Goal: Task Accomplishment & Management: Use online tool/utility

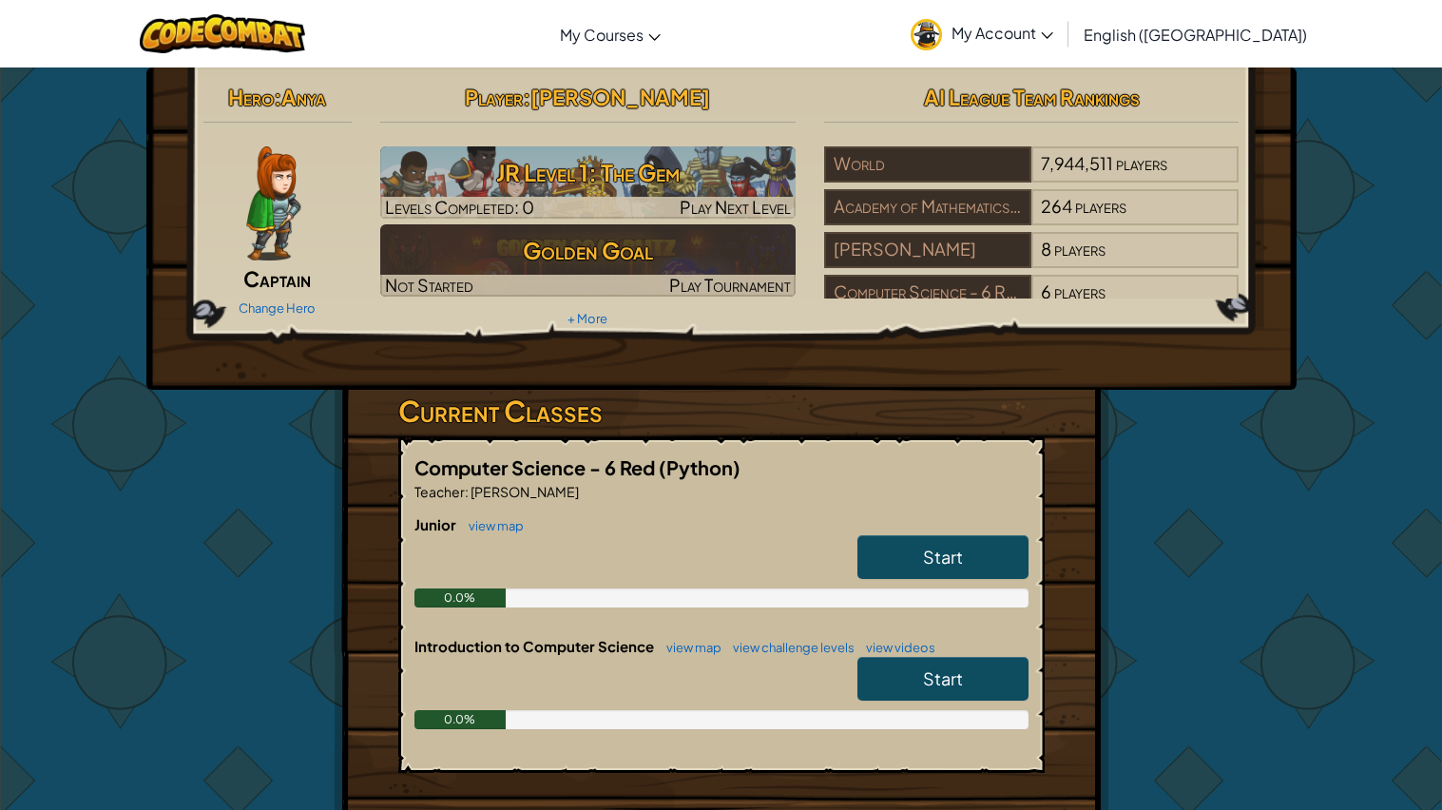
click at [1060, 48] on link "My Account" at bounding box center [982, 34] width 162 height 60
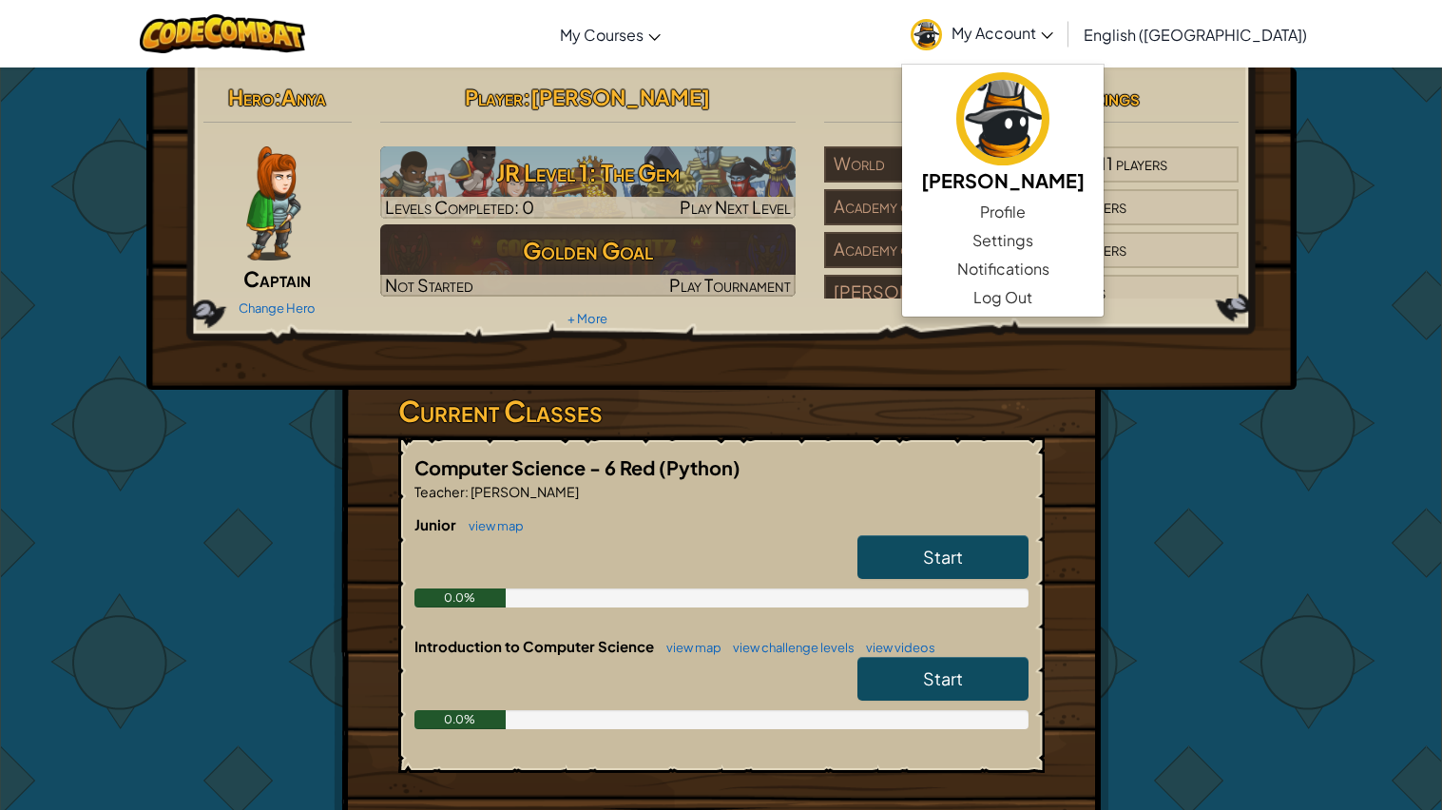
click at [1098, 513] on div "Hero : Anya Captain Change Hero Player : [PERSON_NAME] Level 1: The Gem Levels …" at bounding box center [722, 558] width 776 height 982
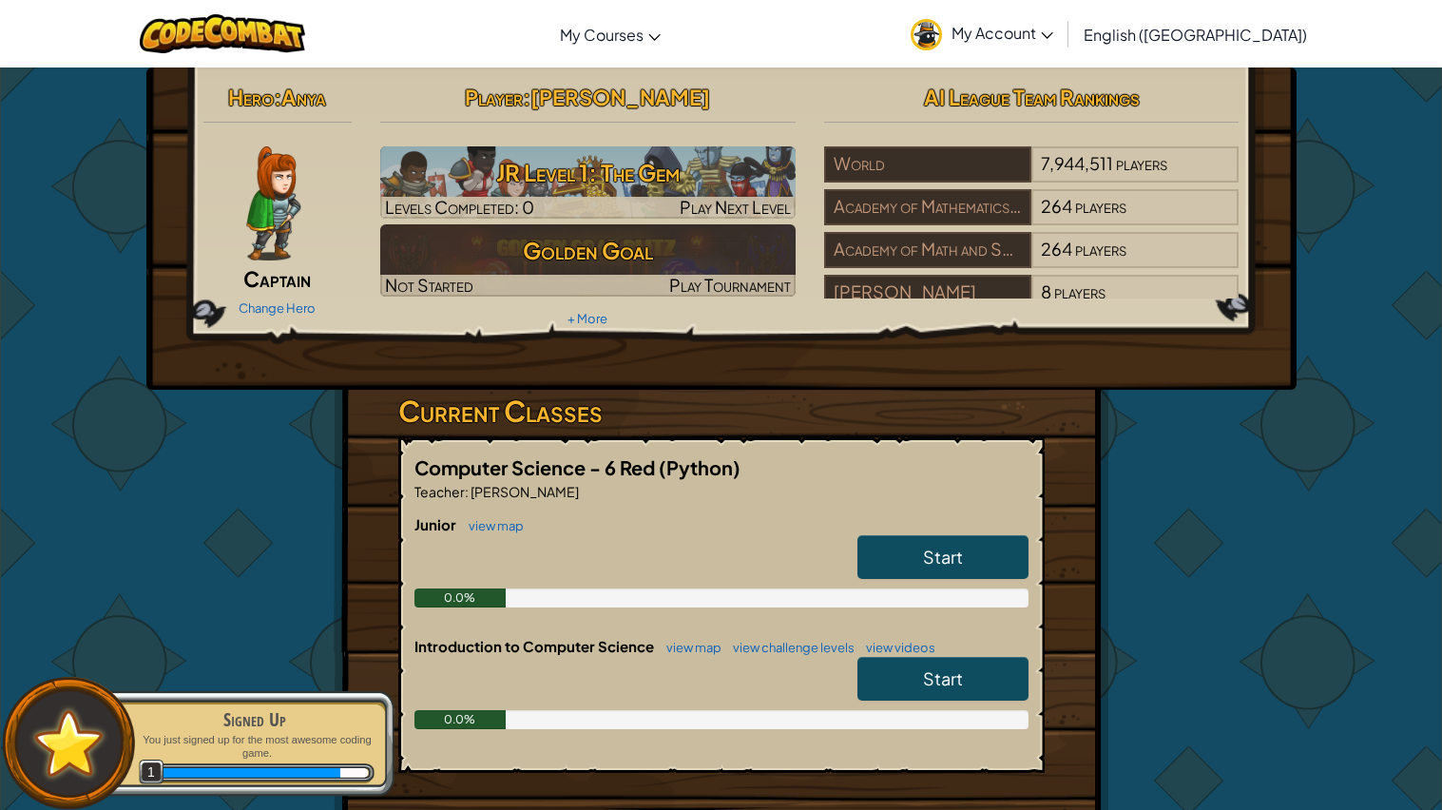
click at [924, 553] on span "Start" at bounding box center [943, 557] width 40 height 22
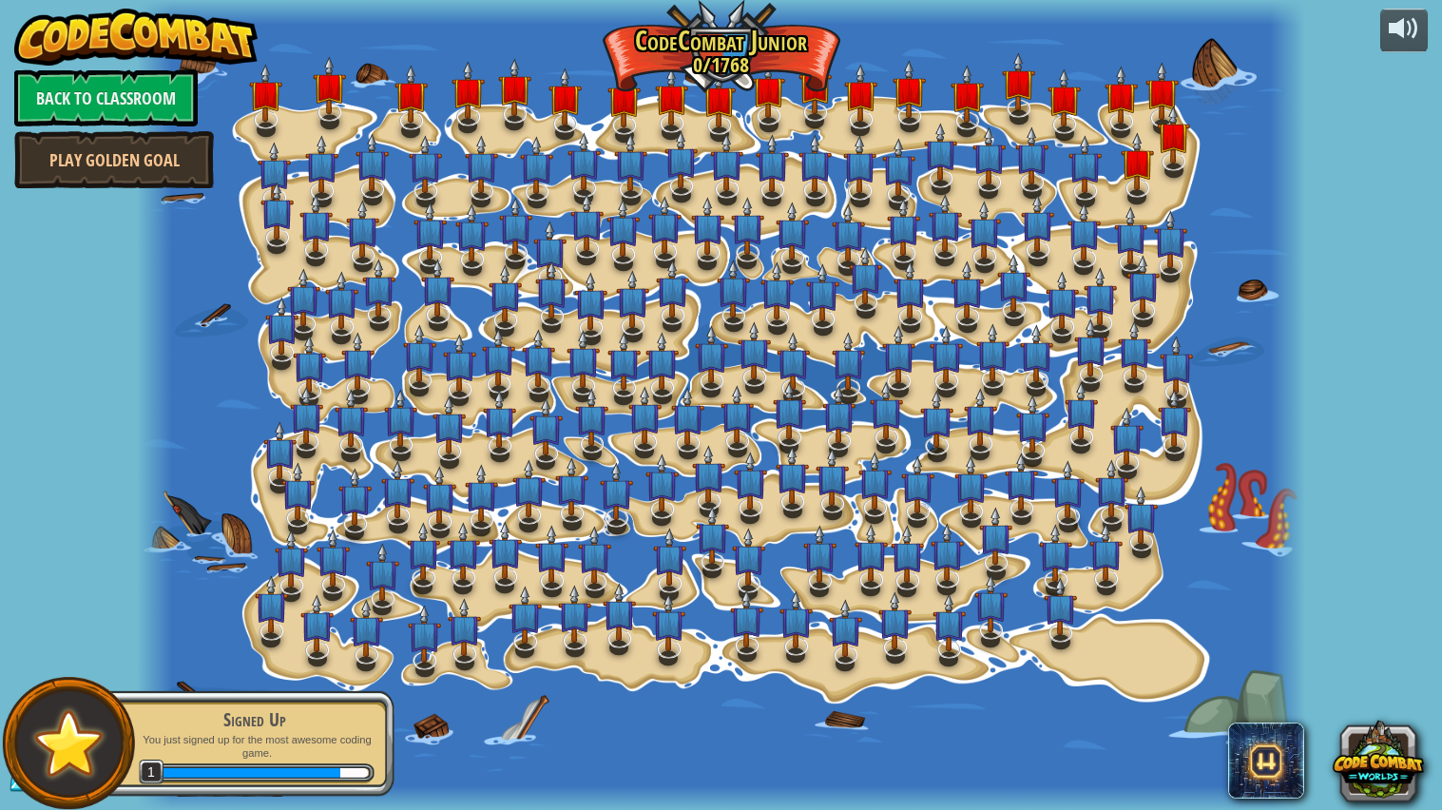
click at [261, 656] on div at bounding box center [721, 405] width 1169 height 811
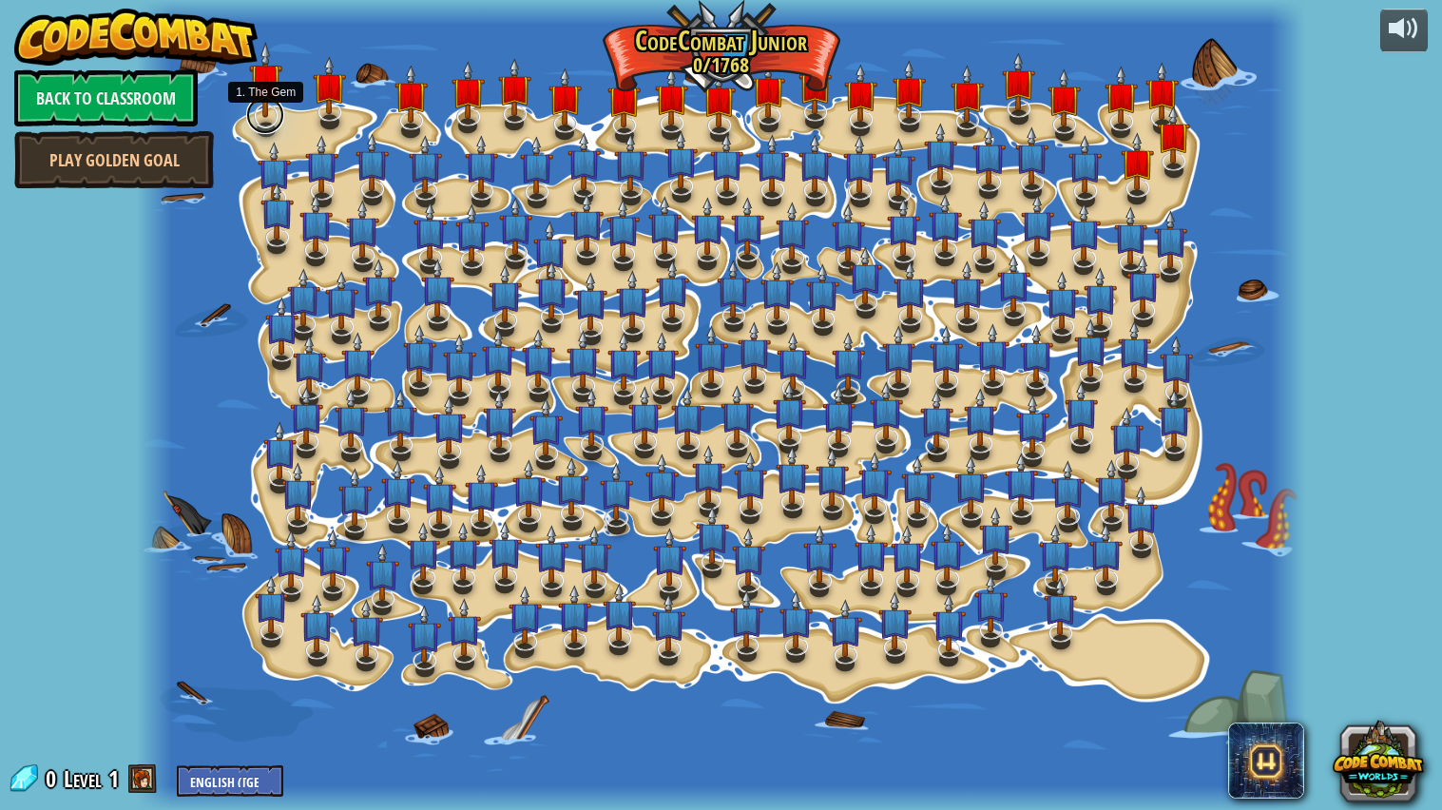
click at [268, 123] on link at bounding box center [265, 115] width 38 height 38
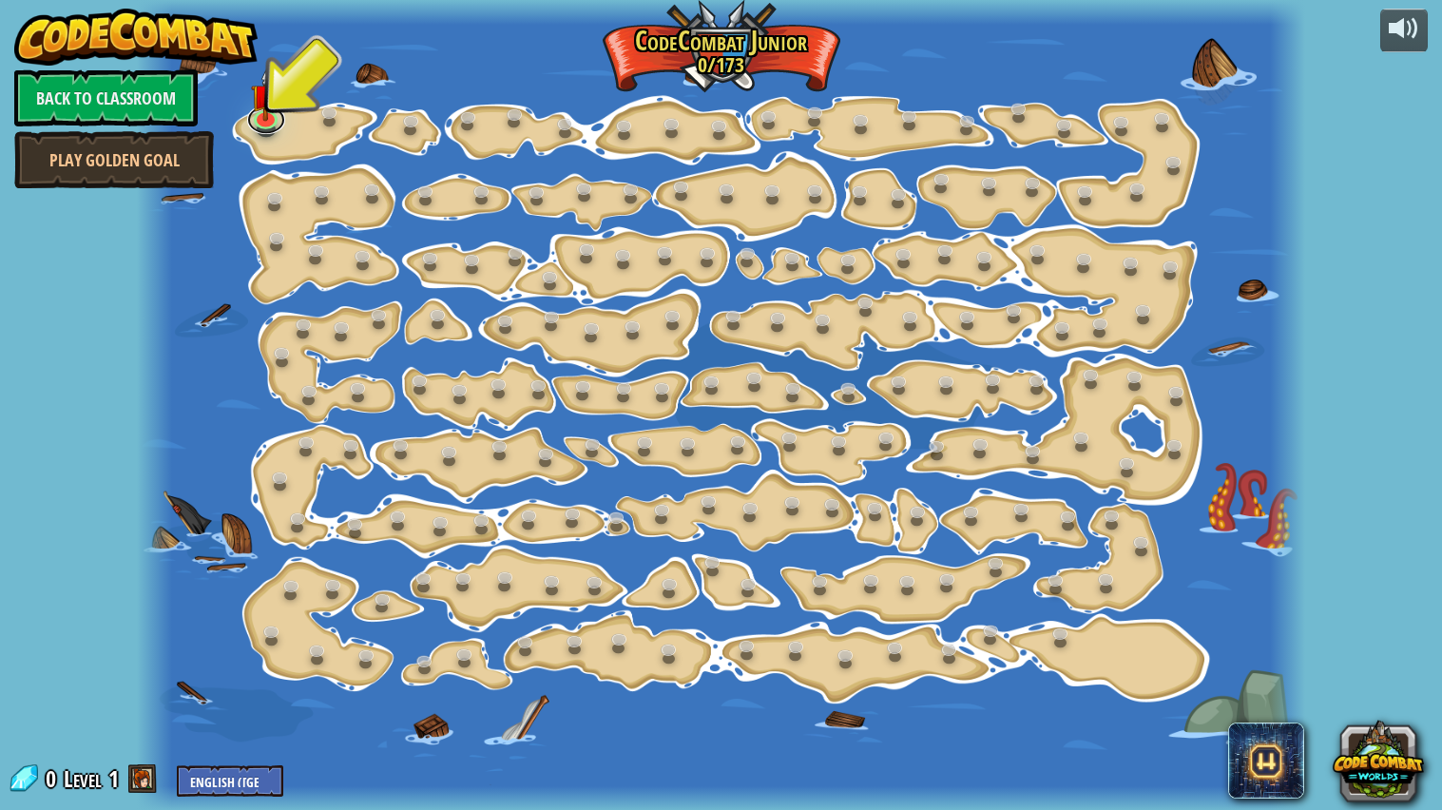
click at [266, 131] on div "15. Step Change (Locked) Change step arguments. 11. Go Smart (Locked) Now we're…" at bounding box center [721, 405] width 1169 height 811
click at [264, 119] on link at bounding box center [266, 116] width 38 height 38
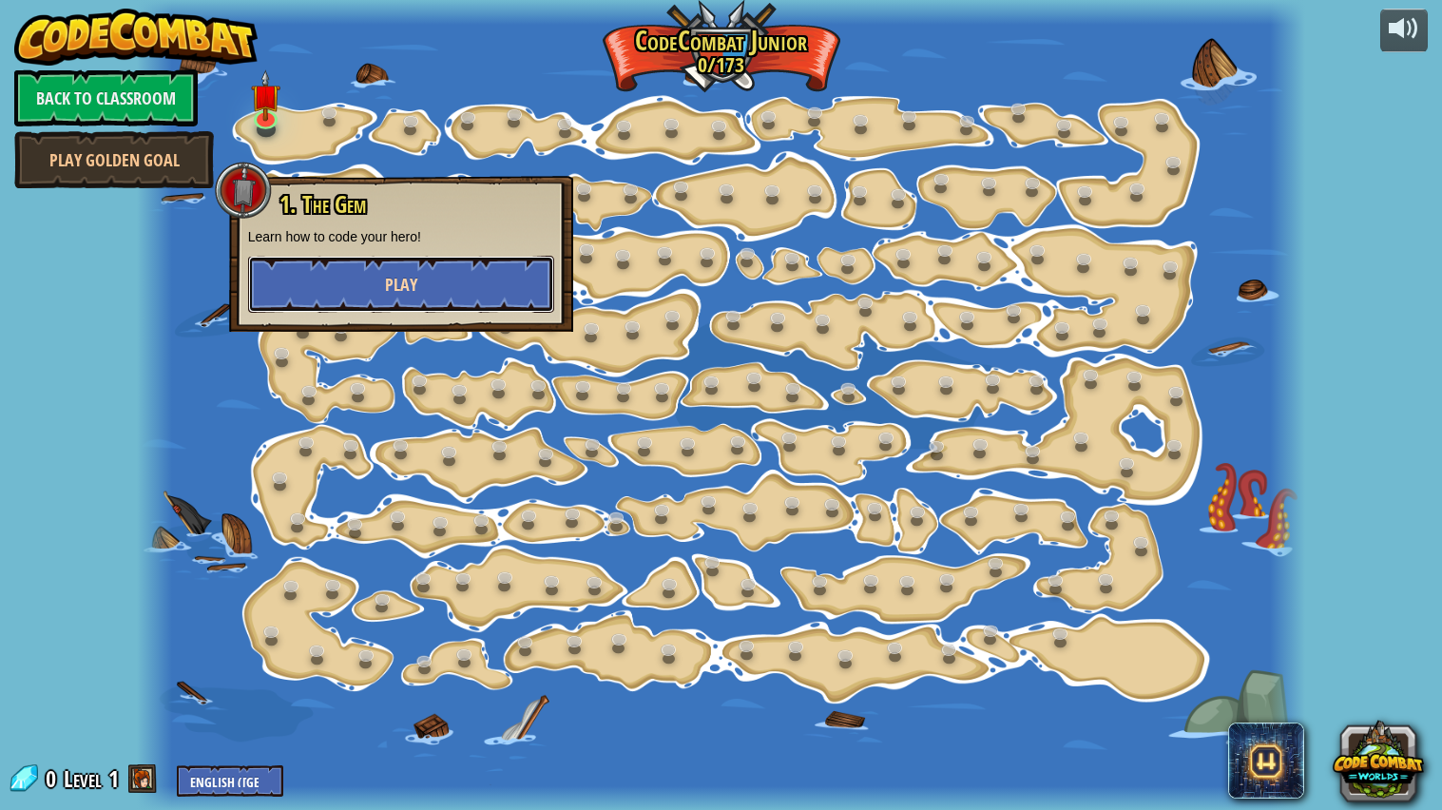
click at [344, 299] on button "Play" at bounding box center [401, 284] width 306 height 57
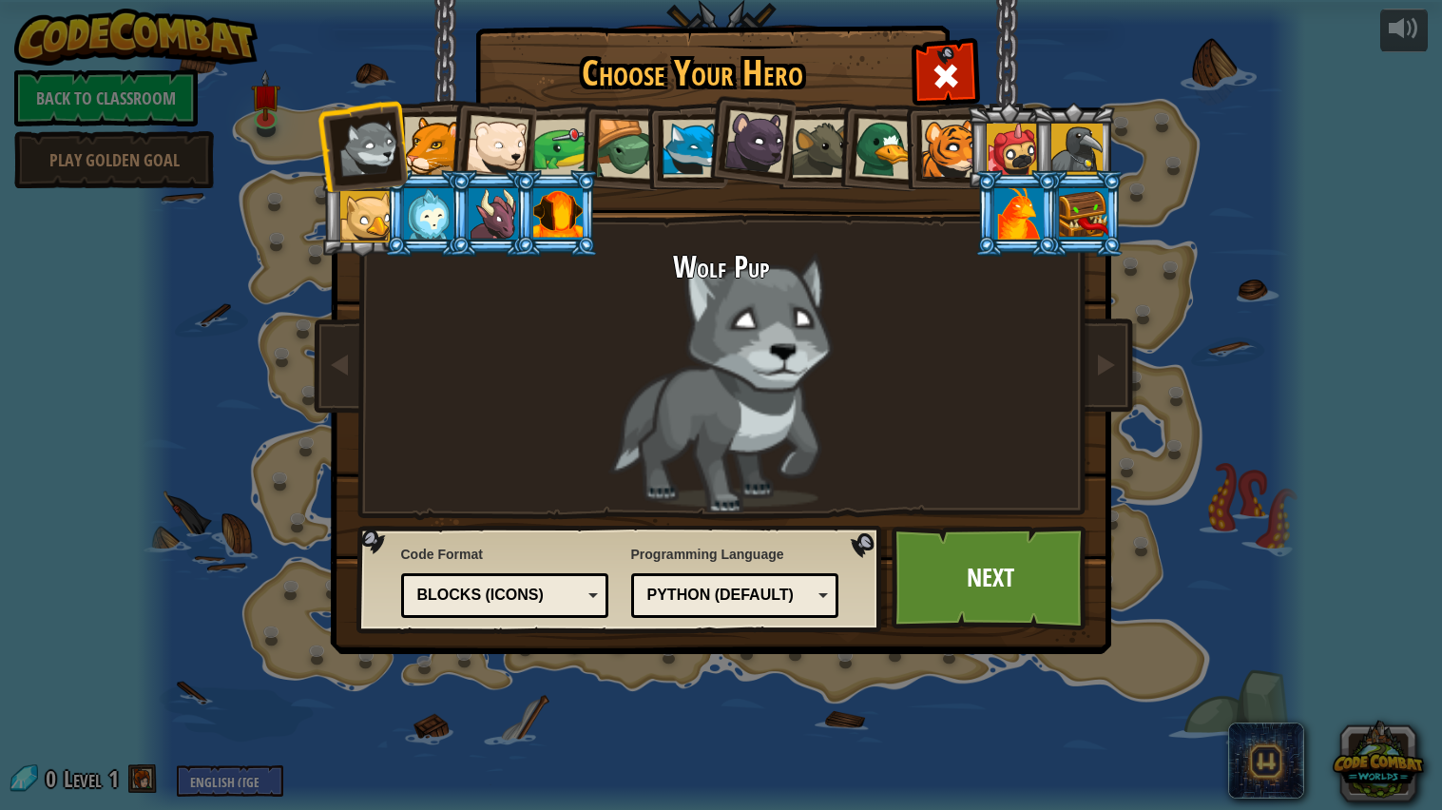
click at [1084, 141] on div at bounding box center [1076, 149] width 51 height 51
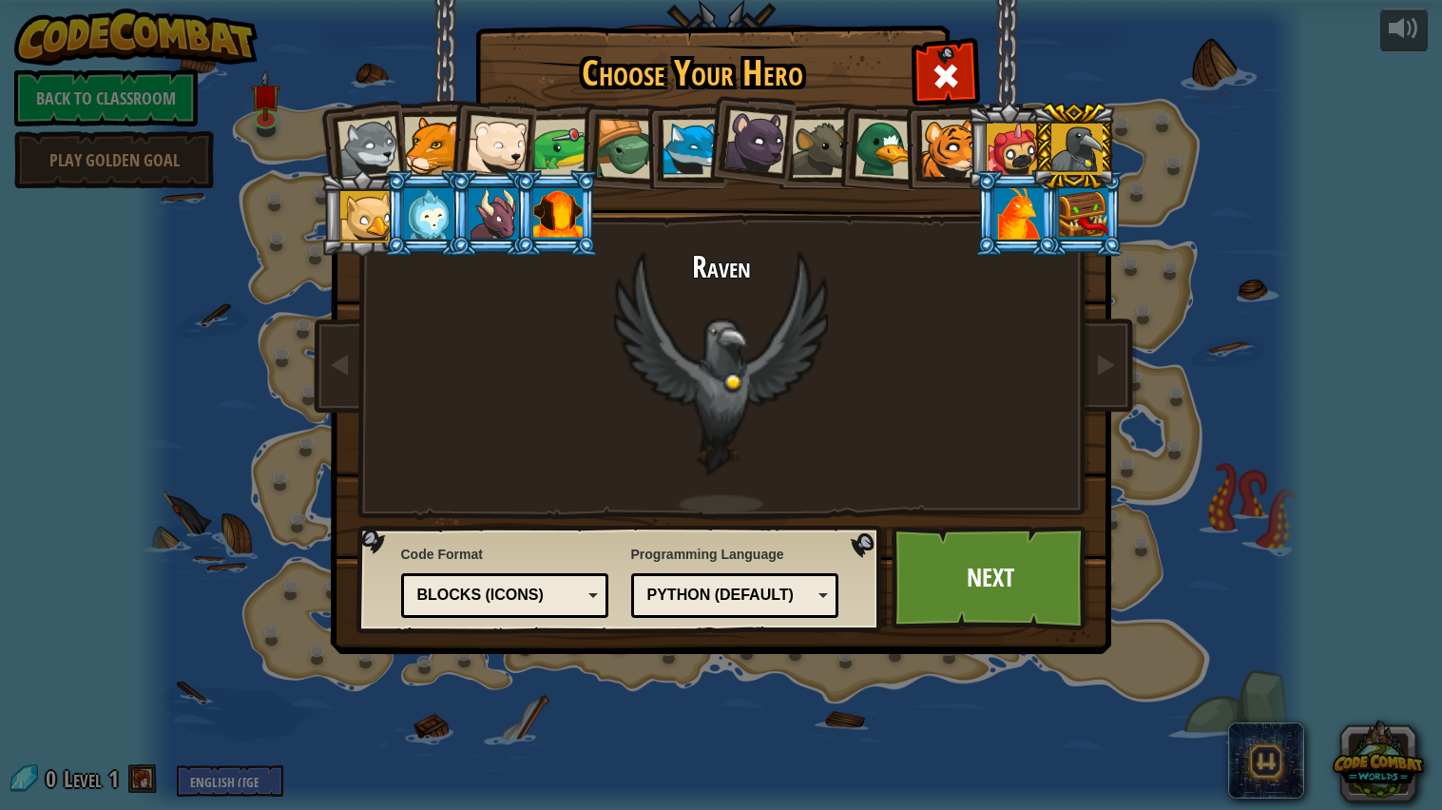
click at [507, 209] on div at bounding box center [493, 213] width 49 height 51
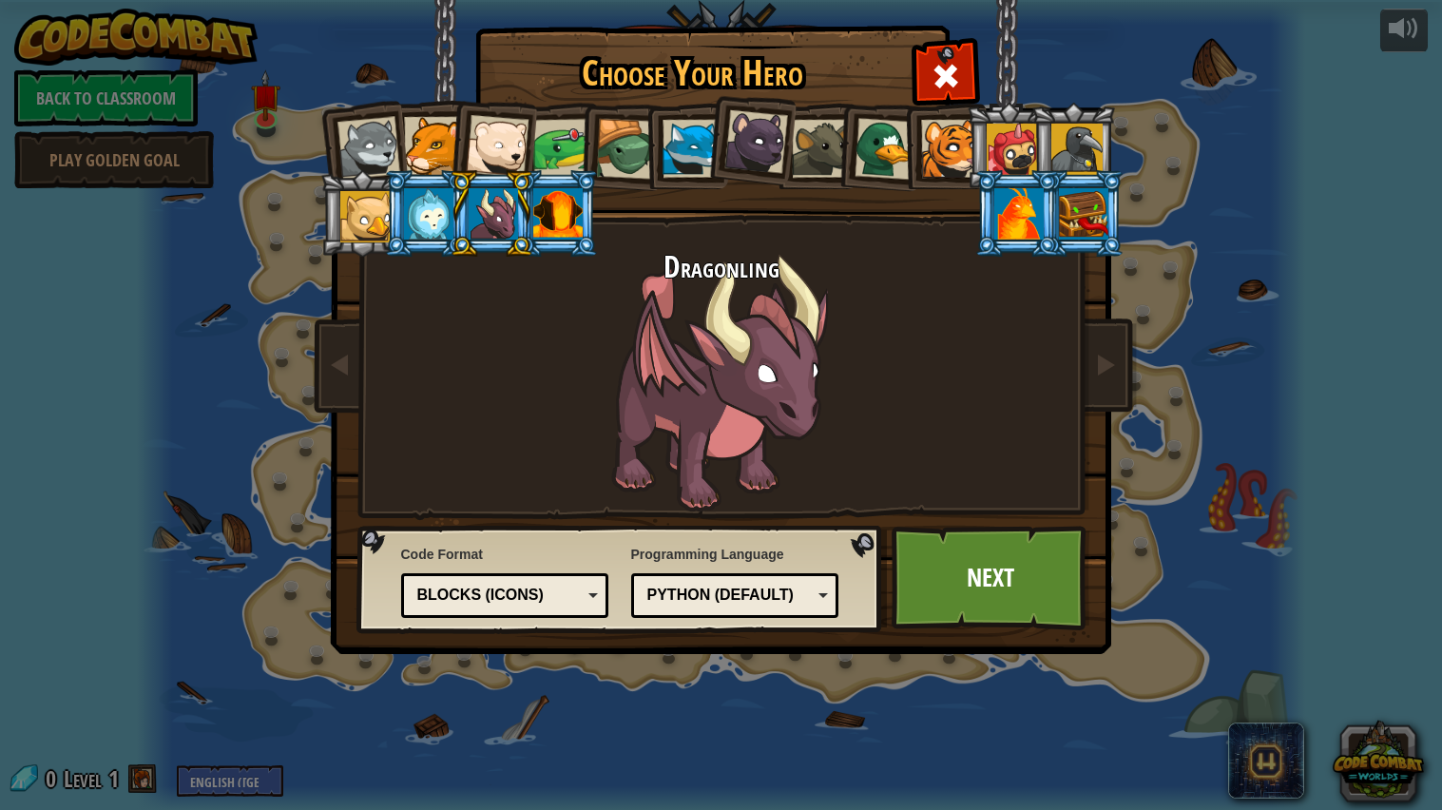
click at [547, 205] on div at bounding box center [557, 213] width 49 height 51
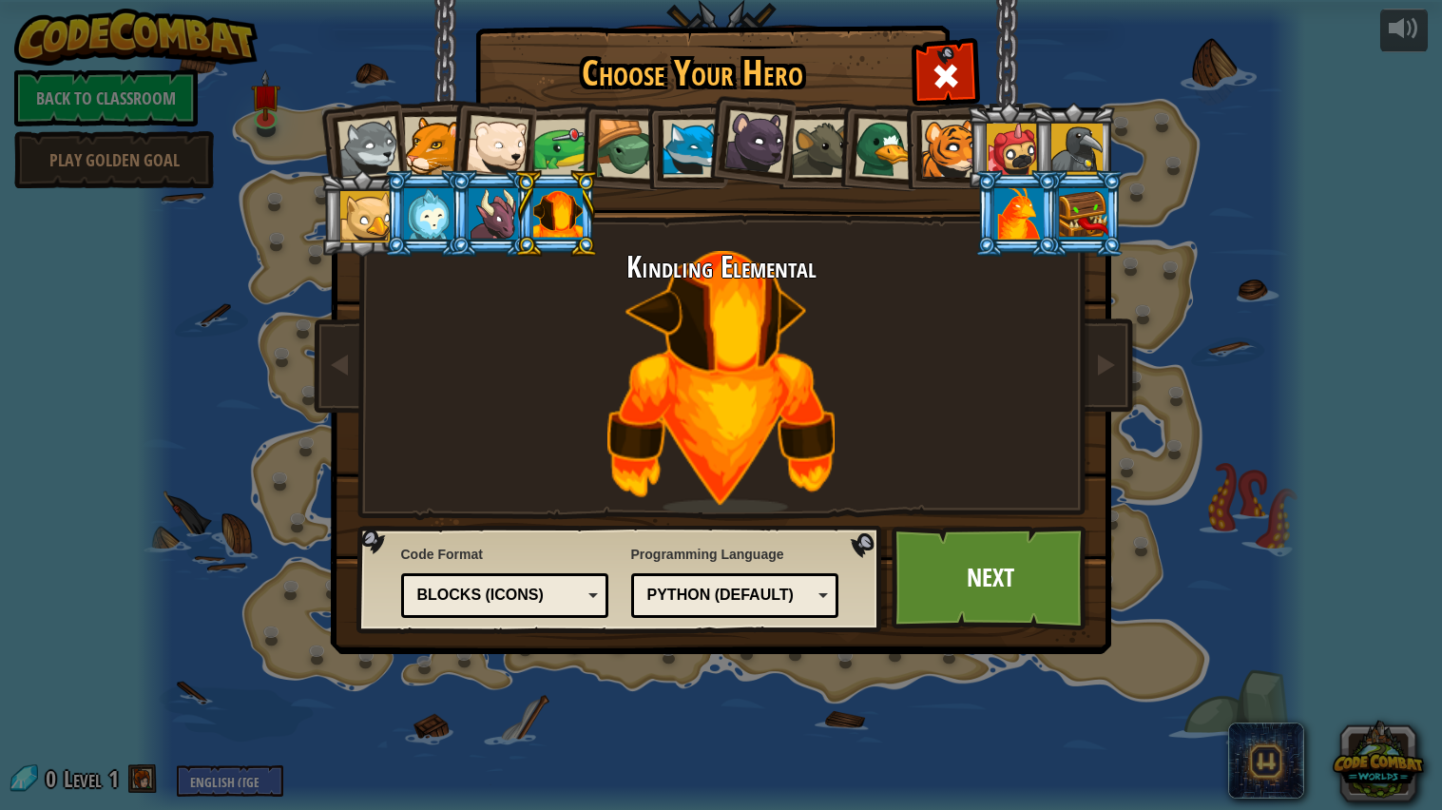
click at [1001, 242] on li at bounding box center [1017, 213] width 86 height 86
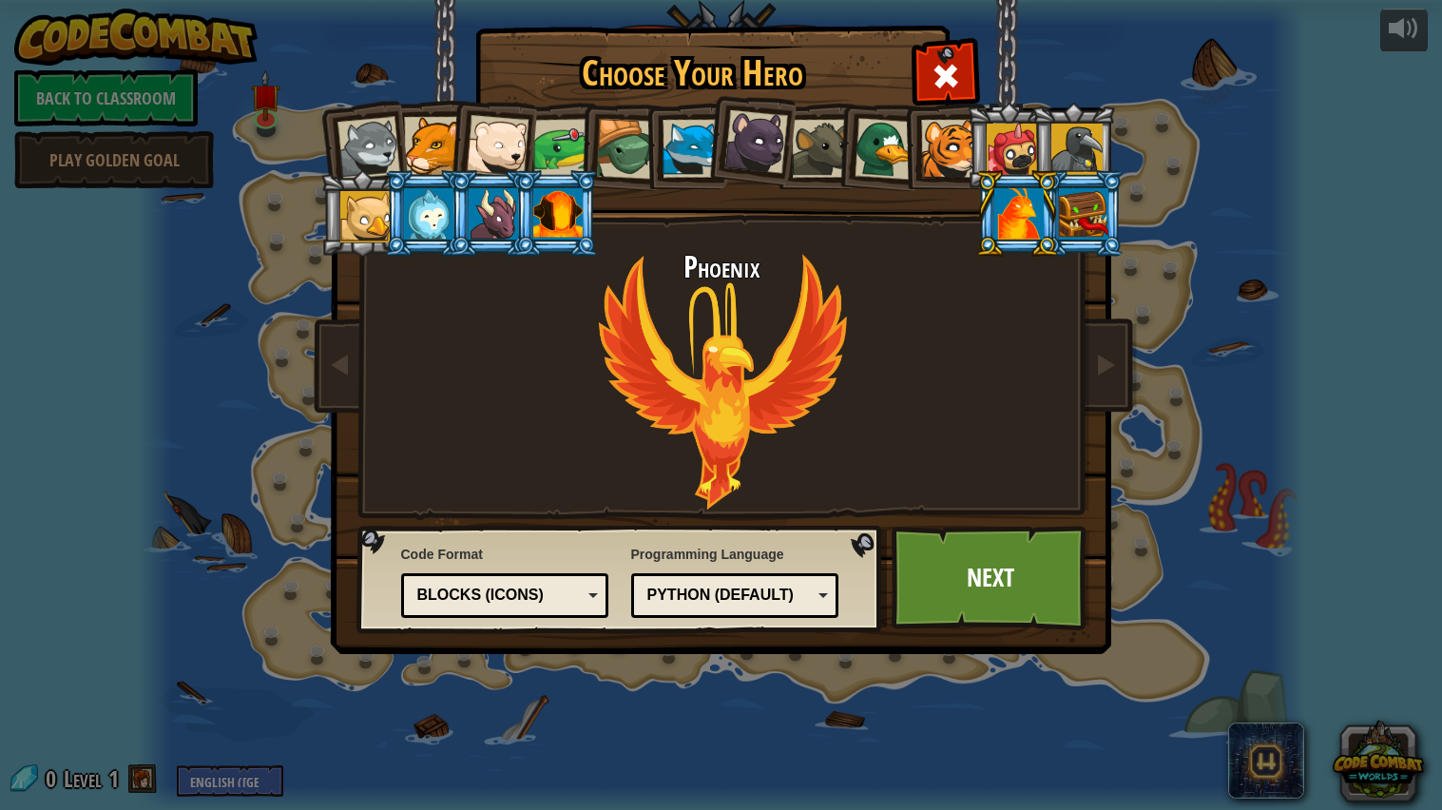
click at [490, 231] on div at bounding box center [493, 213] width 49 height 51
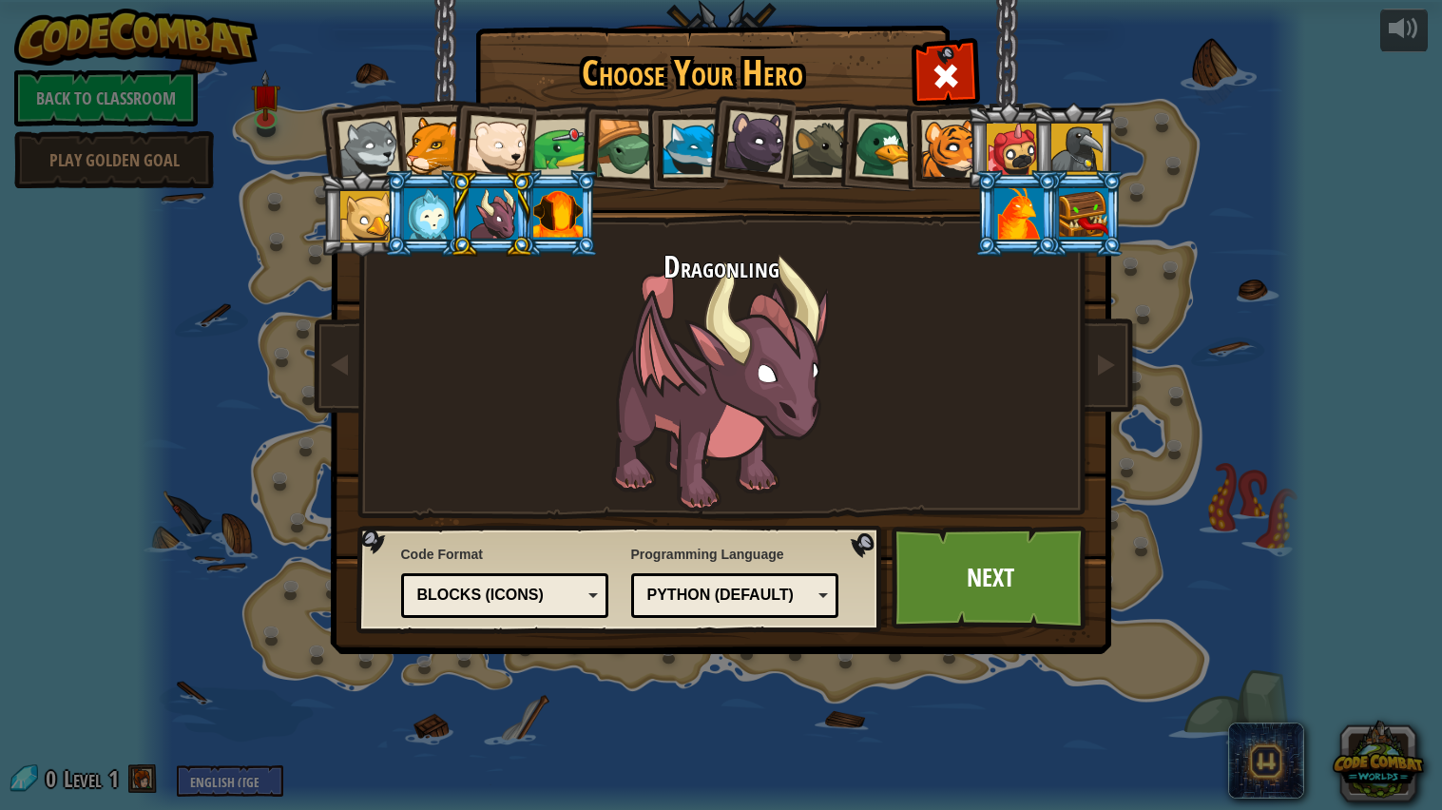
click at [1086, 137] on div at bounding box center [1076, 149] width 51 height 51
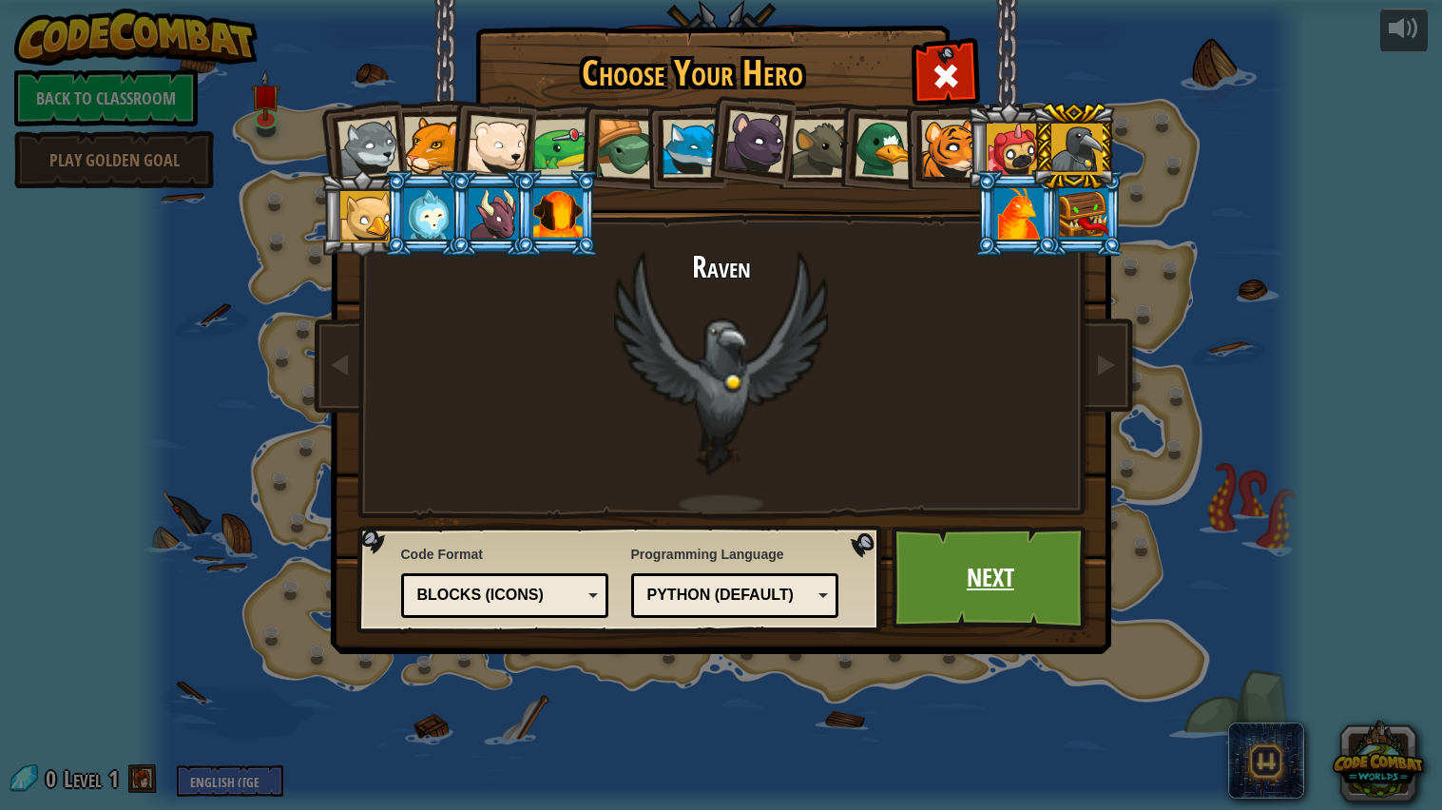
click at [959, 575] on link "Next" at bounding box center [991, 578] width 199 height 105
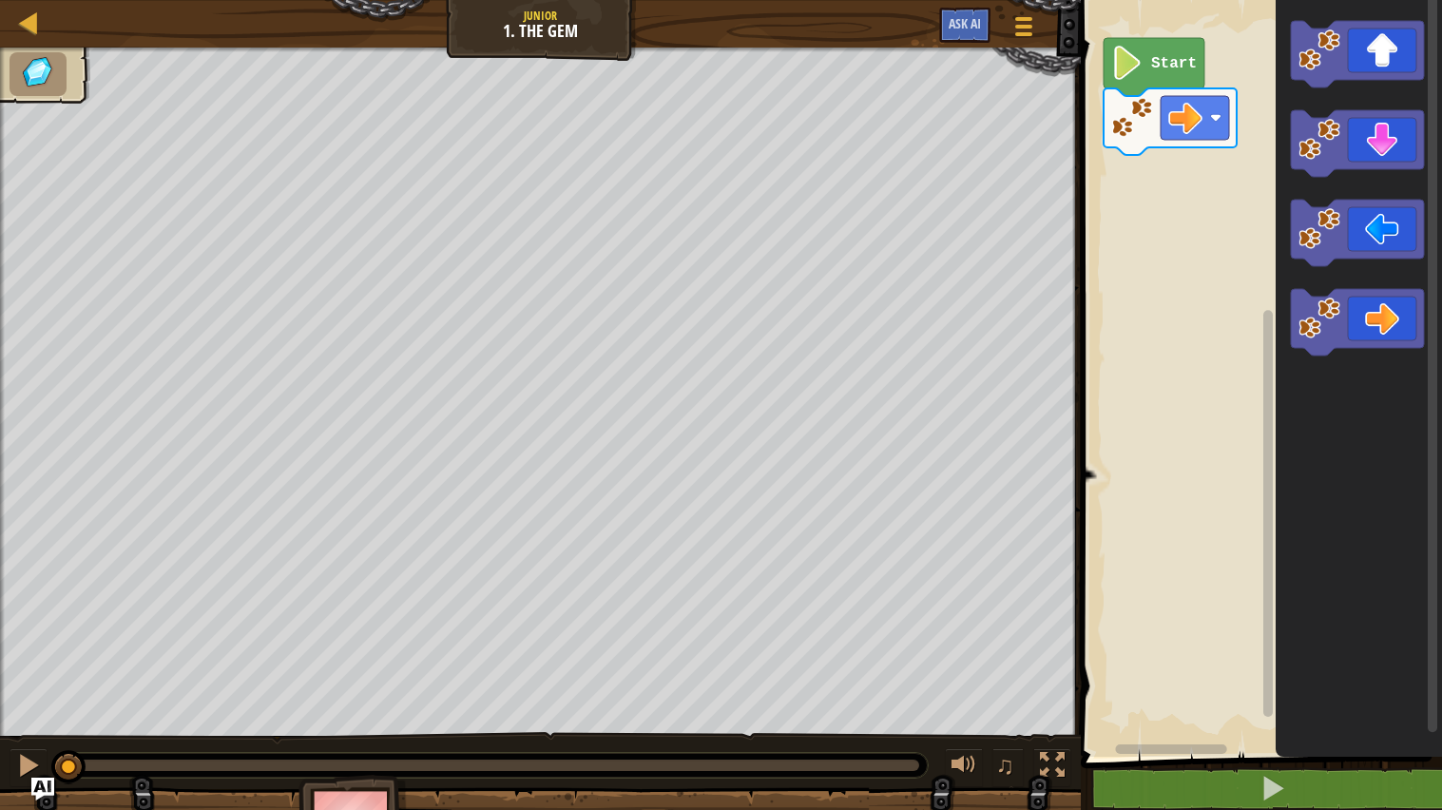
click at [1151, 59] on text "Start" at bounding box center [1174, 63] width 46 height 17
click at [1152, 177] on div "Start" at bounding box center [1258, 373] width 367 height 766
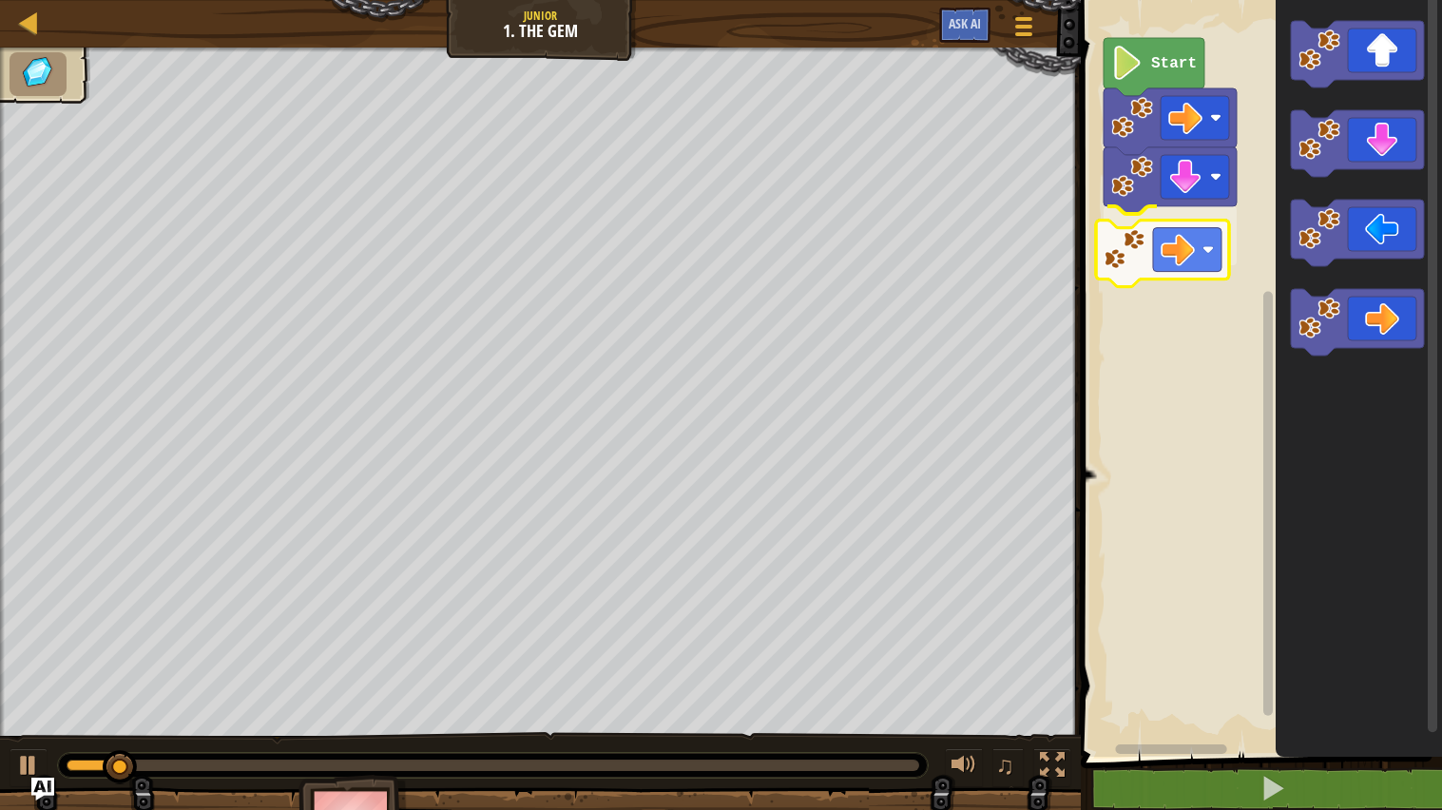
click at [1183, 239] on div "Start" at bounding box center [1258, 373] width 367 height 766
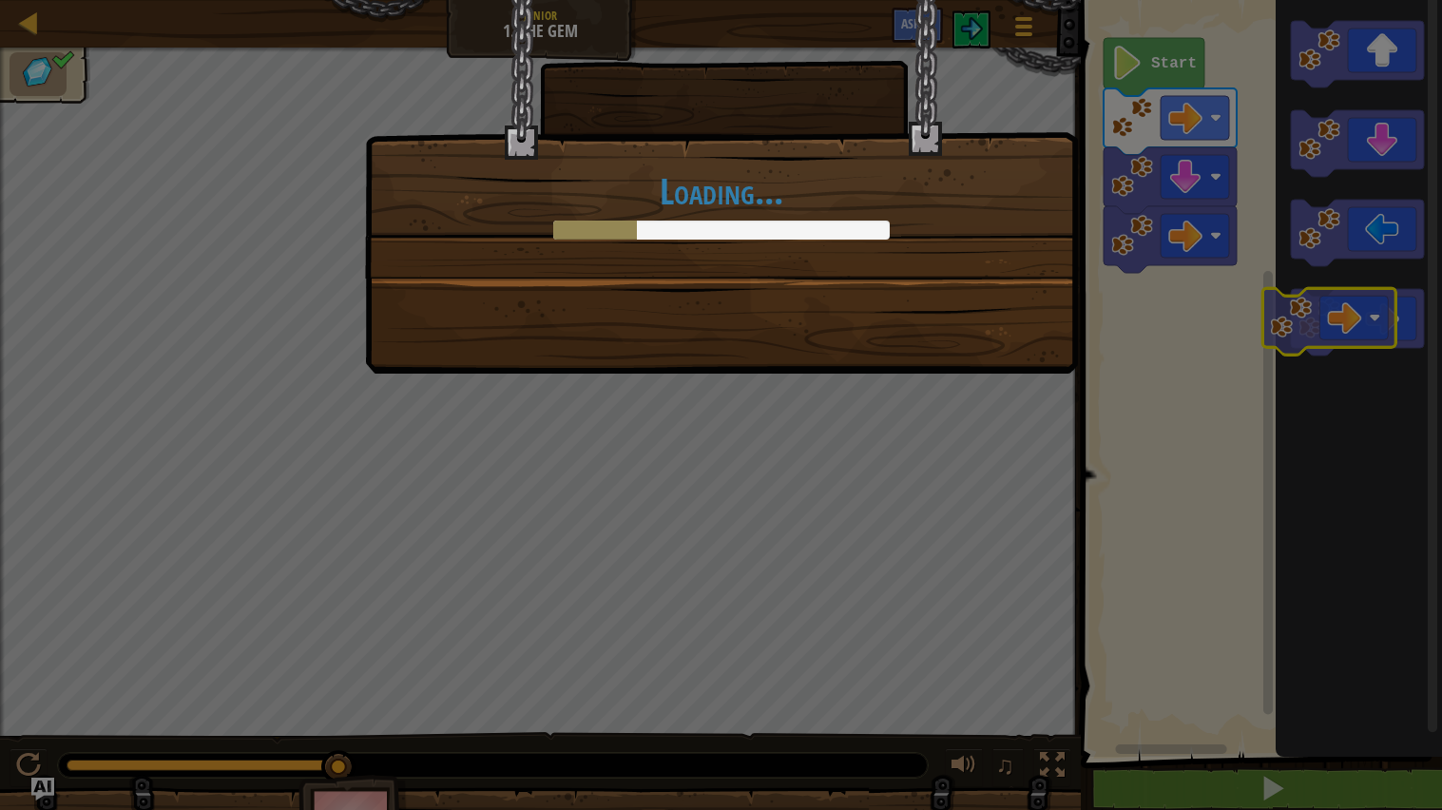
click at [1357, 2] on body "Map Junior 1. The Gem Game Menu Ask AI 1 הההההההההההההההההההההההההההההההההההההה…" at bounding box center [721, 1] width 1442 height 2
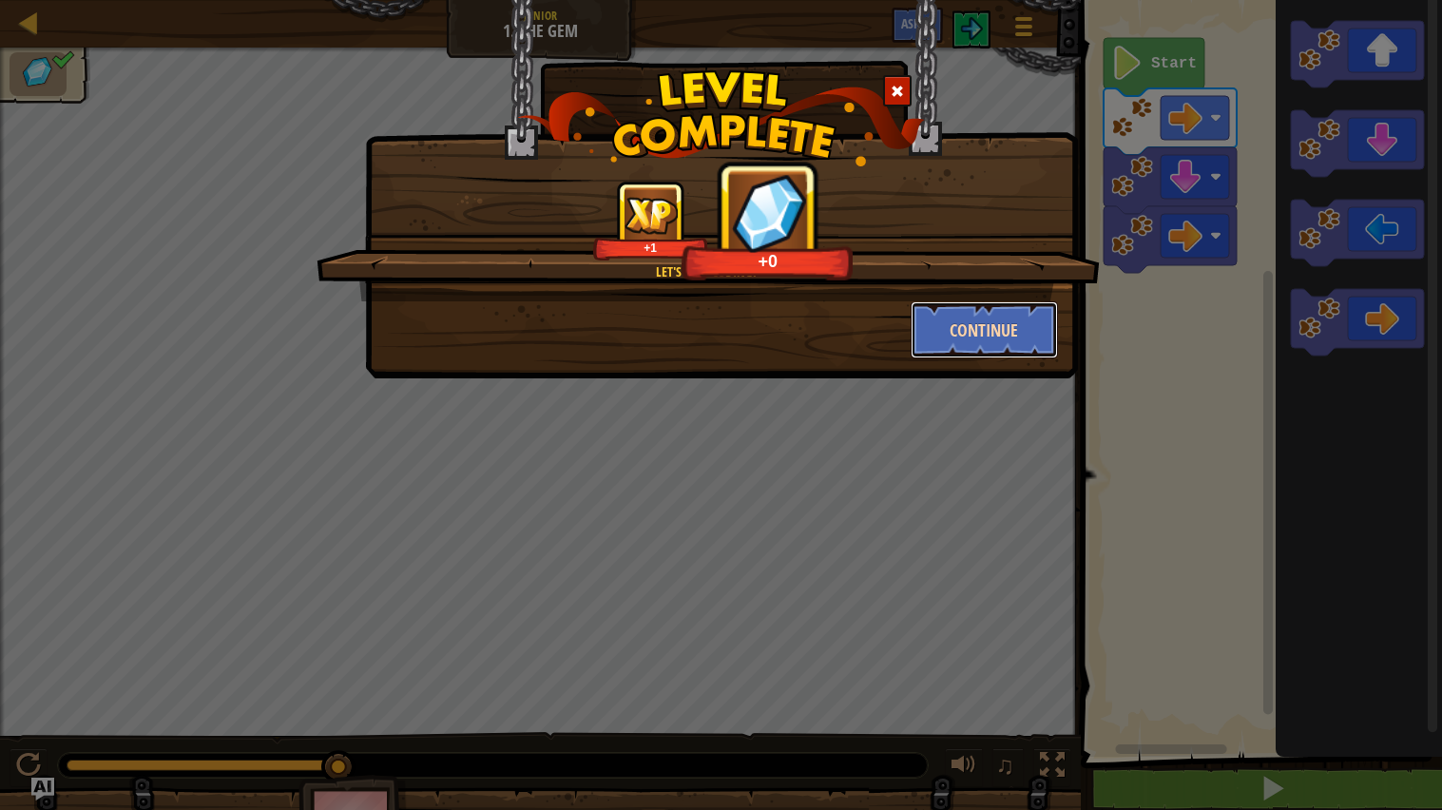
click at [997, 330] on button "Continue" at bounding box center [984, 329] width 147 height 57
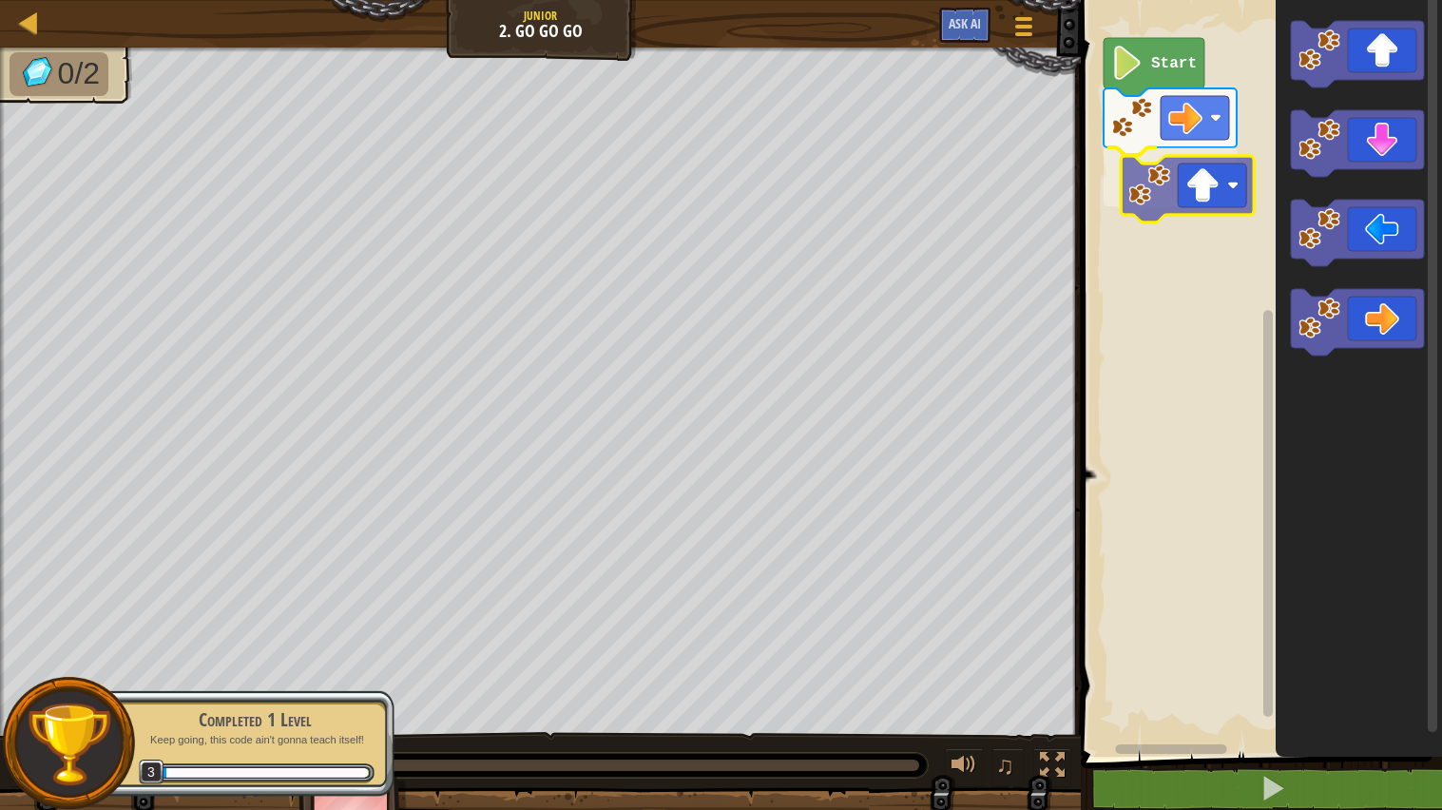
click at [1197, 196] on div "Start" at bounding box center [1258, 373] width 367 height 766
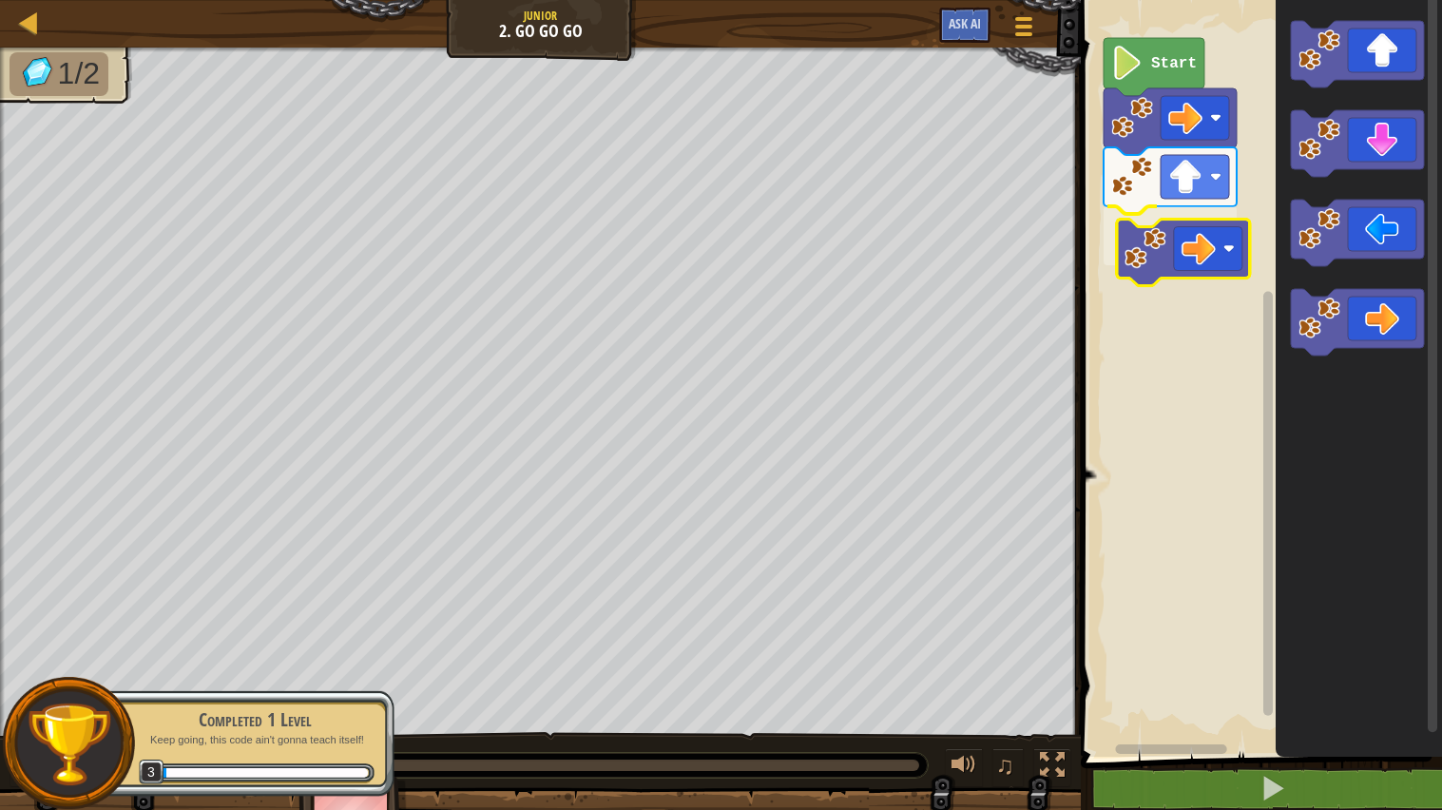
click at [1177, 246] on div "Start" at bounding box center [1258, 373] width 367 height 766
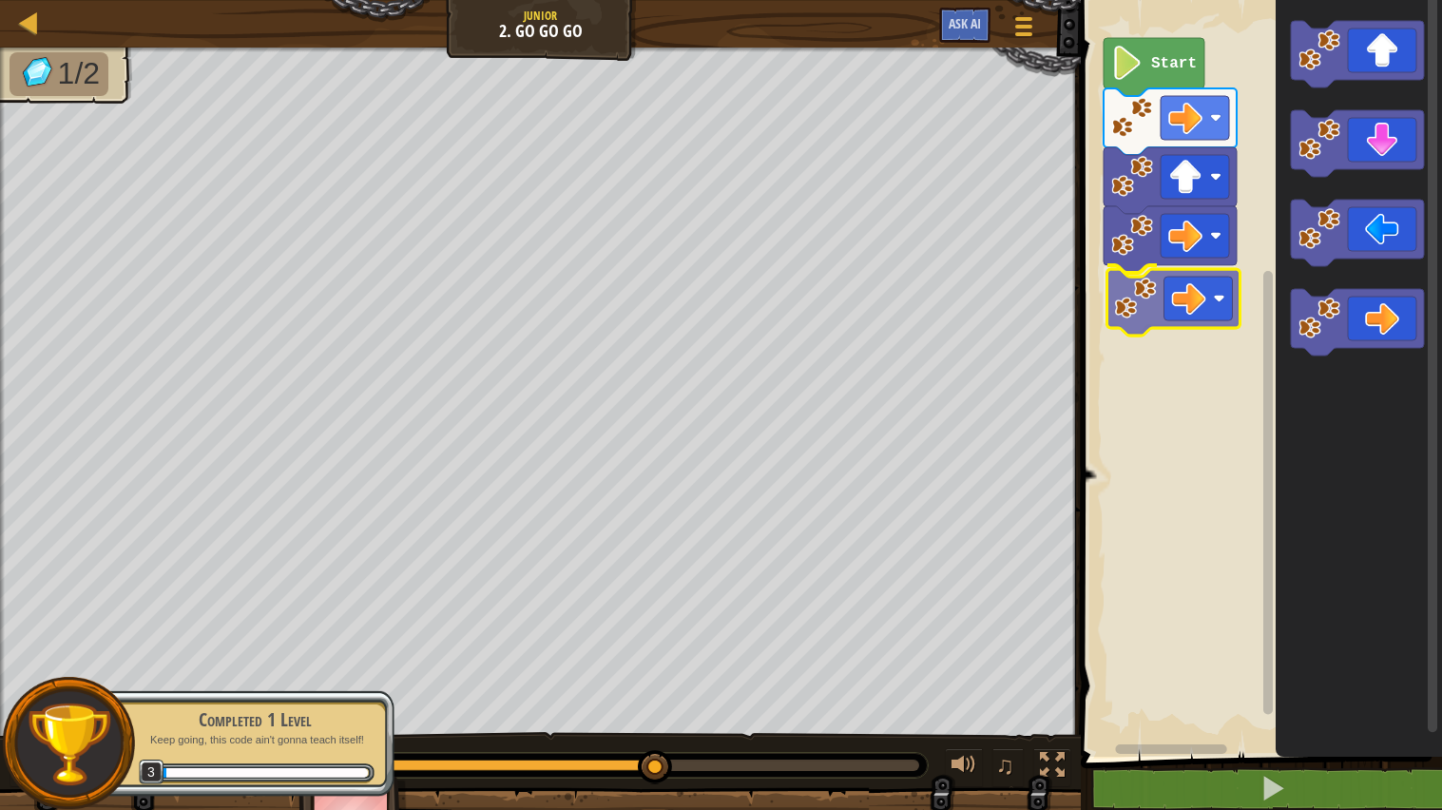
click at [1196, 322] on div "Start" at bounding box center [1258, 373] width 367 height 766
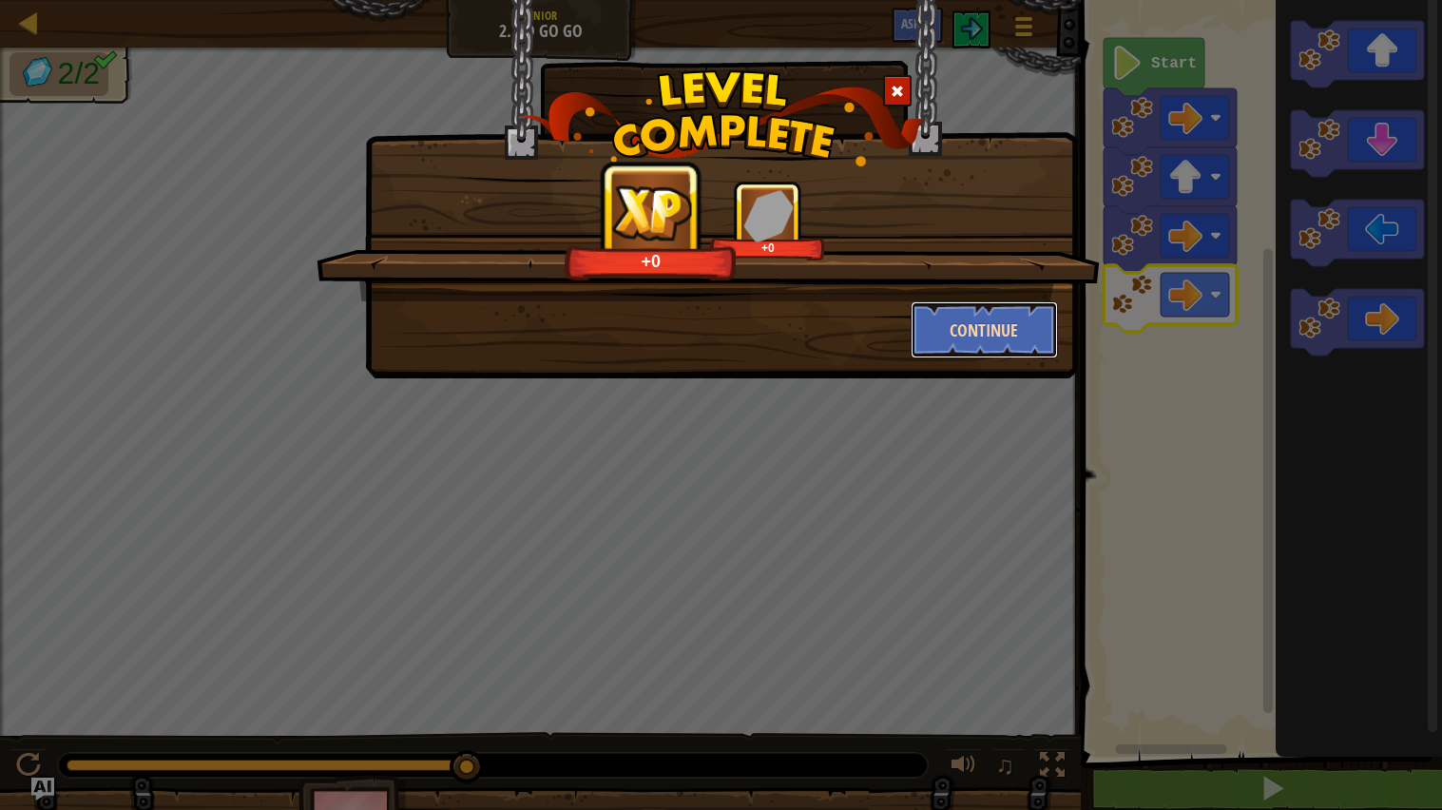
click at [1033, 352] on button "Continue" at bounding box center [984, 329] width 147 height 57
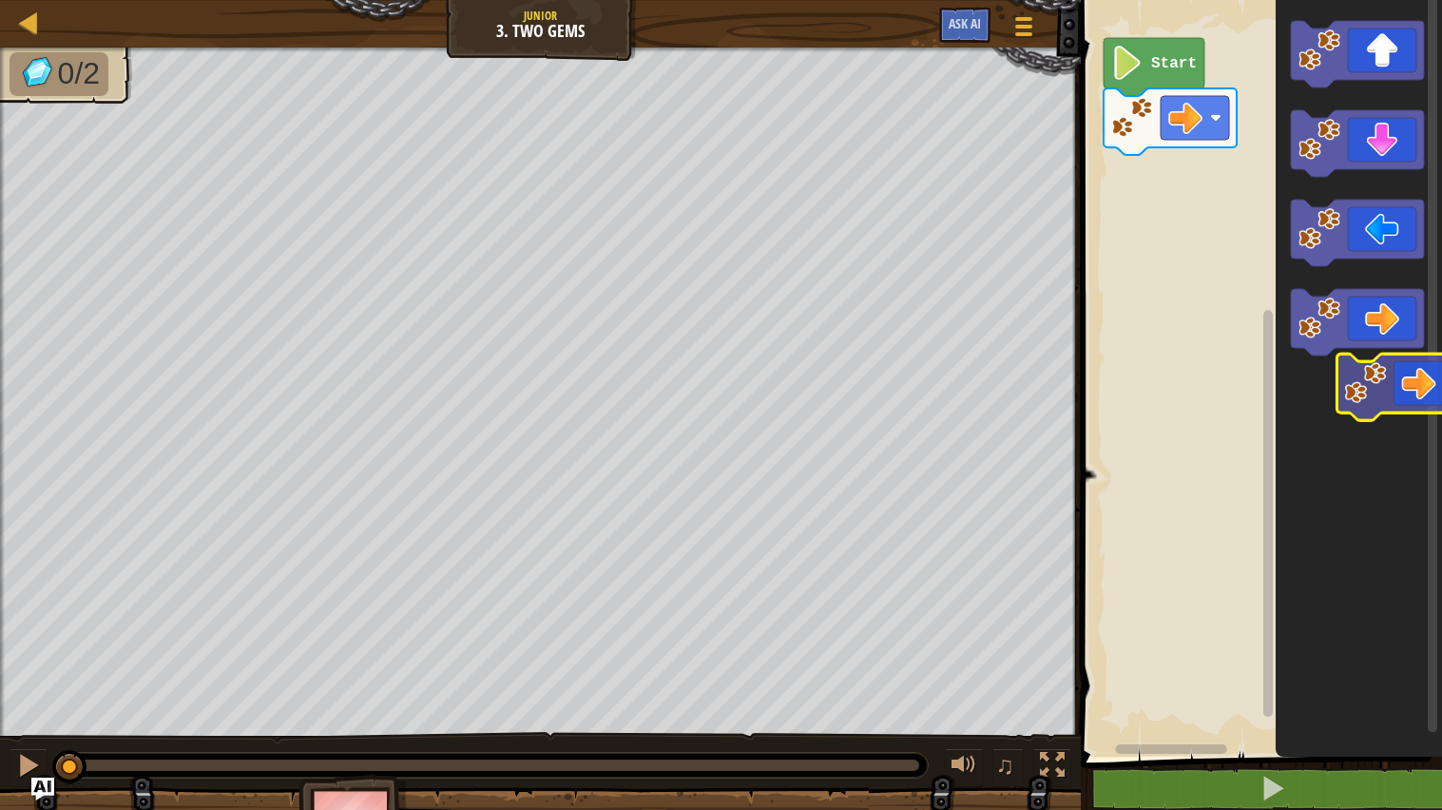
click at [1406, 390] on icon "Blockly Workspace" at bounding box center [1359, 373] width 166 height 766
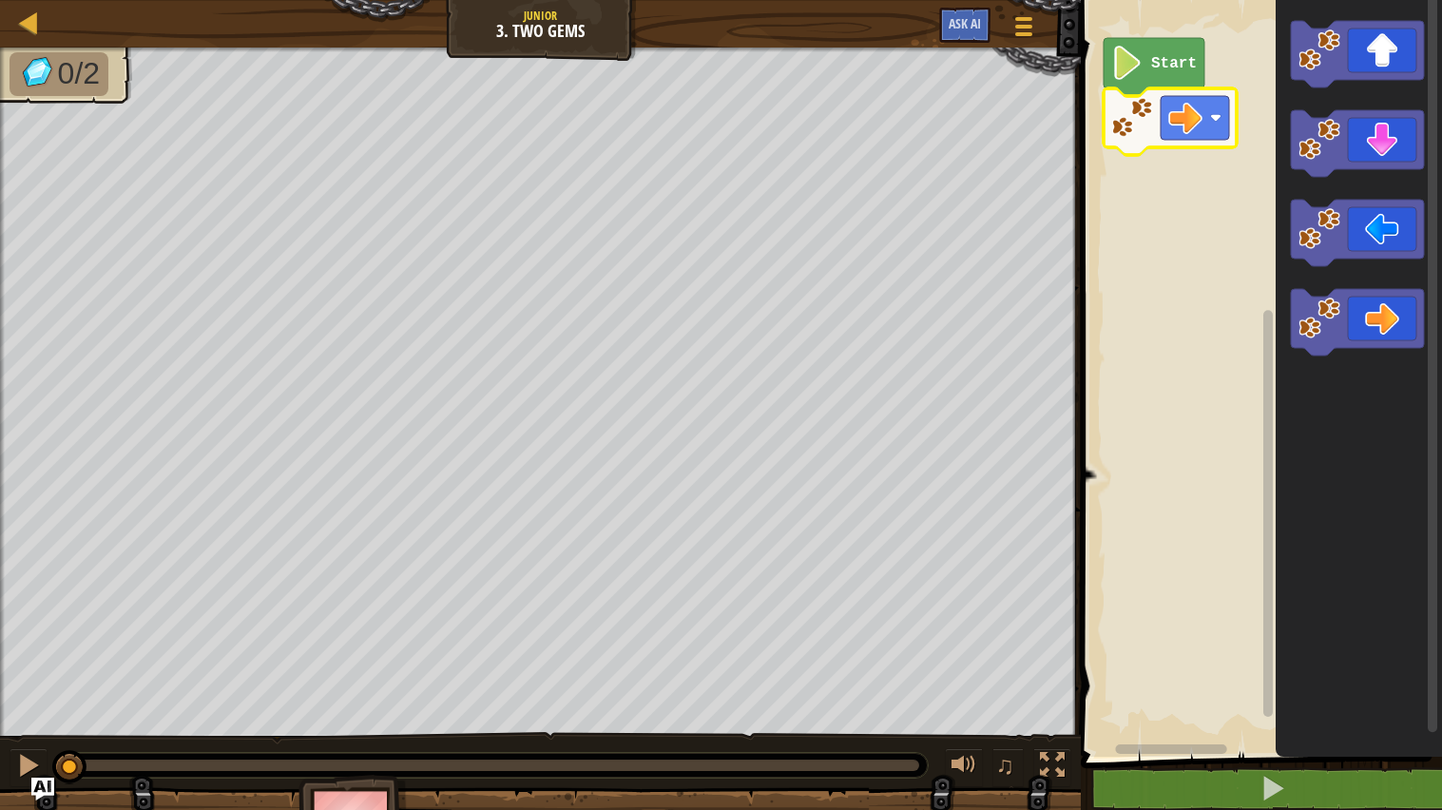
click at [1143, 77] on image "Blockly Workspace" at bounding box center [1127, 63] width 32 height 34
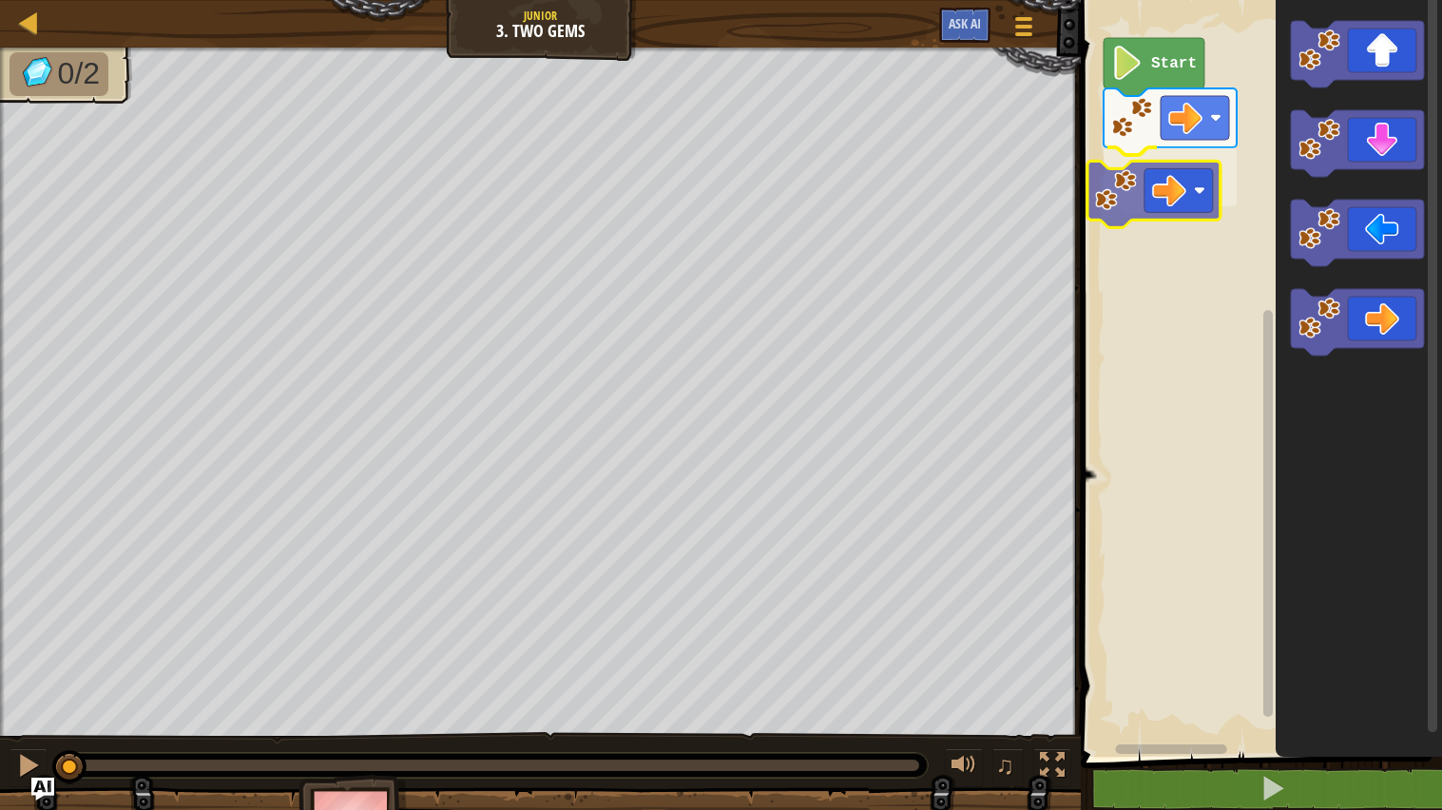
click at [1186, 194] on div "Start" at bounding box center [1258, 373] width 367 height 766
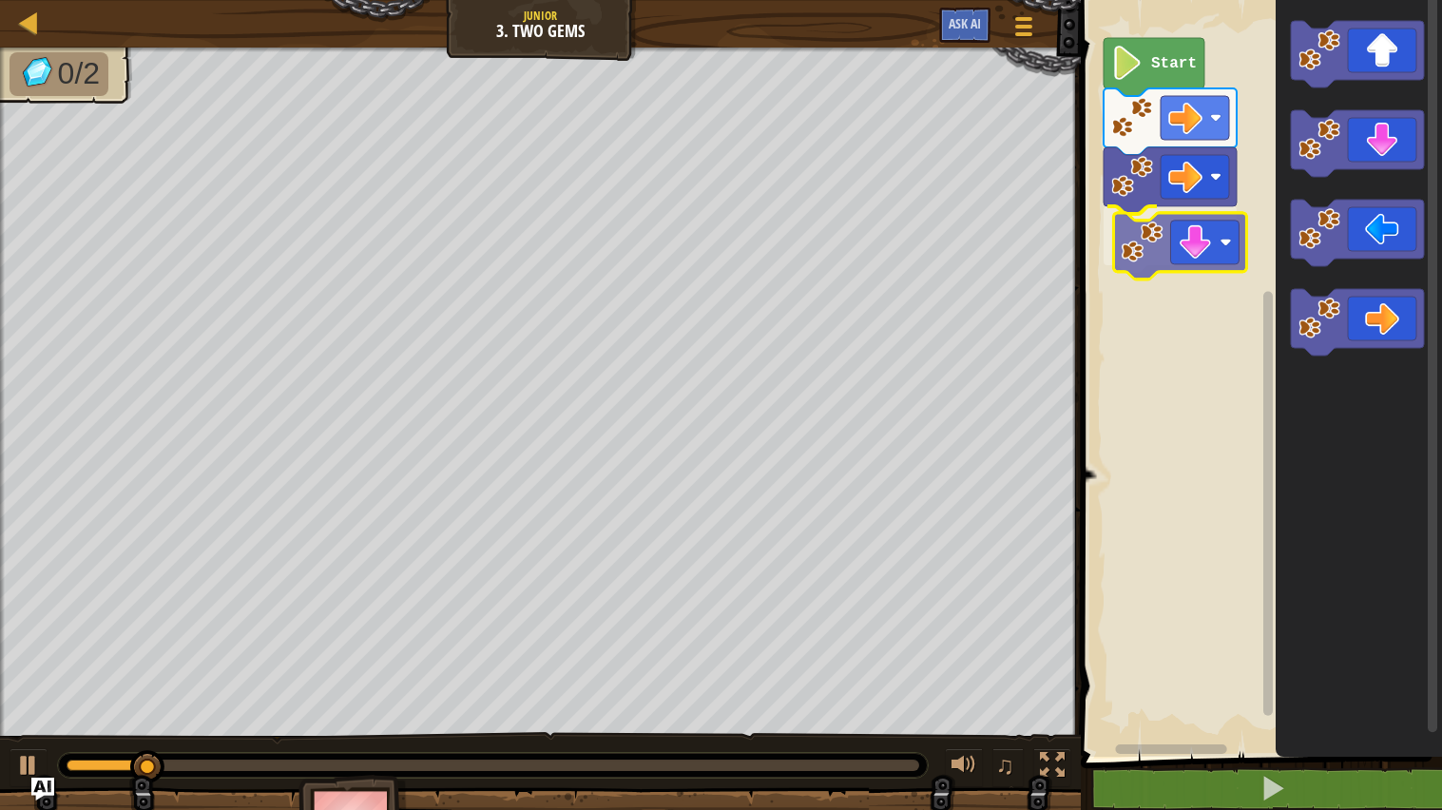
click at [1228, 258] on div "Start" at bounding box center [1258, 373] width 367 height 766
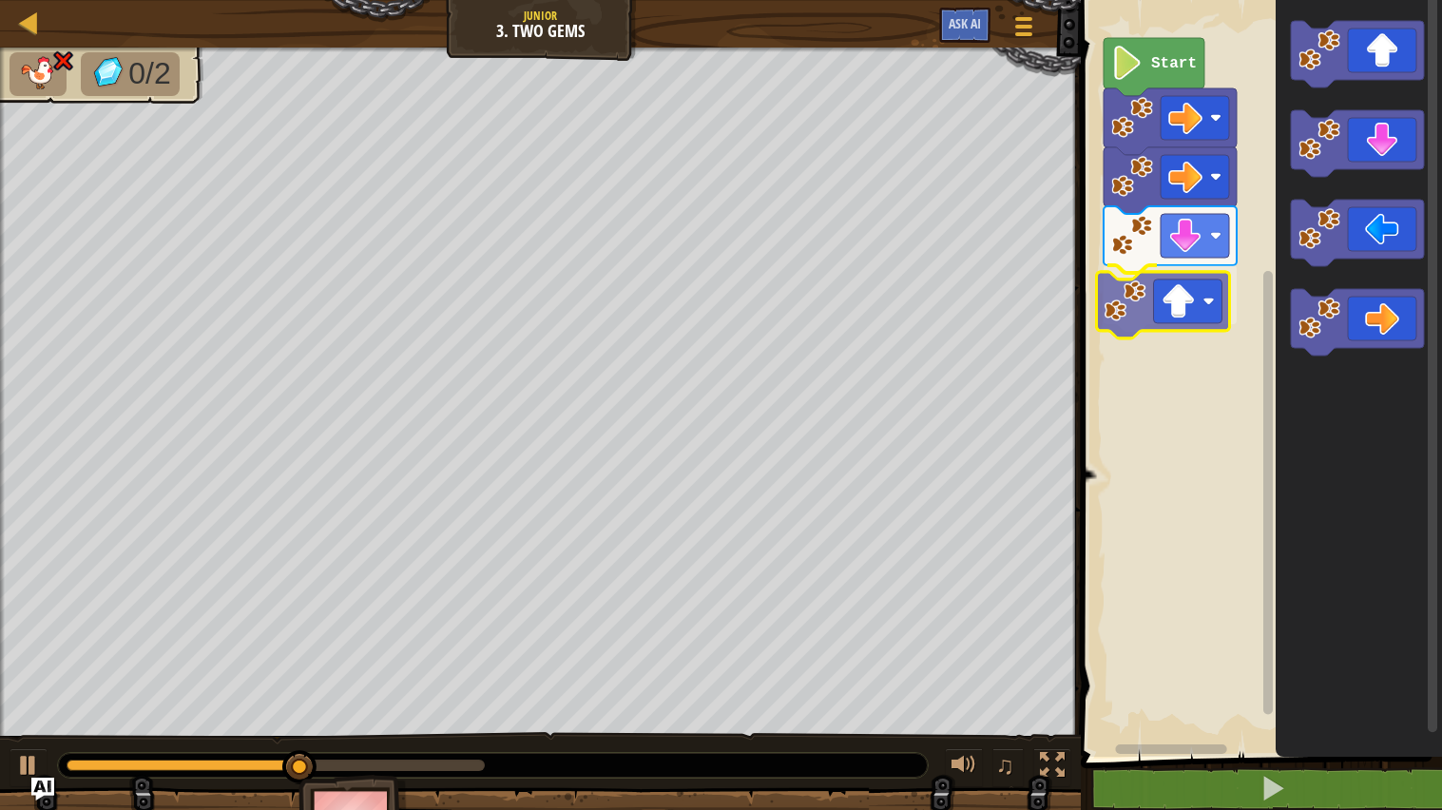
click at [1184, 310] on div "Start" at bounding box center [1258, 373] width 367 height 766
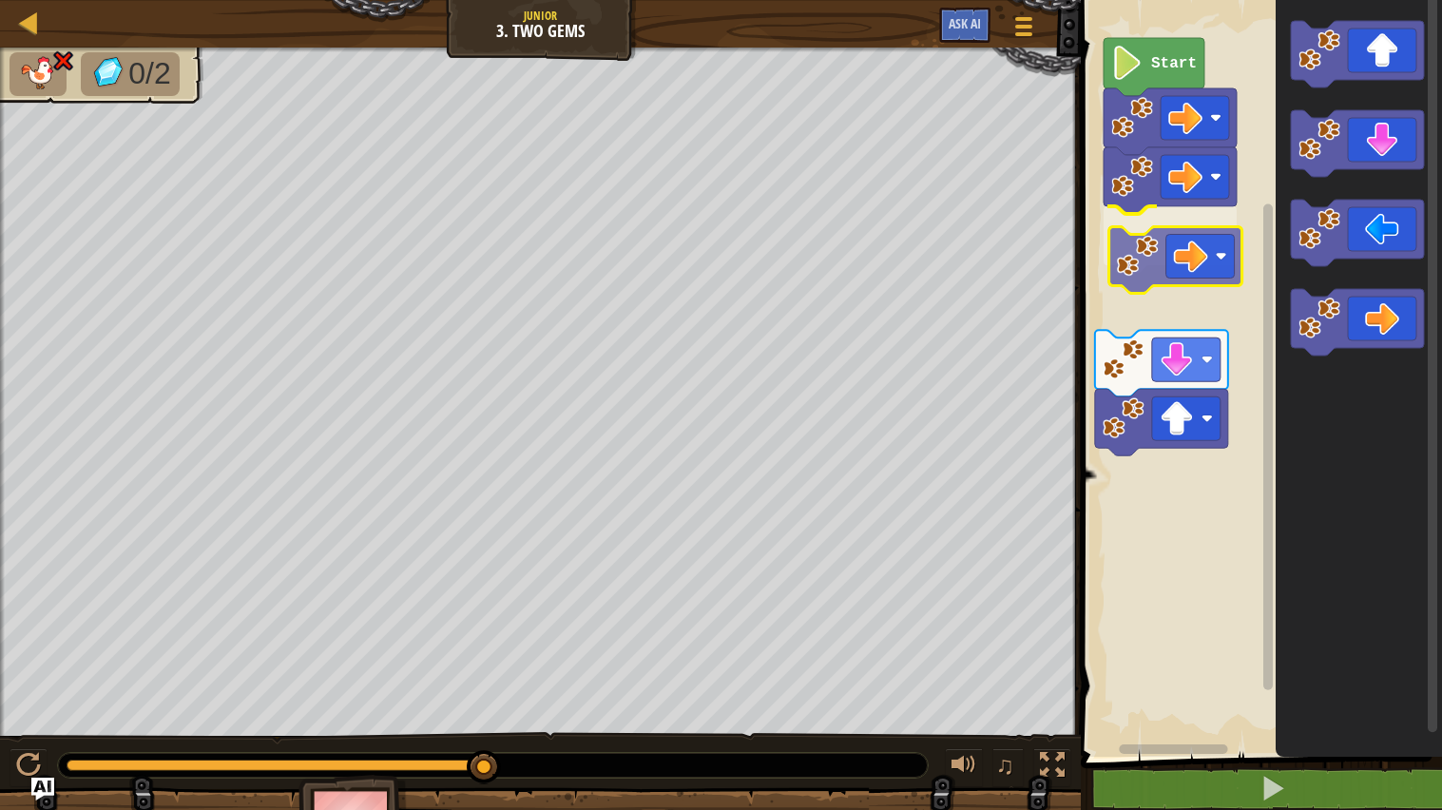
click at [1219, 256] on div "Start" at bounding box center [1258, 373] width 367 height 766
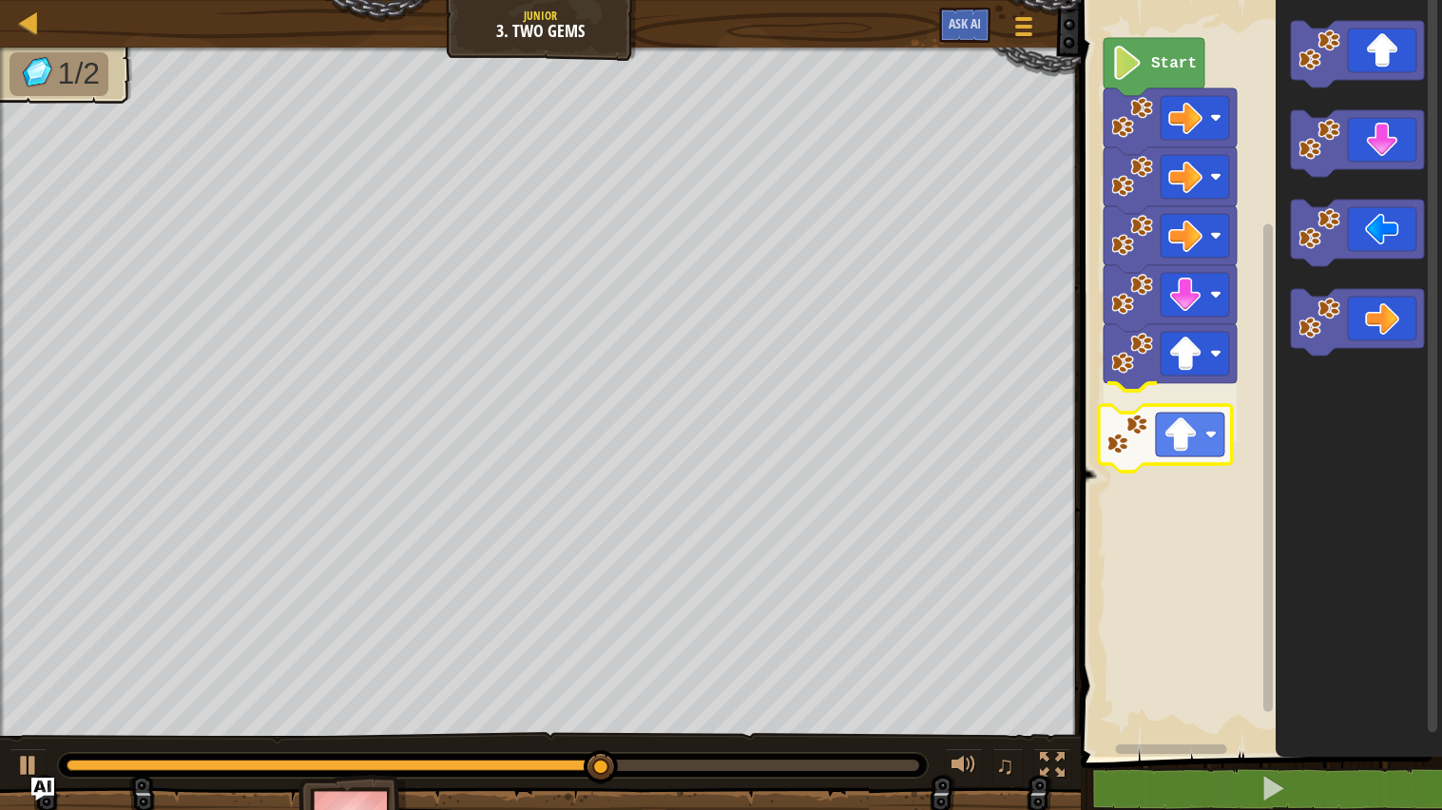
click at [1134, 446] on div "Start" at bounding box center [1258, 373] width 367 height 766
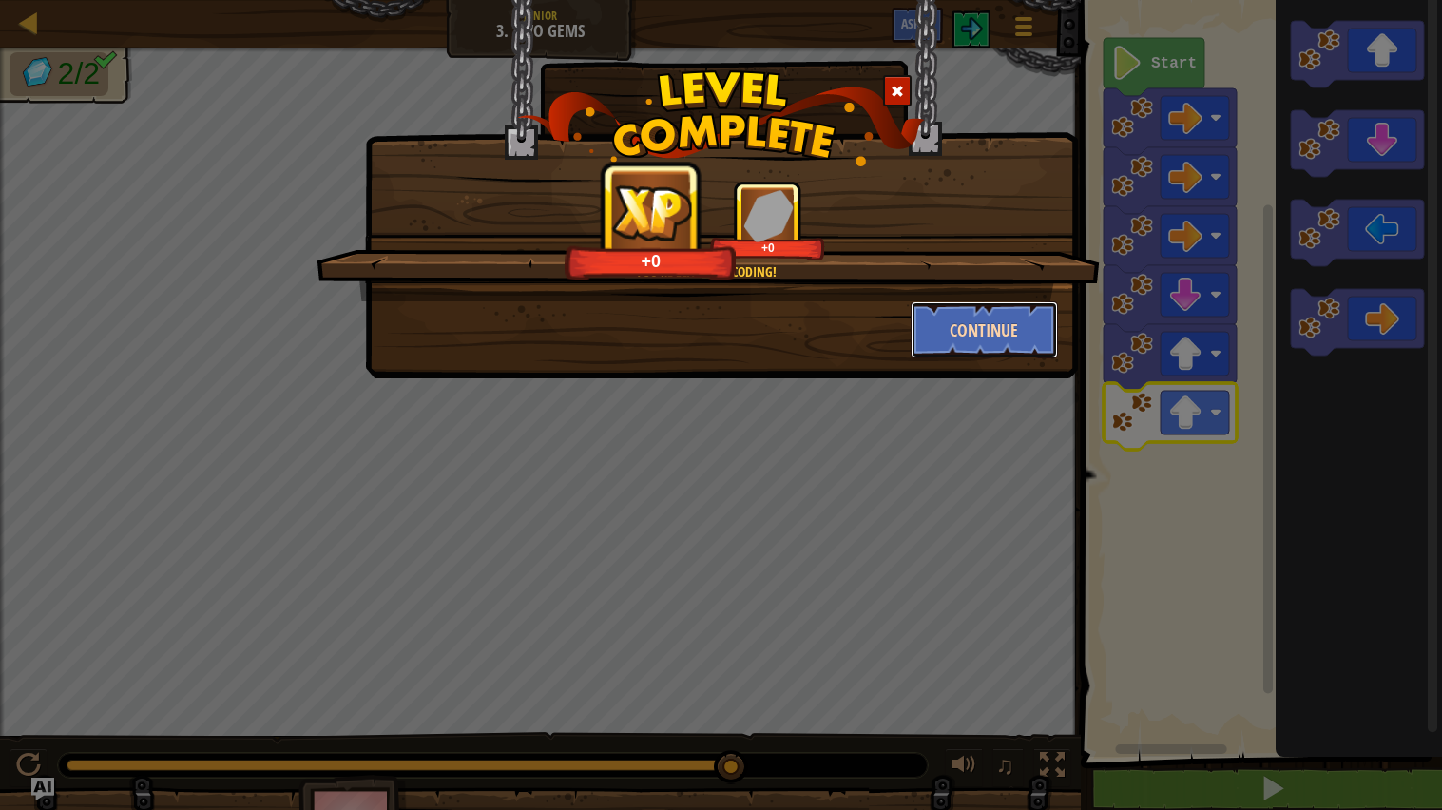
click at [1003, 322] on button "Continue" at bounding box center [984, 329] width 147 height 57
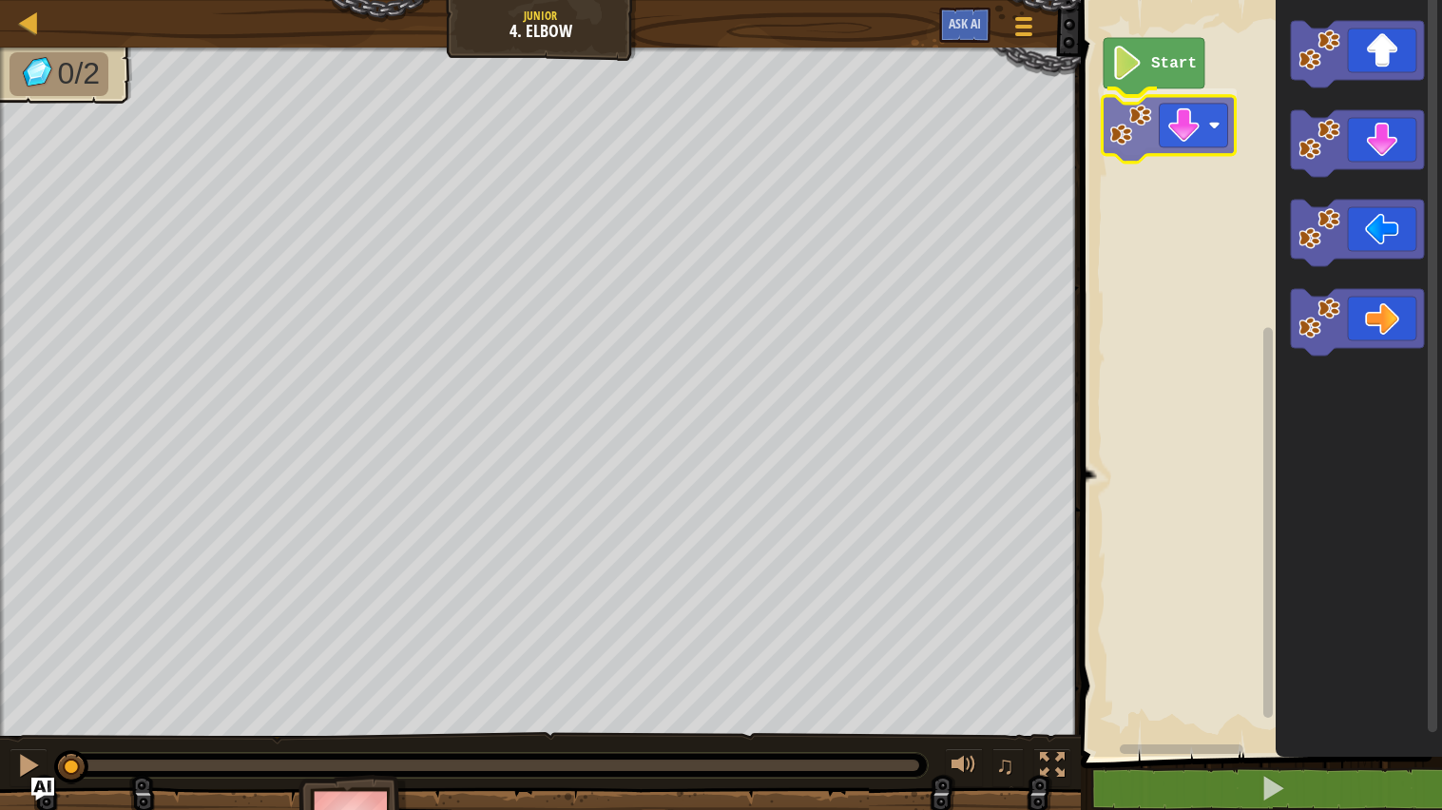
click at [1211, 111] on div "Start" at bounding box center [1258, 373] width 367 height 766
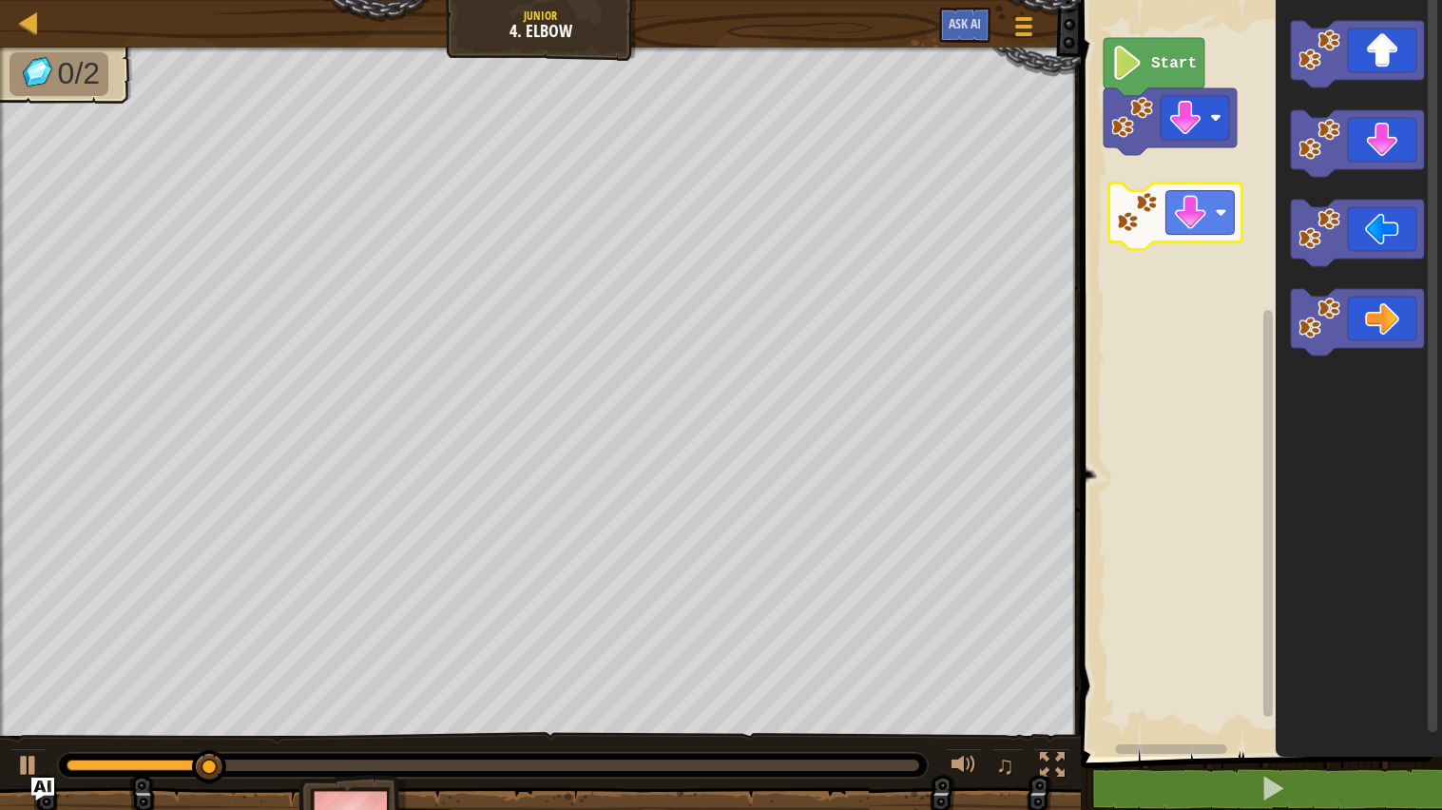
click at [1149, 212] on div "Start" at bounding box center [1258, 373] width 367 height 766
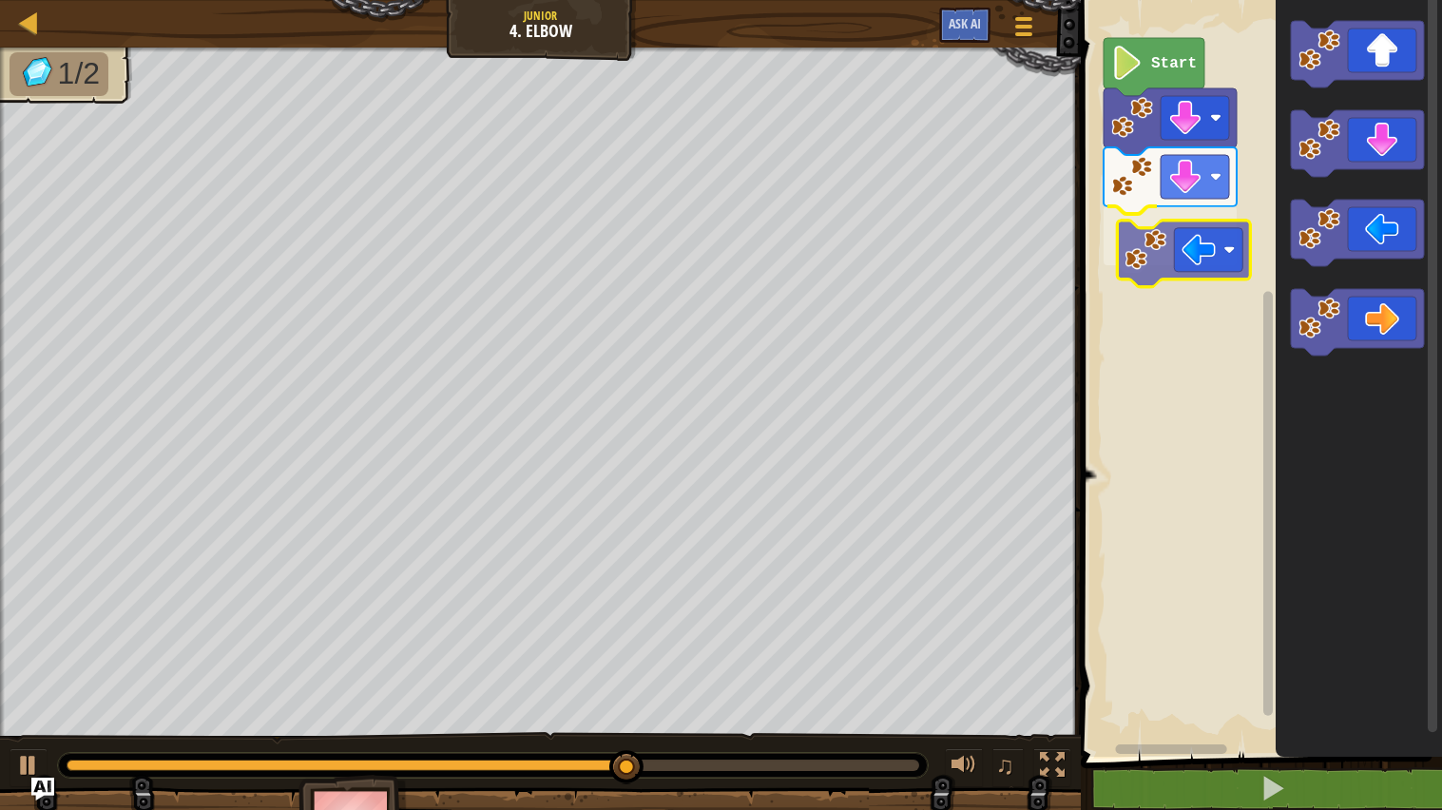
click at [1190, 245] on div "Start" at bounding box center [1258, 373] width 367 height 766
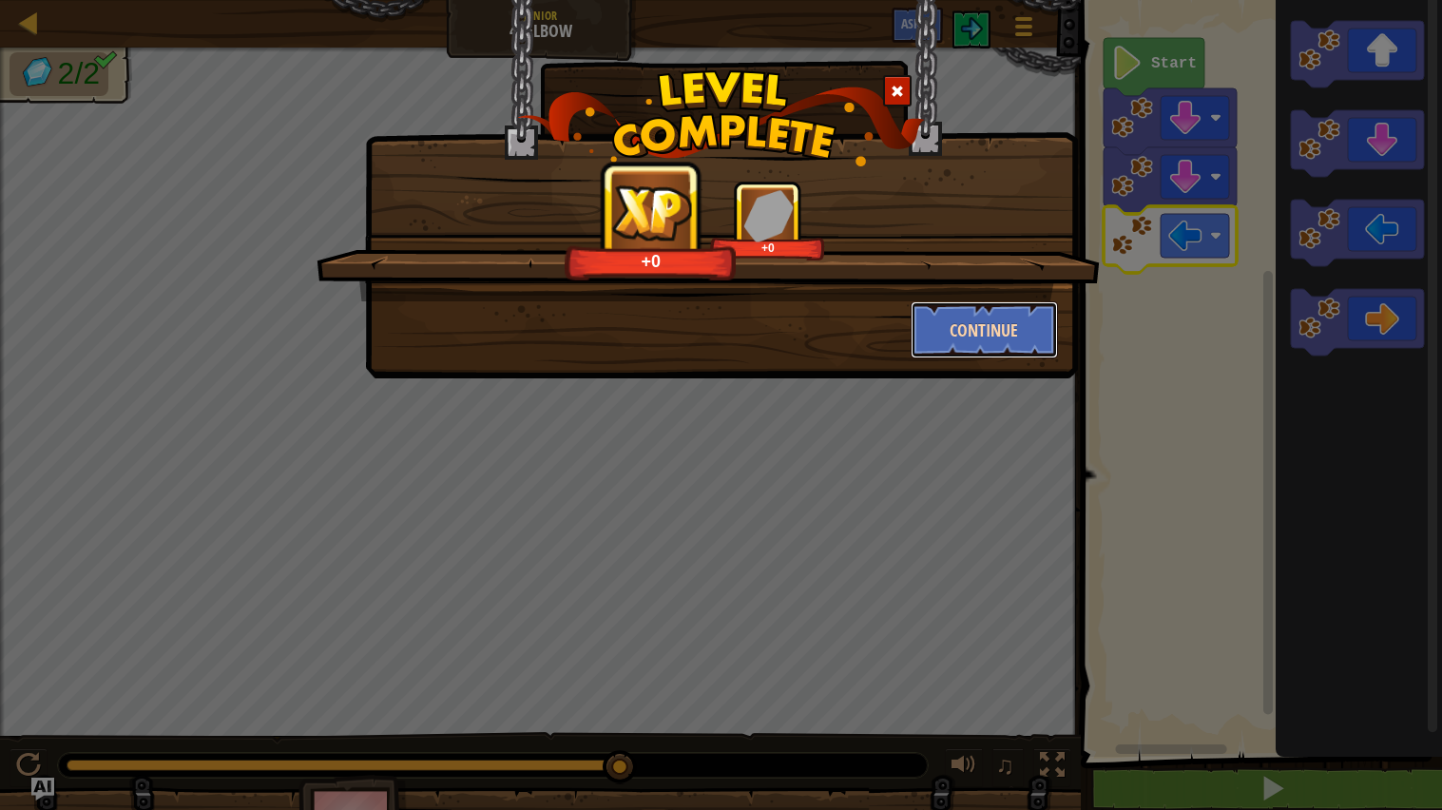
click at [1009, 321] on button "Continue" at bounding box center [984, 329] width 147 height 57
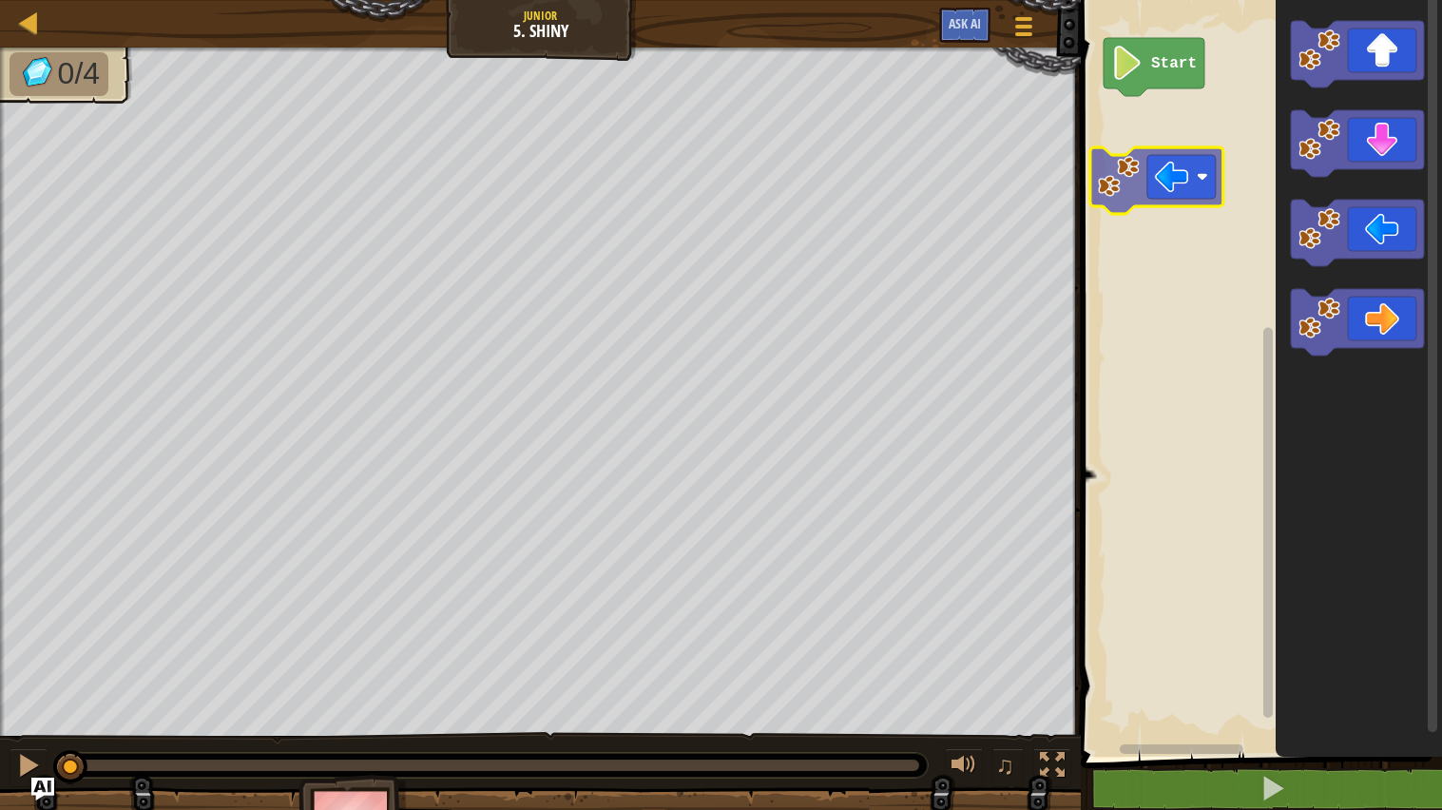
click at [1173, 172] on div "Start" at bounding box center [1258, 373] width 367 height 766
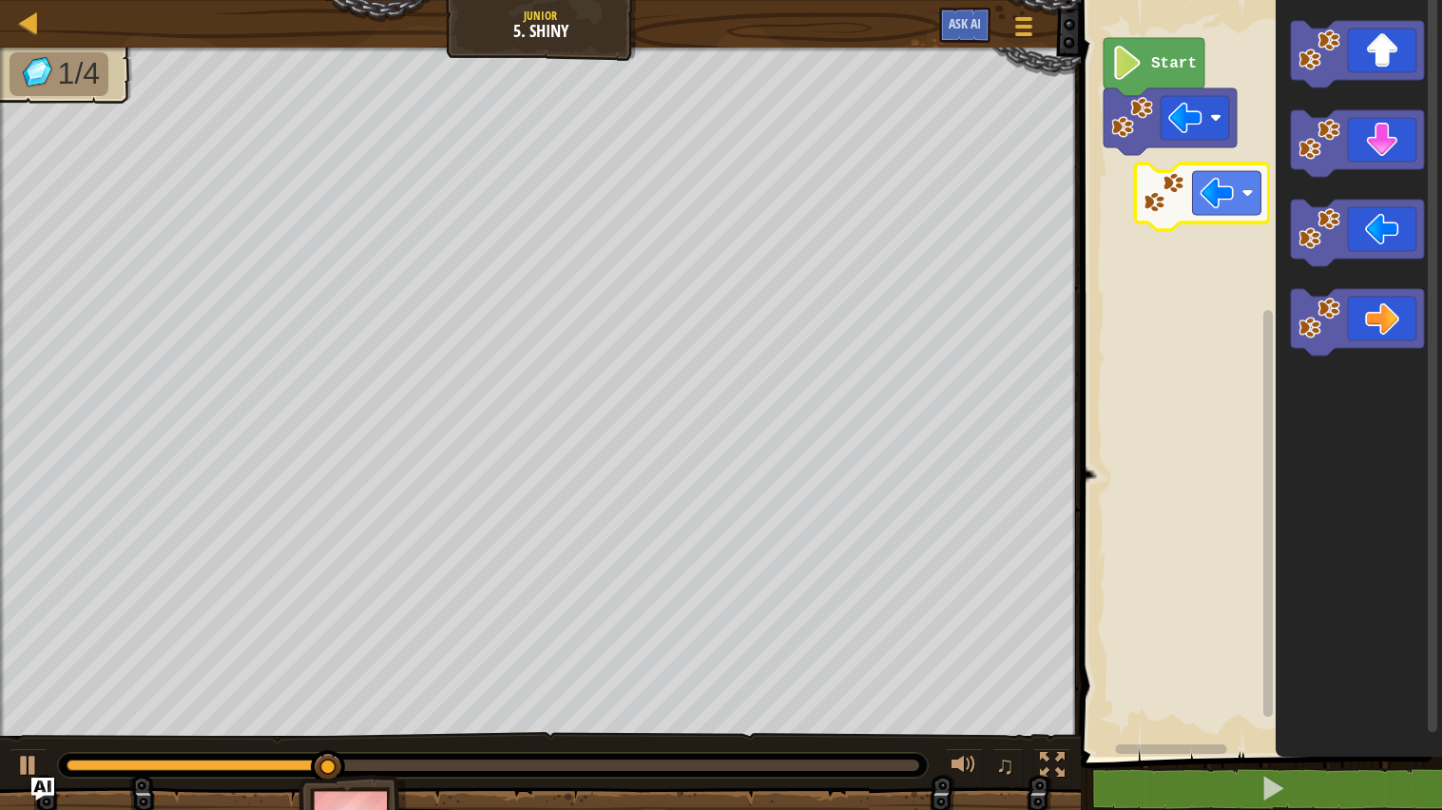
click at [1184, 190] on div "Start" at bounding box center [1258, 373] width 367 height 766
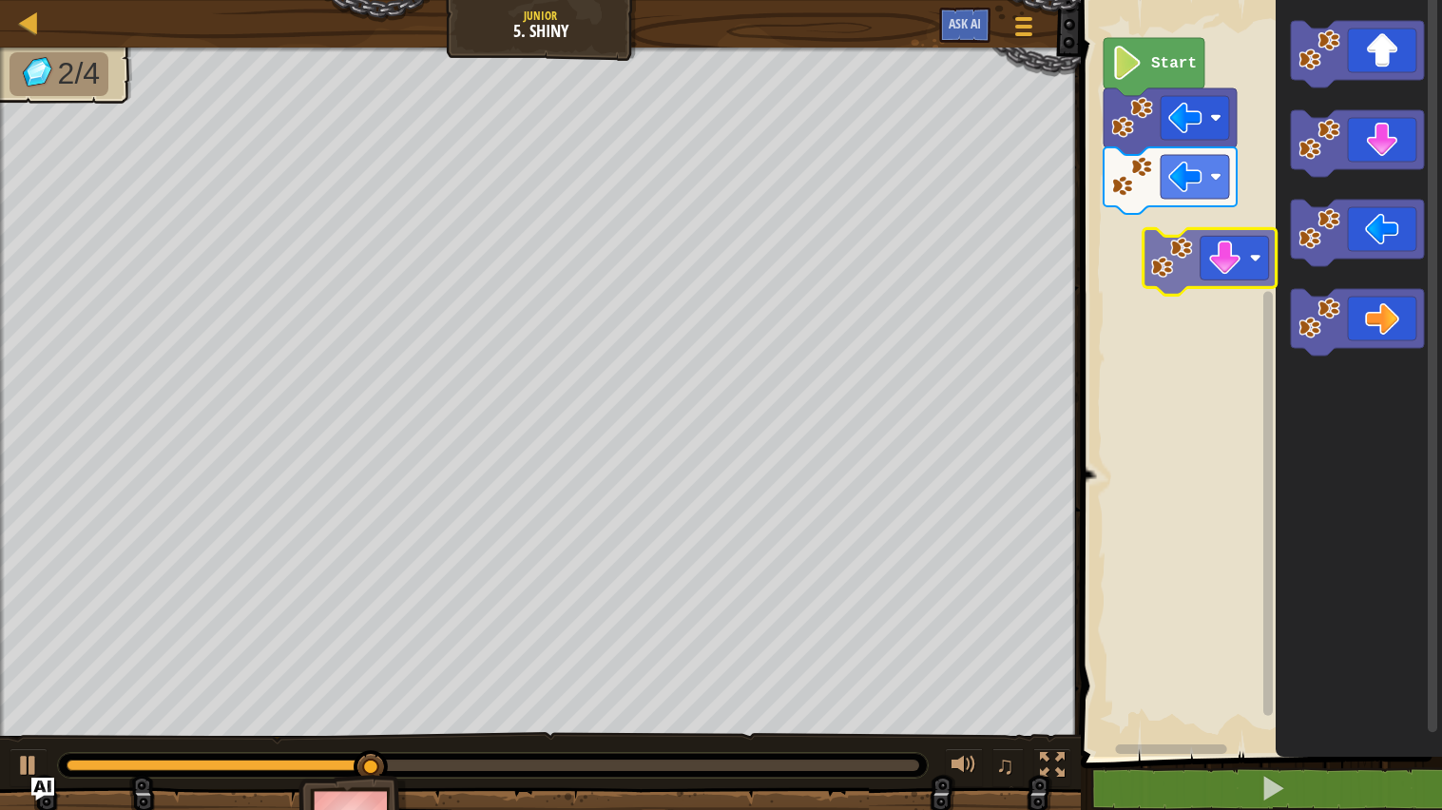
click at [1193, 261] on div "Start" at bounding box center [1258, 373] width 367 height 766
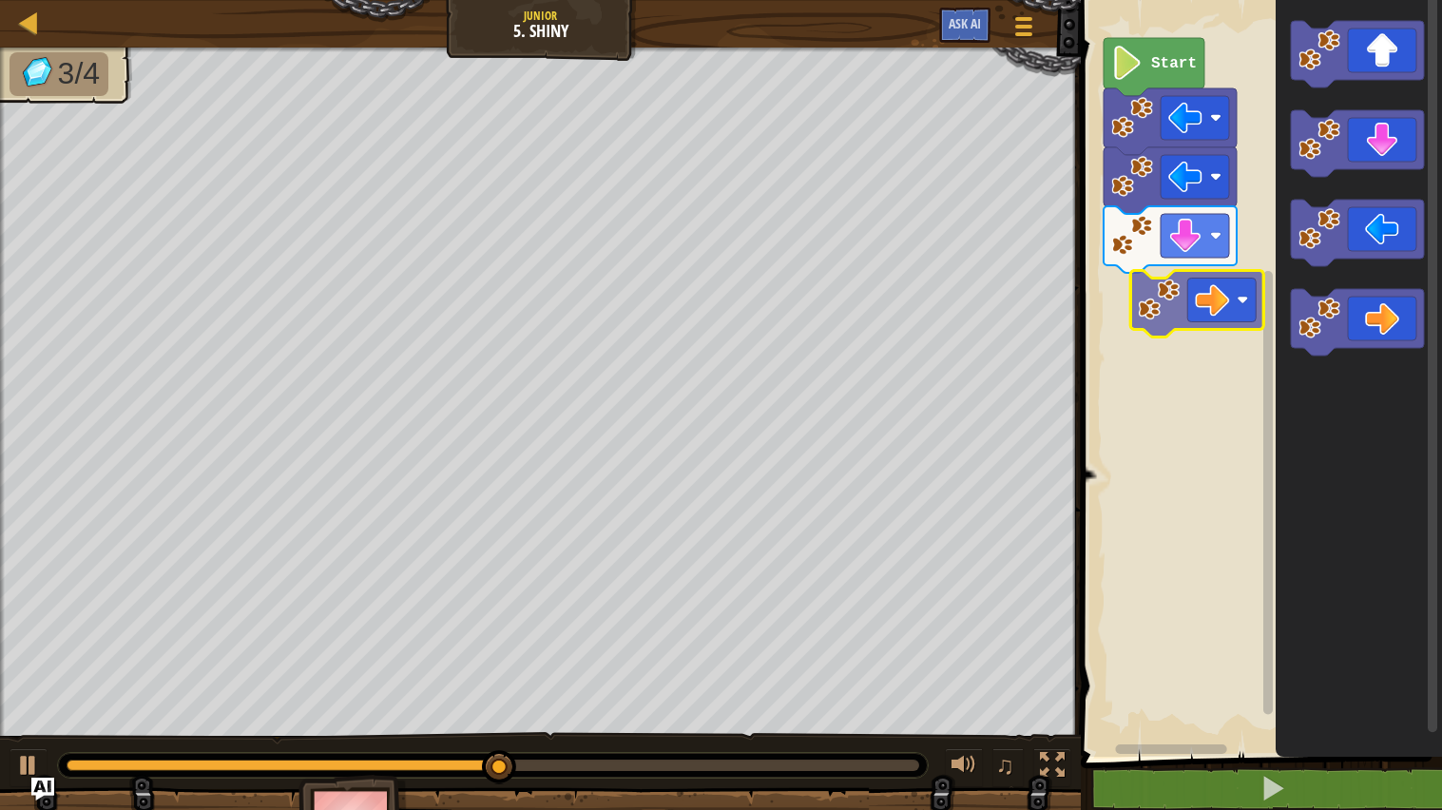
click at [1185, 296] on div "Start" at bounding box center [1258, 373] width 367 height 766
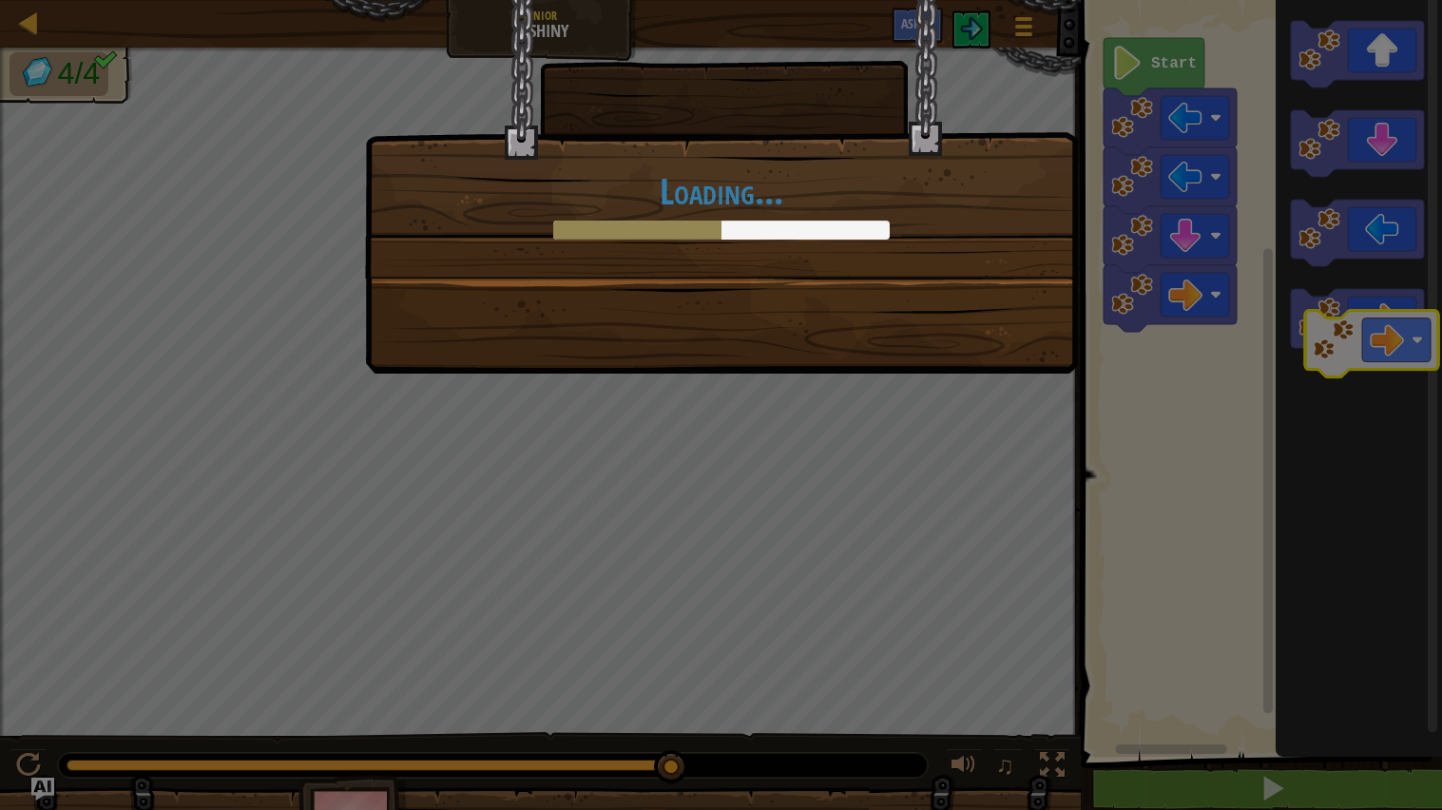
click at [1399, 2] on body "Map Junior 5. Shiny Game Menu Ask AI 1 הההההההההההההההההההההההההההההההההההההההה…" at bounding box center [721, 1] width 1442 height 2
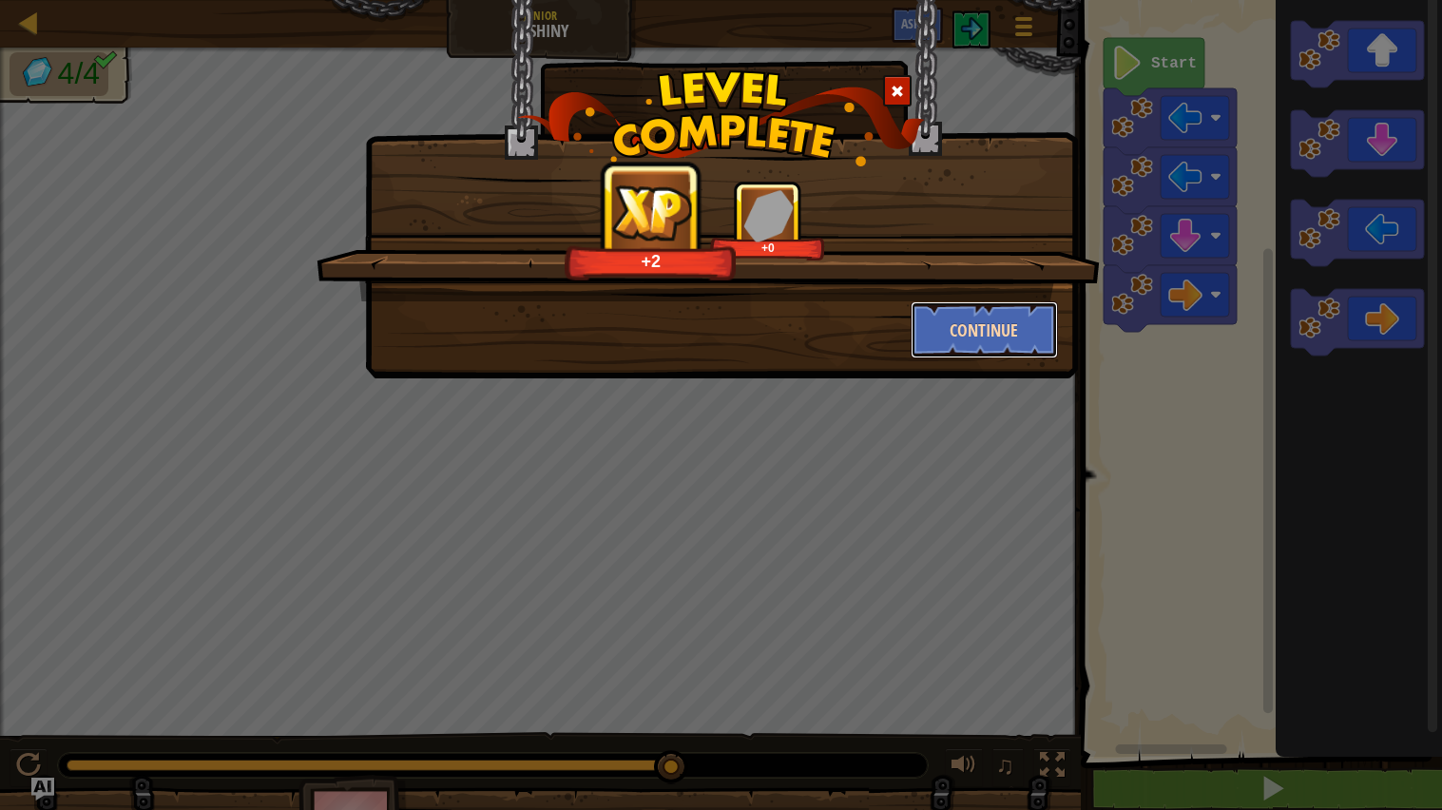
click at [939, 321] on button "Continue" at bounding box center [984, 329] width 147 height 57
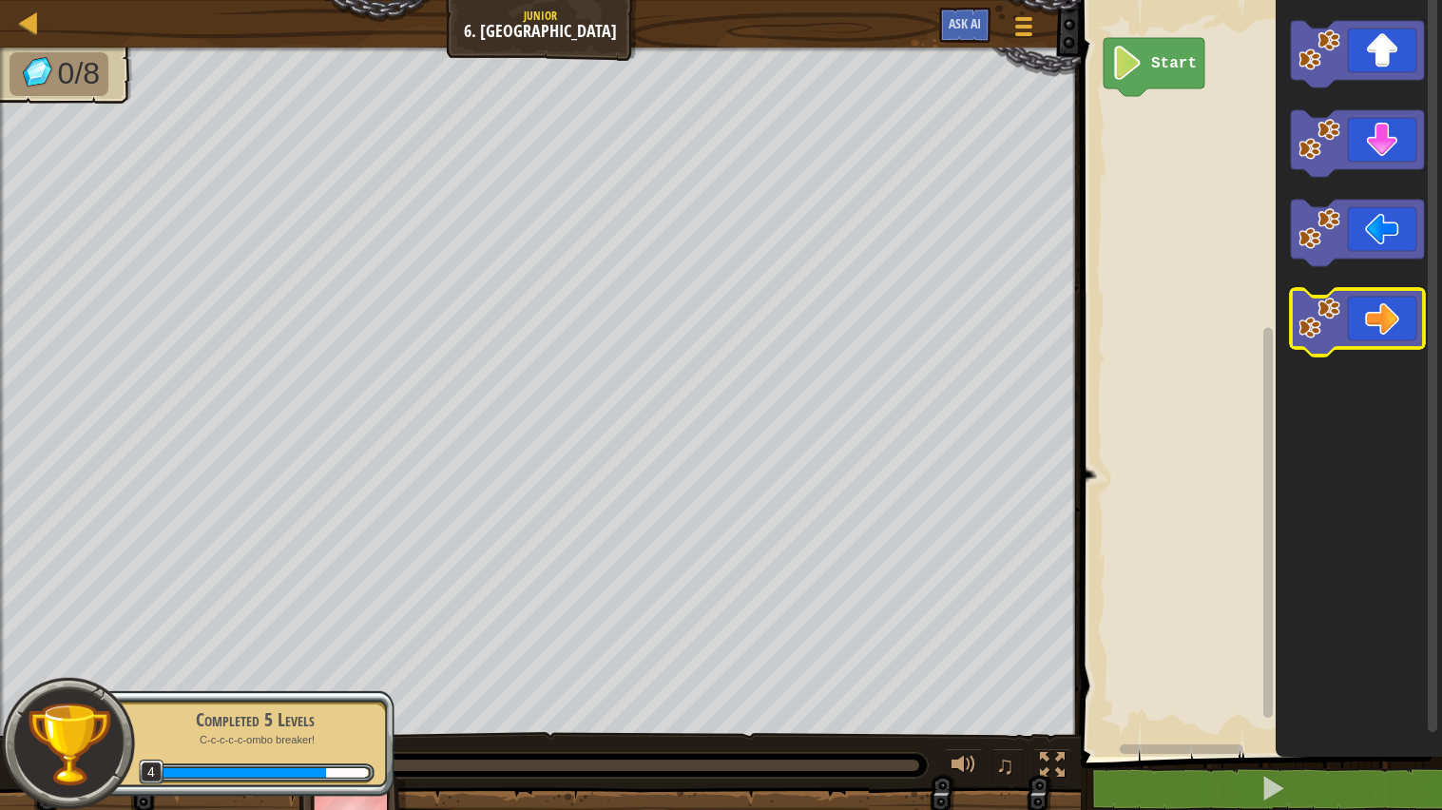
click at [1395, 335] on icon "Blockly Workspace" at bounding box center [1357, 322] width 133 height 67
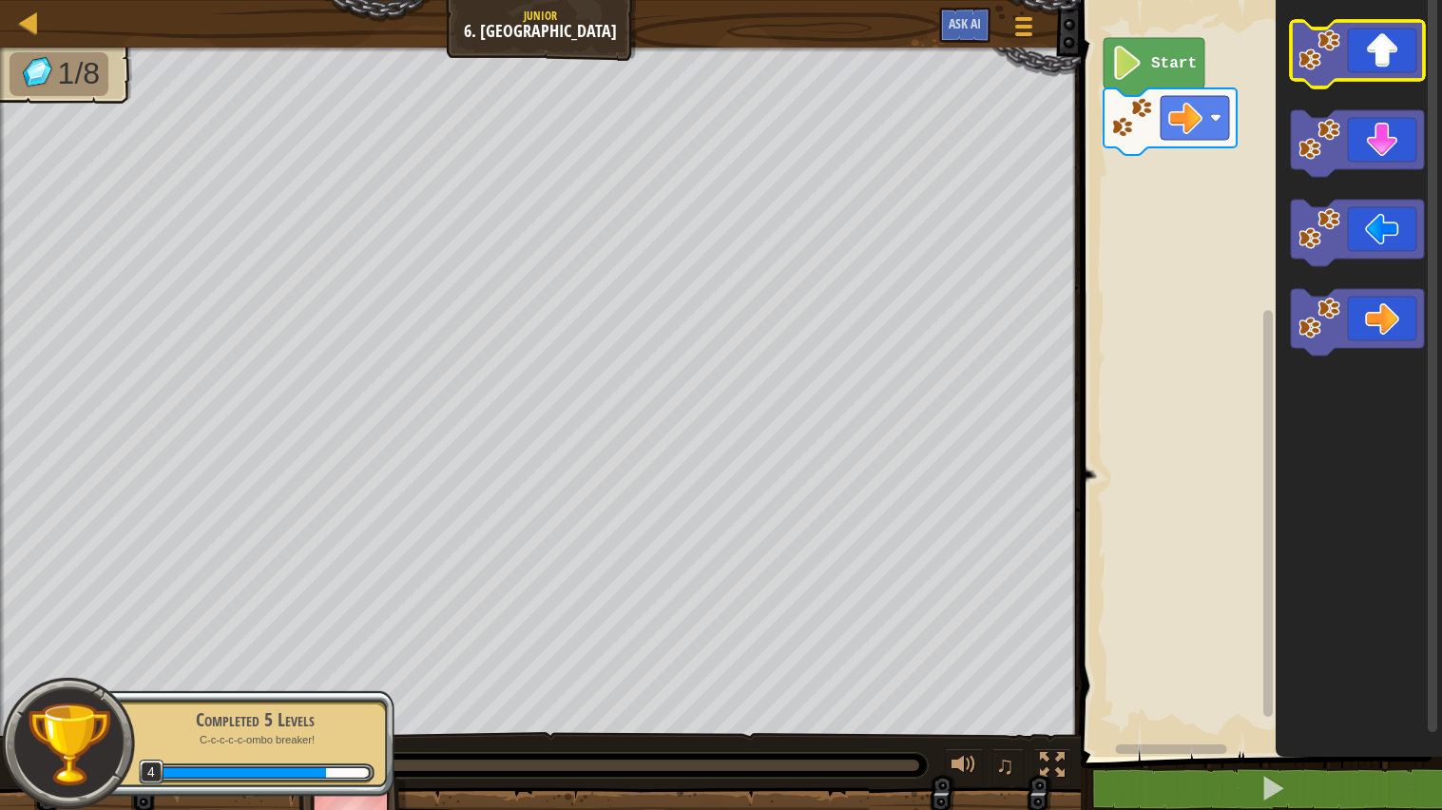
click at [1362, 61] on icon "Blockly Workspace" at bounding box center [1357, 54] width 133 height 67
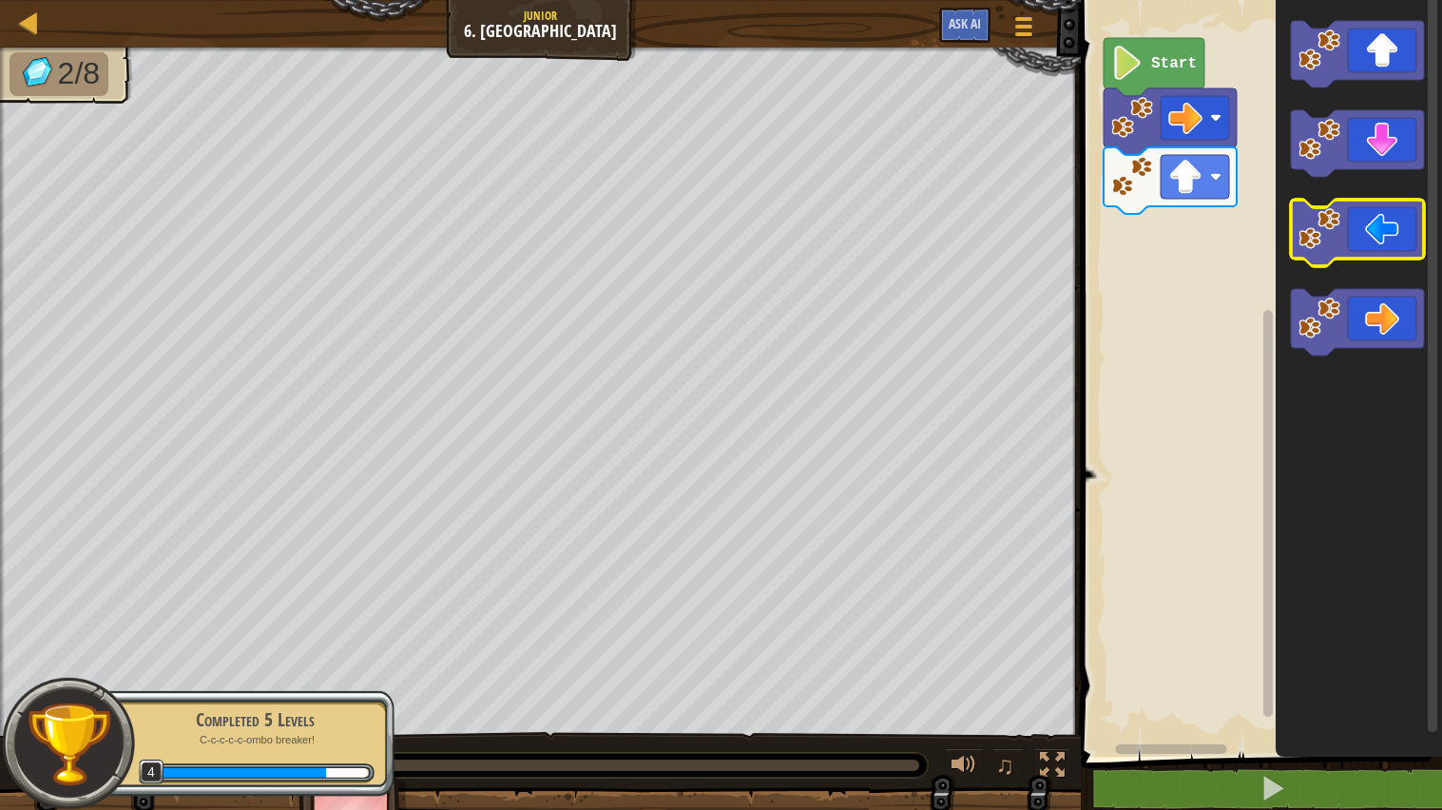
click at [1368, 238] on icon "Blockly Workspace" at bounding box center [1357, 233] width 133 height 67
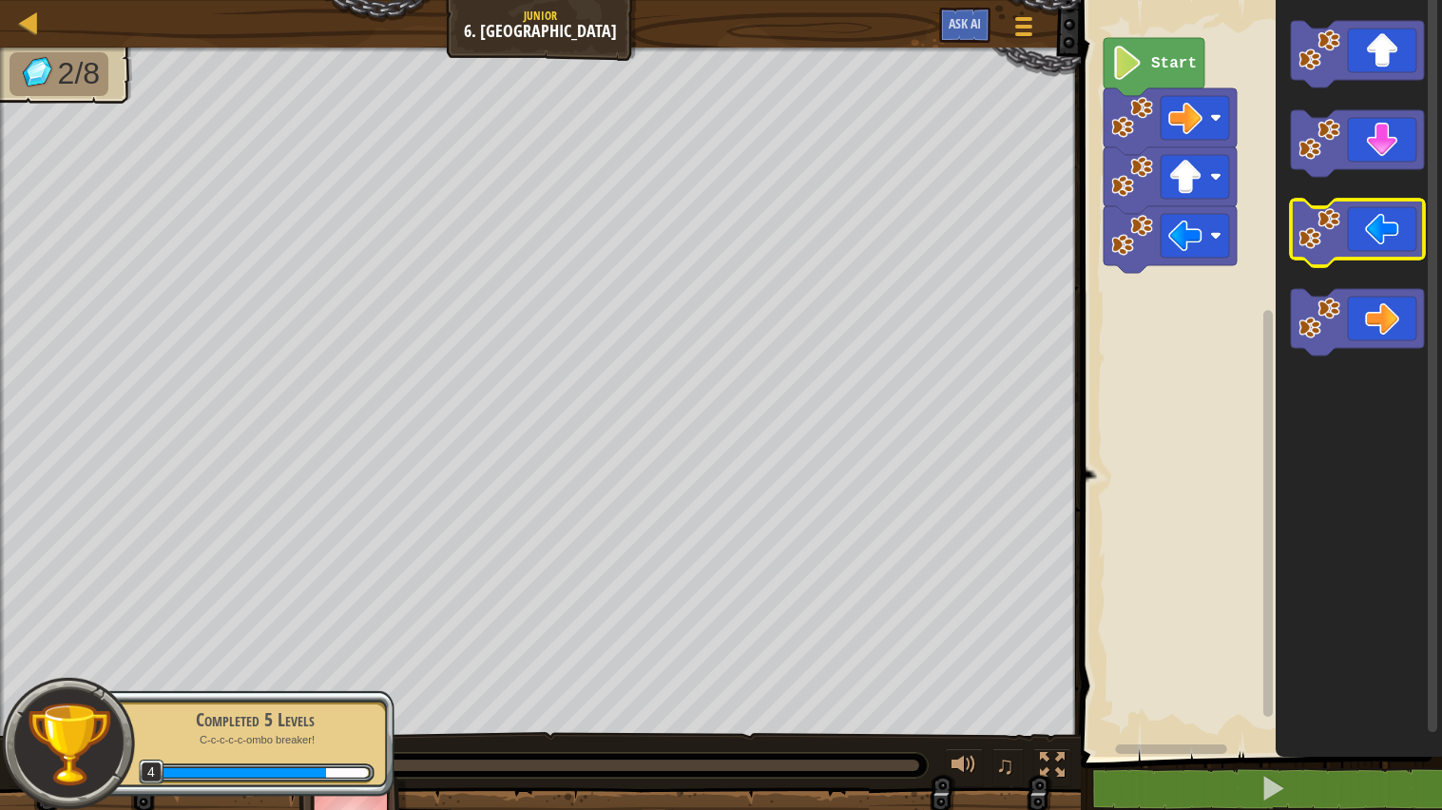
click at [1368, 238] on icon "Blockly Workspace" at bounding box center [1357, 233] width 133 height 67
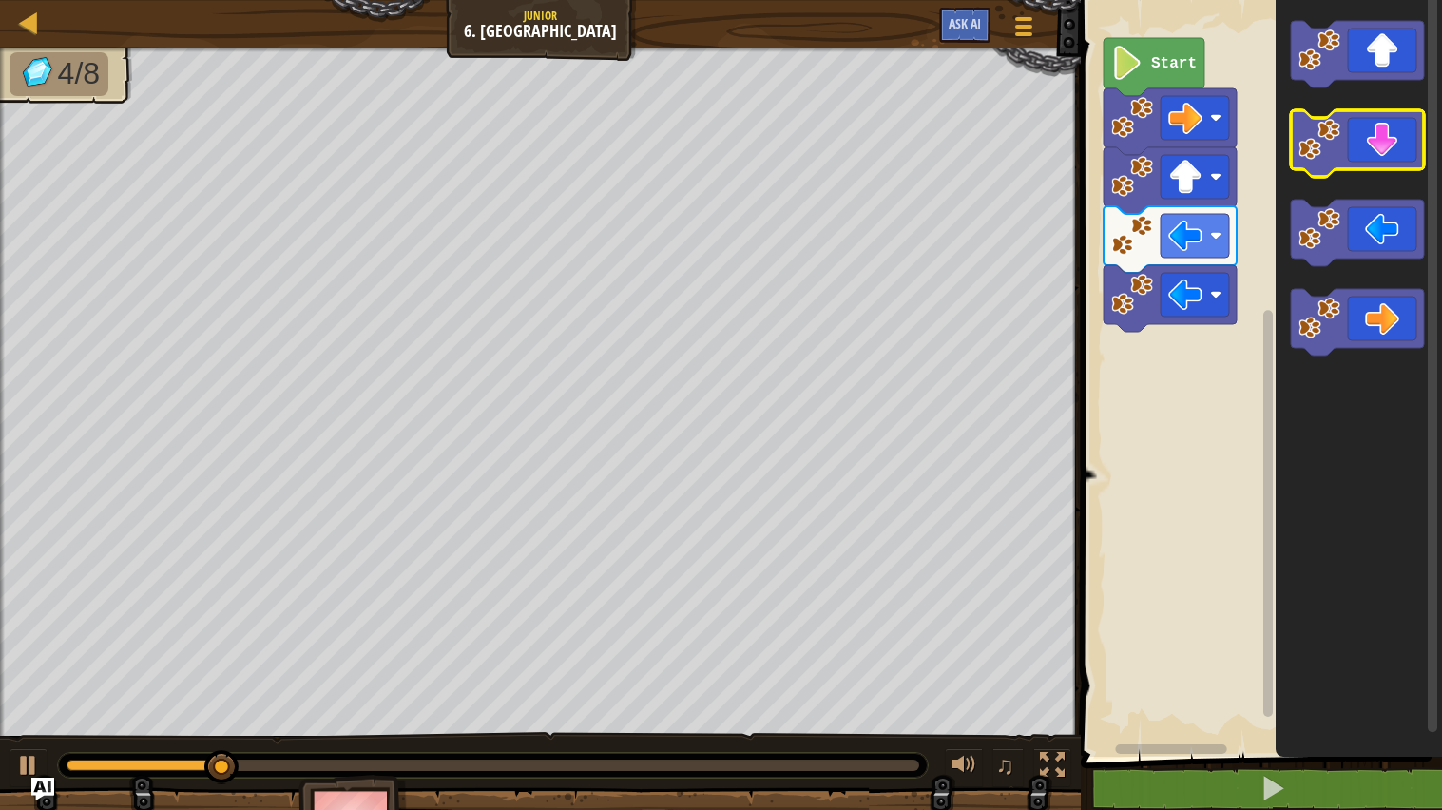
click at [1379, 131] on icon "Blockly Workspace" at bounding box center [1357, 143] width 133 height 67
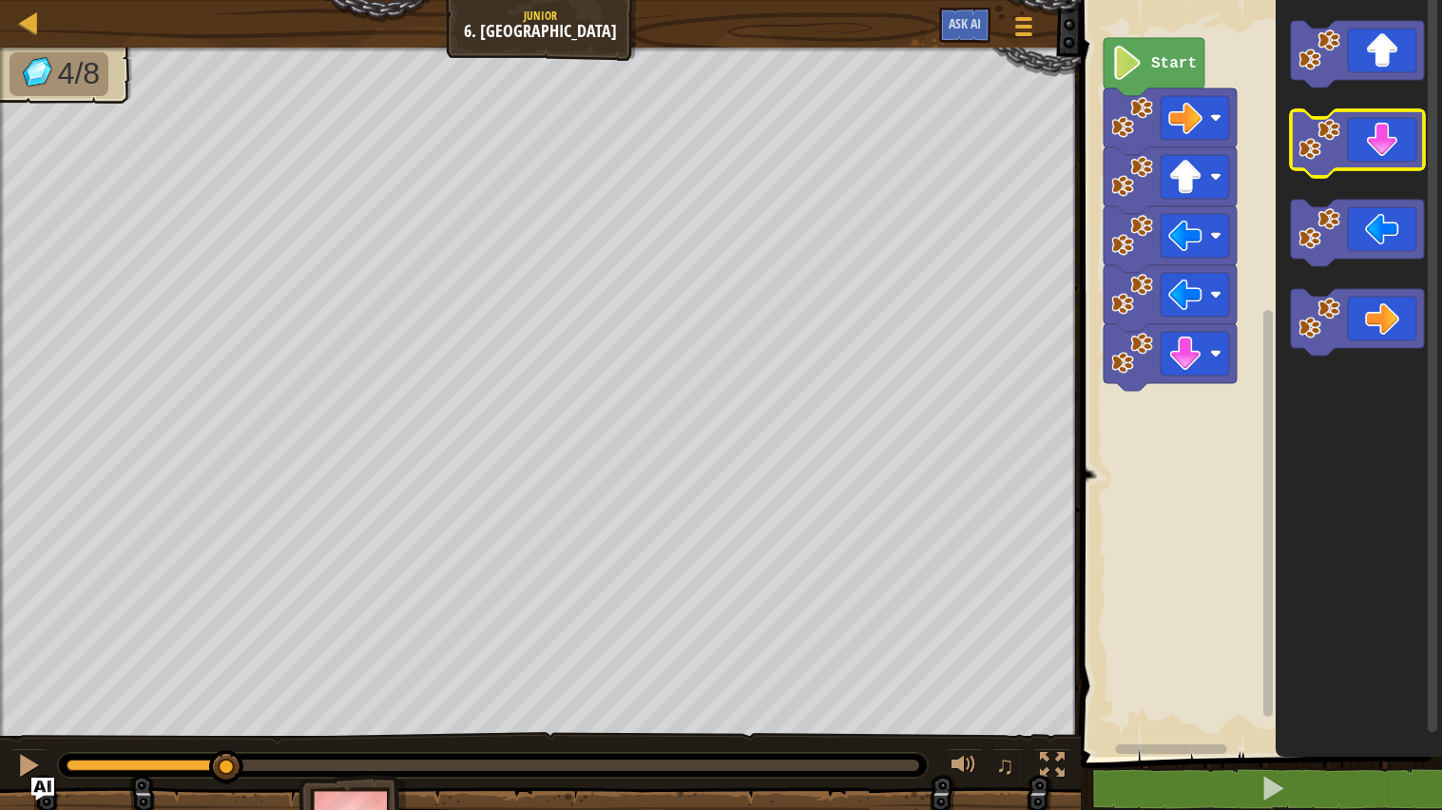
click at [1379, 131] on icon "Blockly Workspace" at bounding box center [1357, 143] width 133 height 67
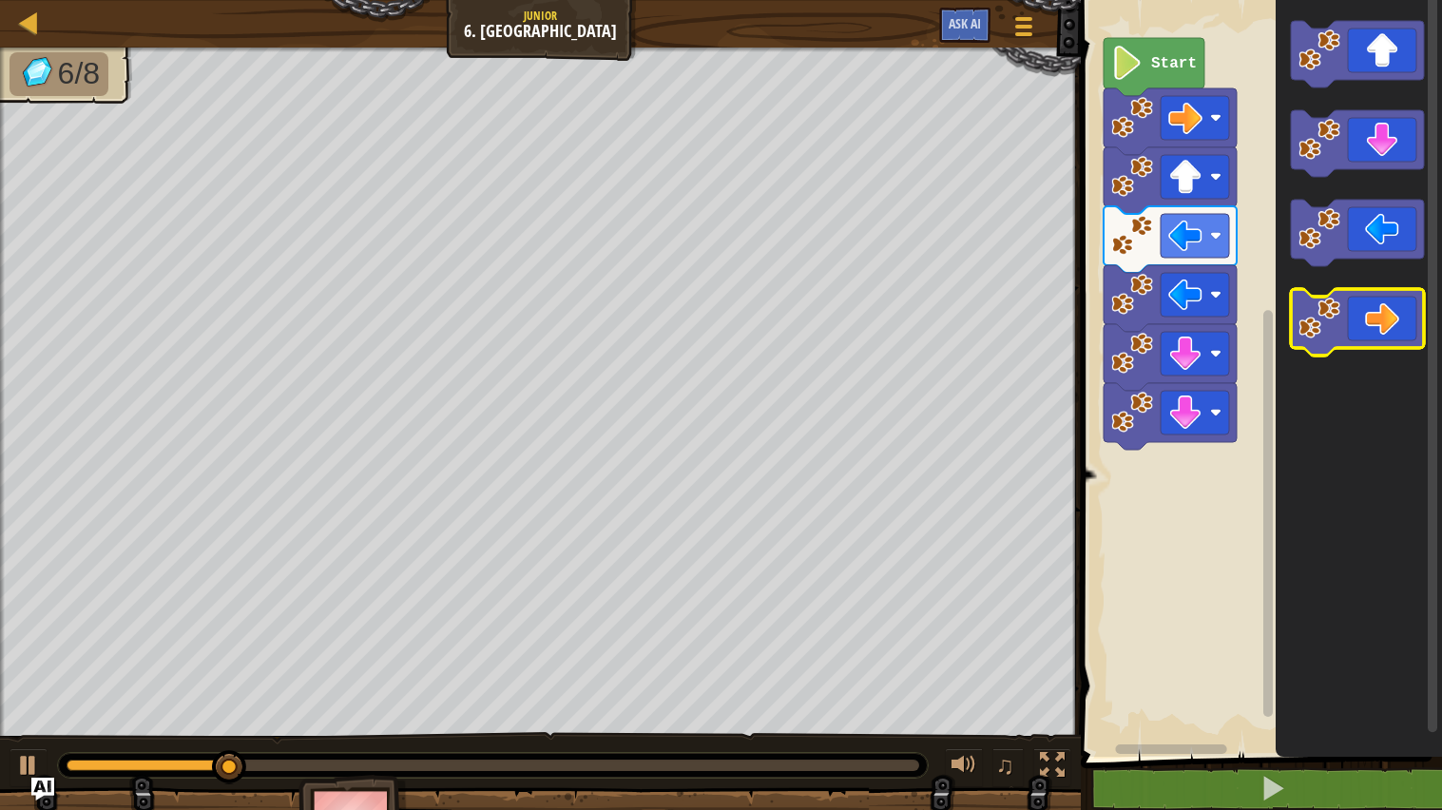
click at [1382, 315] on icon "Blockly Workspace" at bounding box center [1357, 322] width 133 height 67
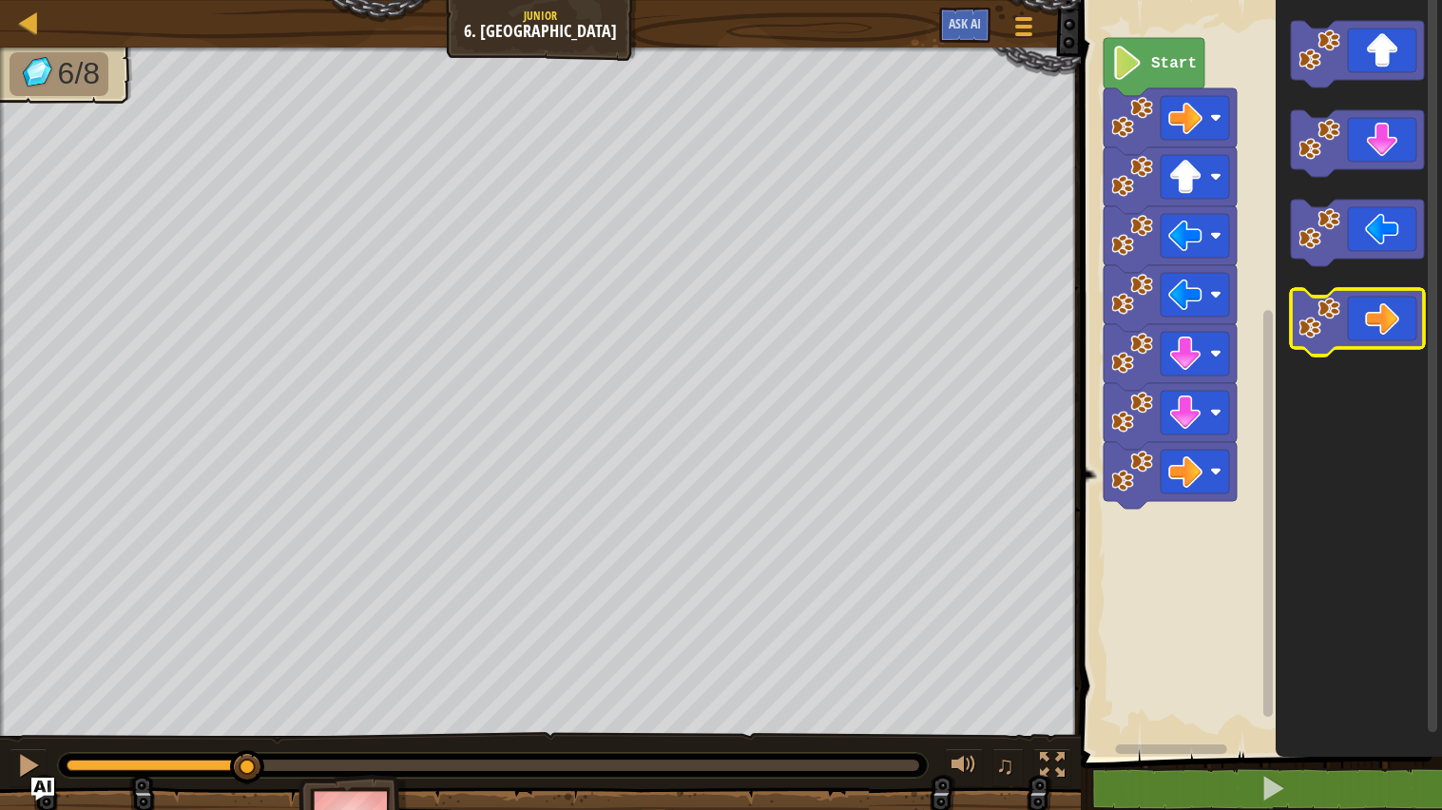
click at [1382, 315] on icon "Blockly Workspace" at bounding box center [1357, 322] width 133 height 67
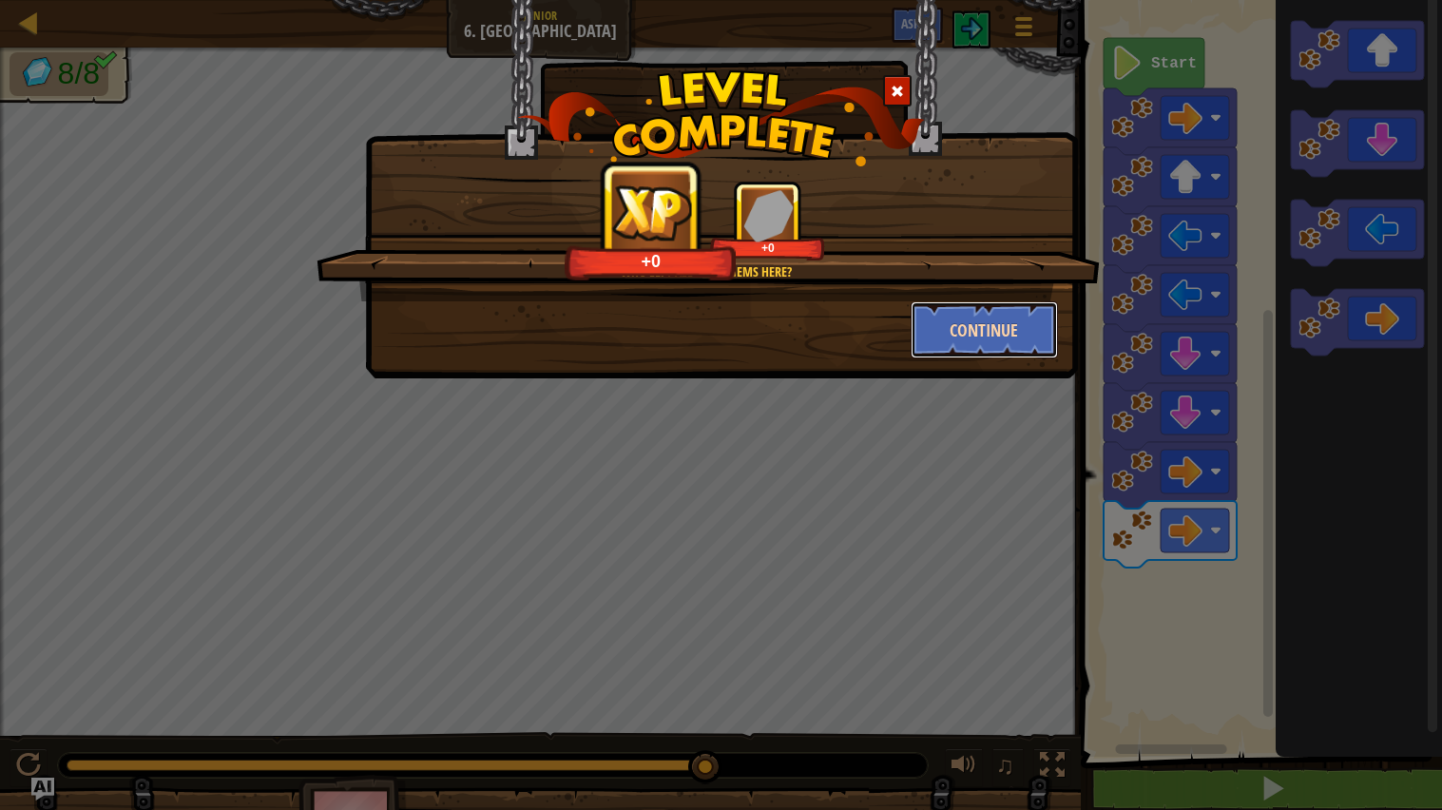
click at [1004, 336] on button "Continue" at bounding box center [984, 329] width 147 height 57
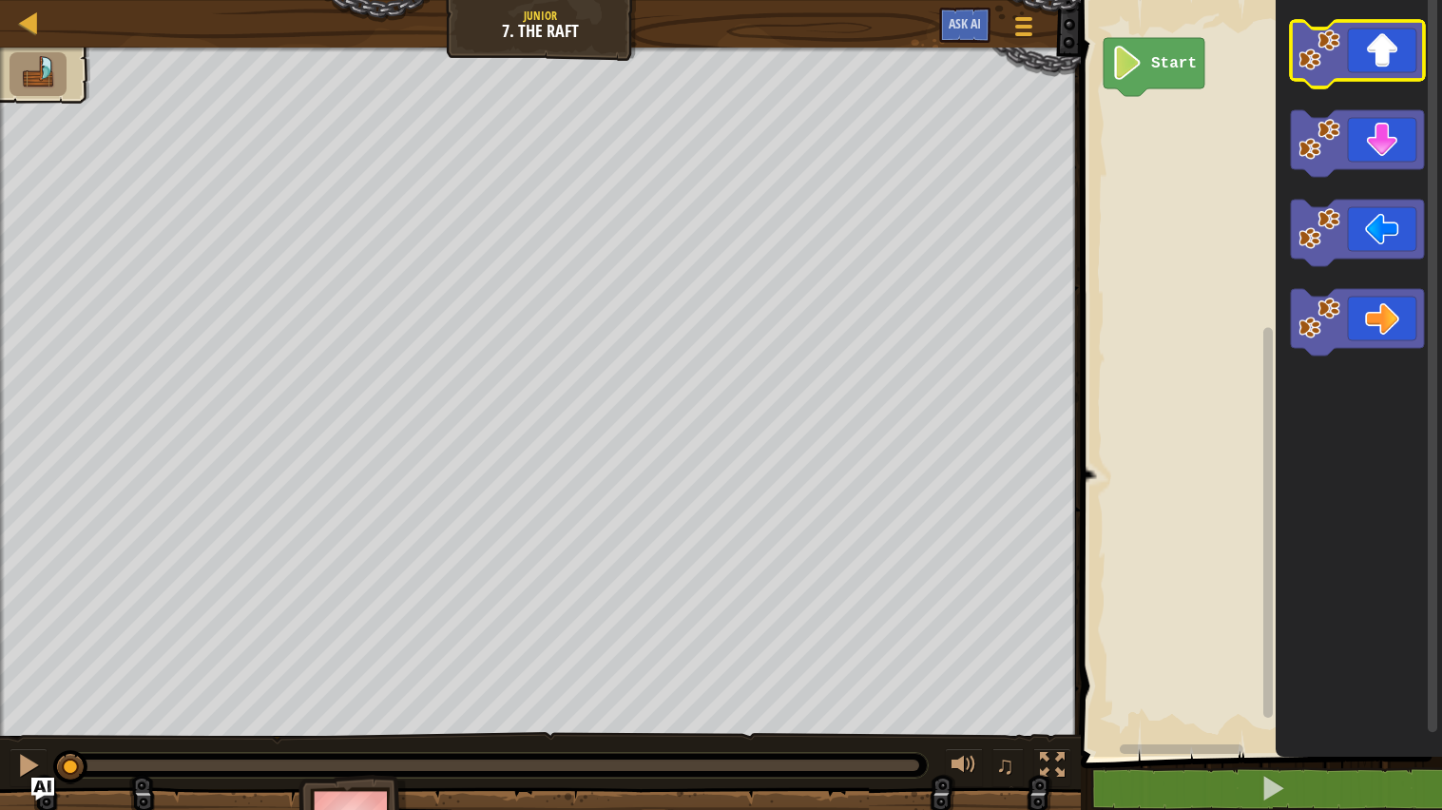
click at [1376, 71] on icon "Blockly Workspace" at bounding box center [1357, 54] width 133 height 67
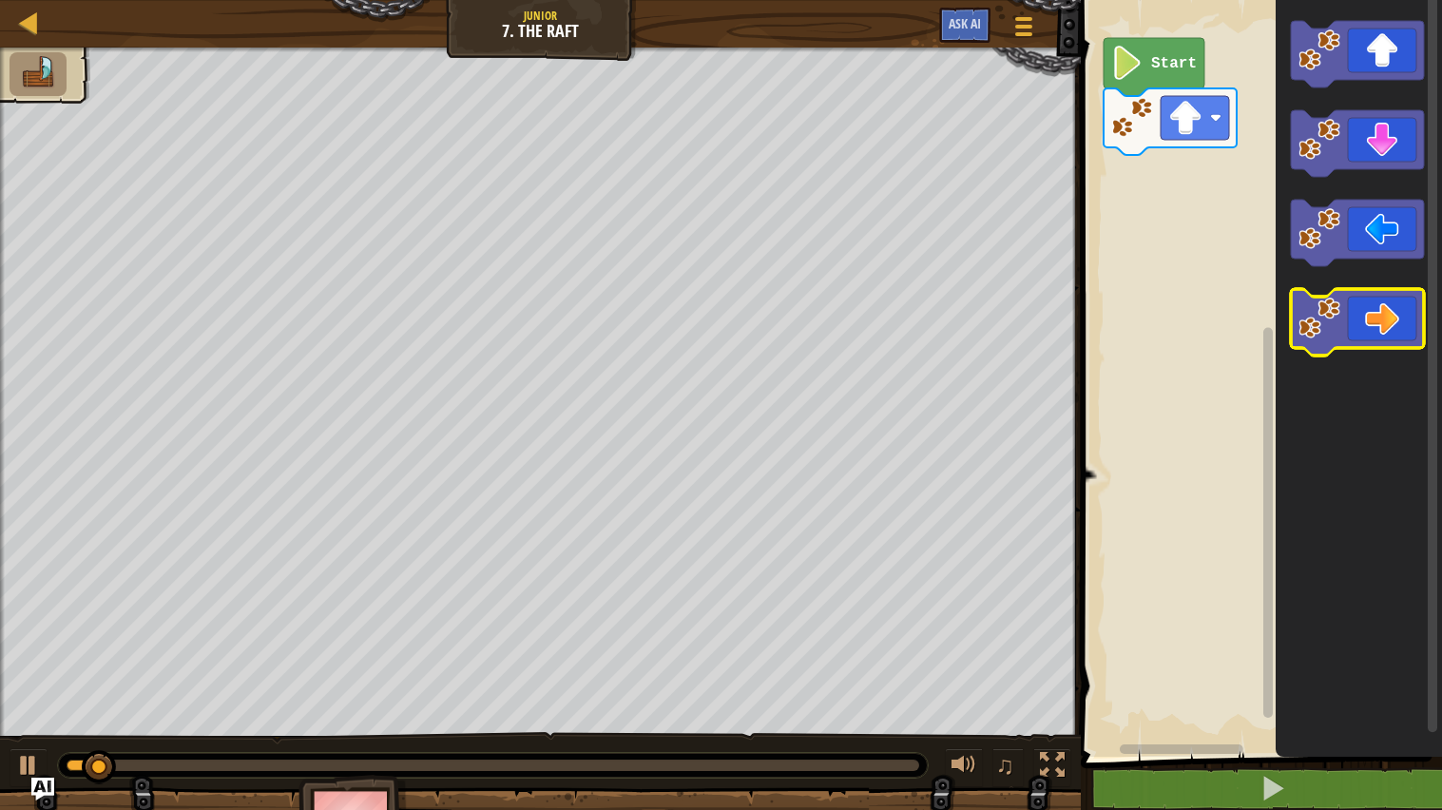
click at [1347, 312] on icon "Blockly Workspace" at bounding box center [1357, 322] width 133 height 67
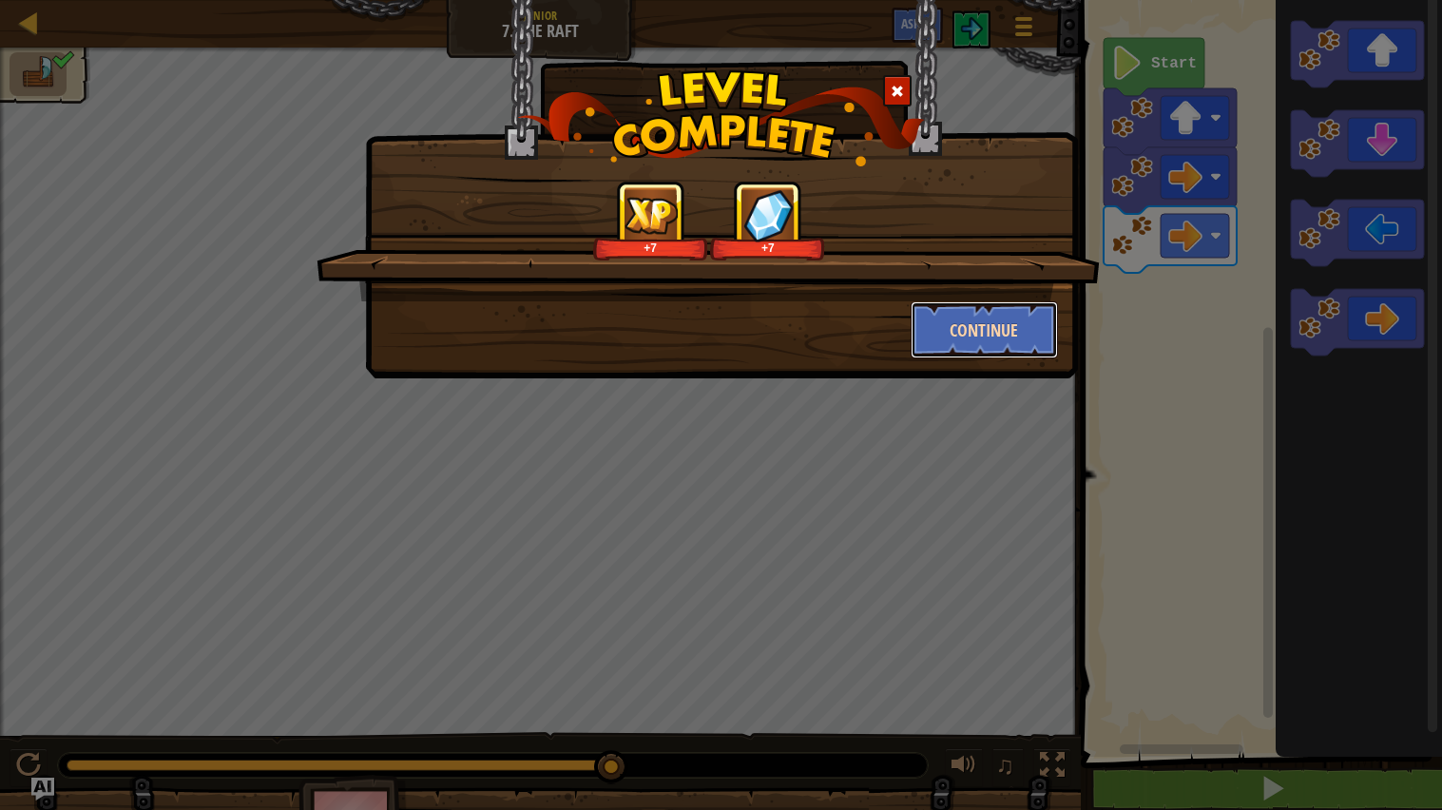
click at [1007, 337] on button "Continue" at bounding box center [984, 329] width 147 height 57
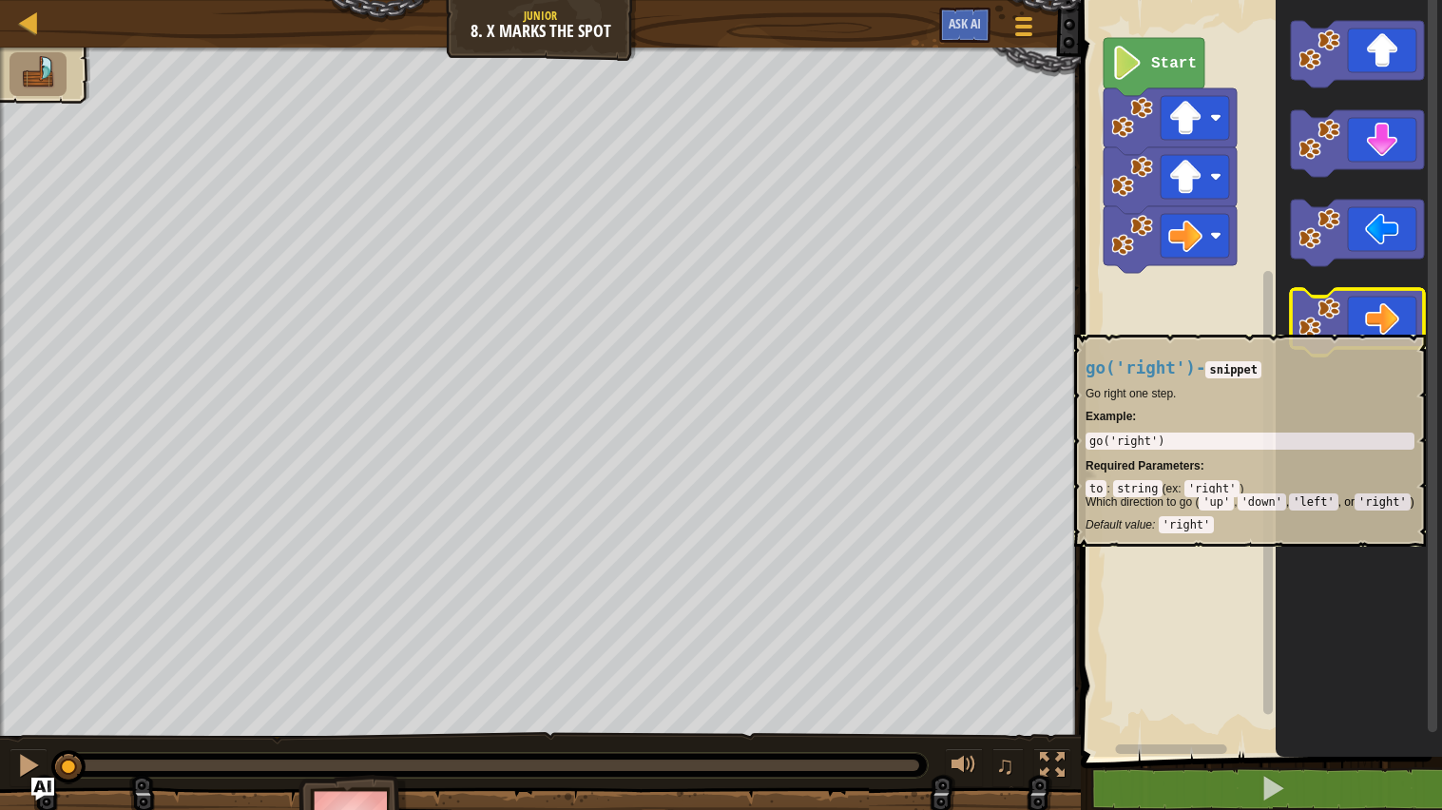
click at [1382, 324] on icon "Blockly Workspace" at bounding box center [1357, 322] width 133 height 67
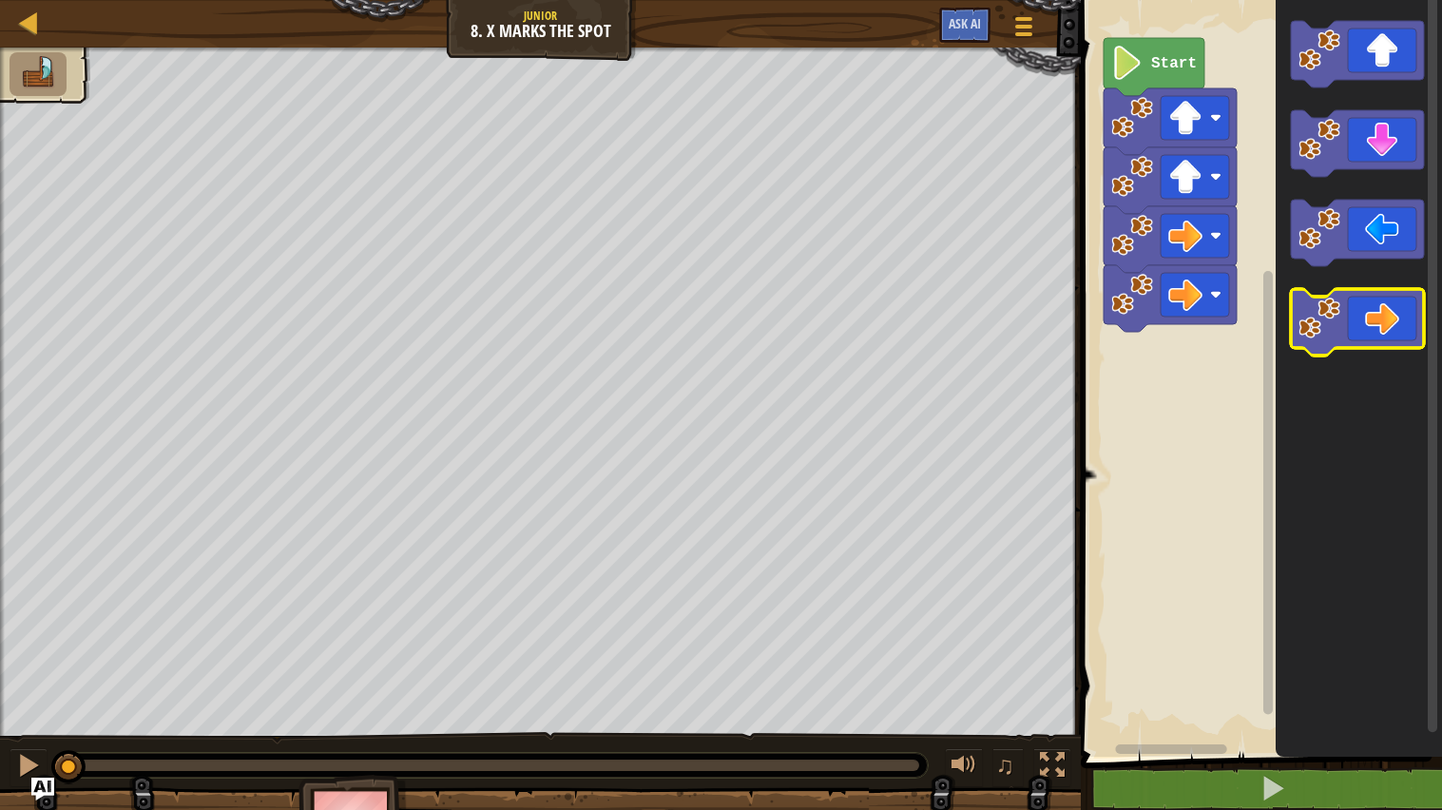
click at [1382, 324] on icon "Blockly Workspace" at bounding box center [1357, 322] width 133 height 67
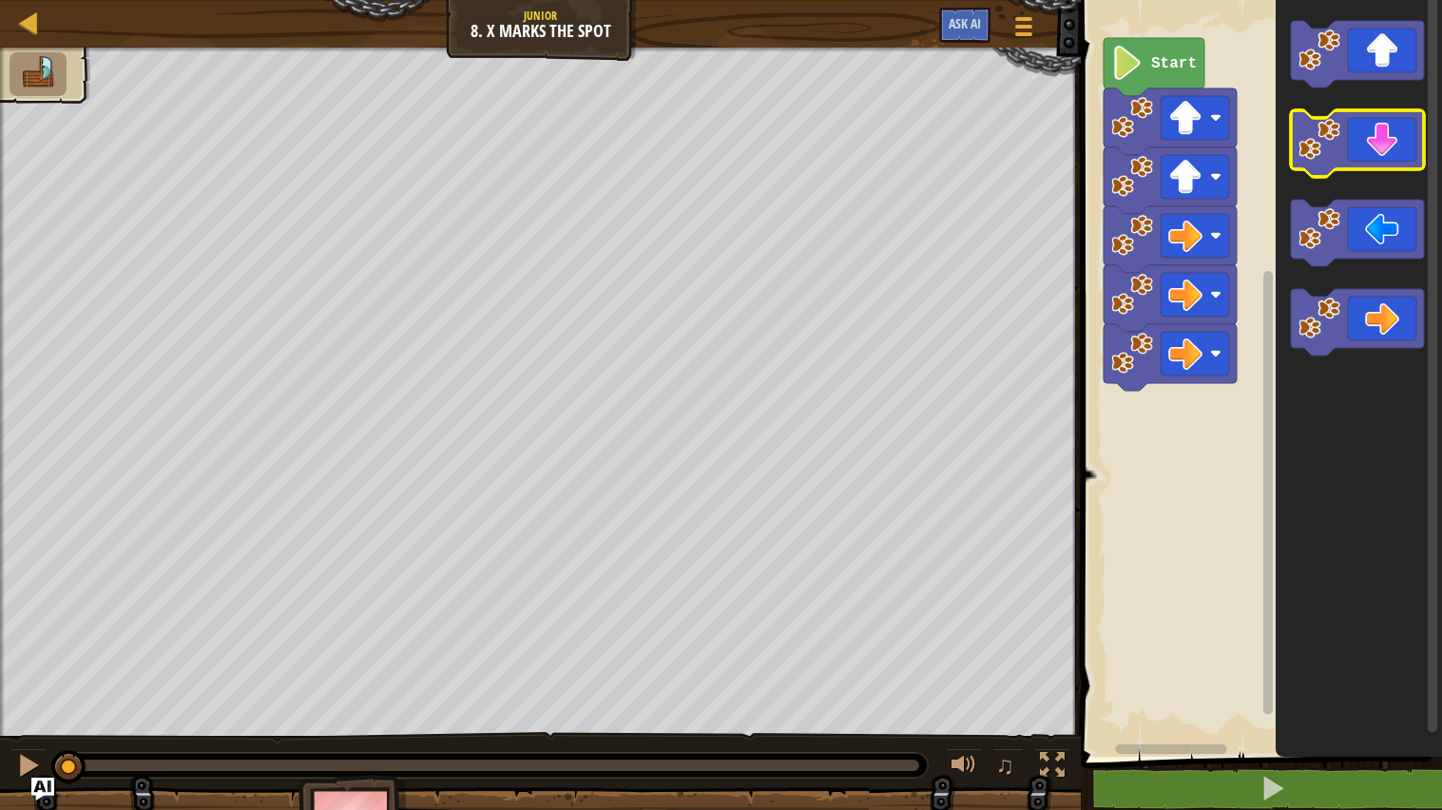
click at [1379, 154] on icon "Blockly Workspace" at bounding box center [1357, 143] width 133 height 67
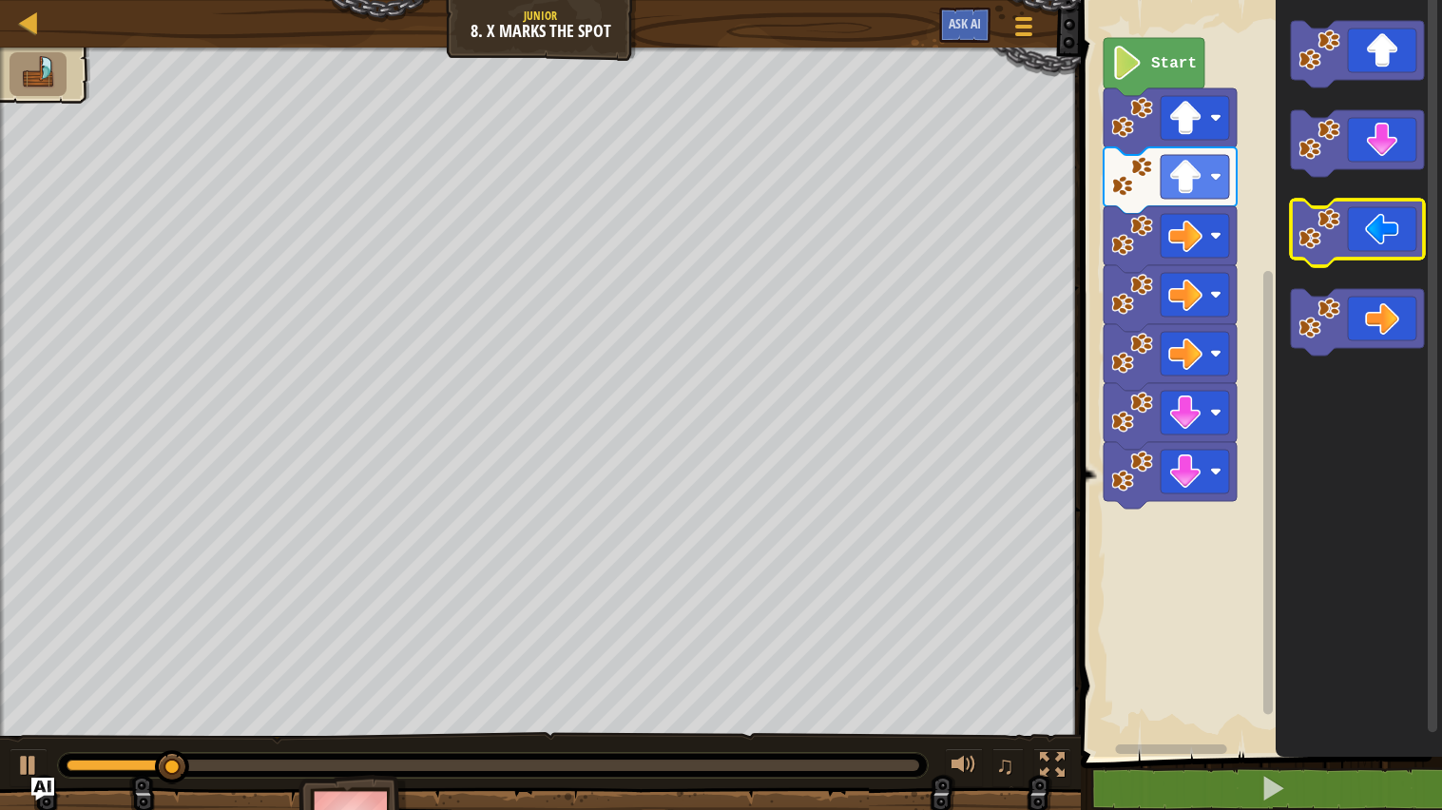
click at [1353, 248] on icon "Blockly Workspace" at bounding box center [1357, 233] width 133 height 67
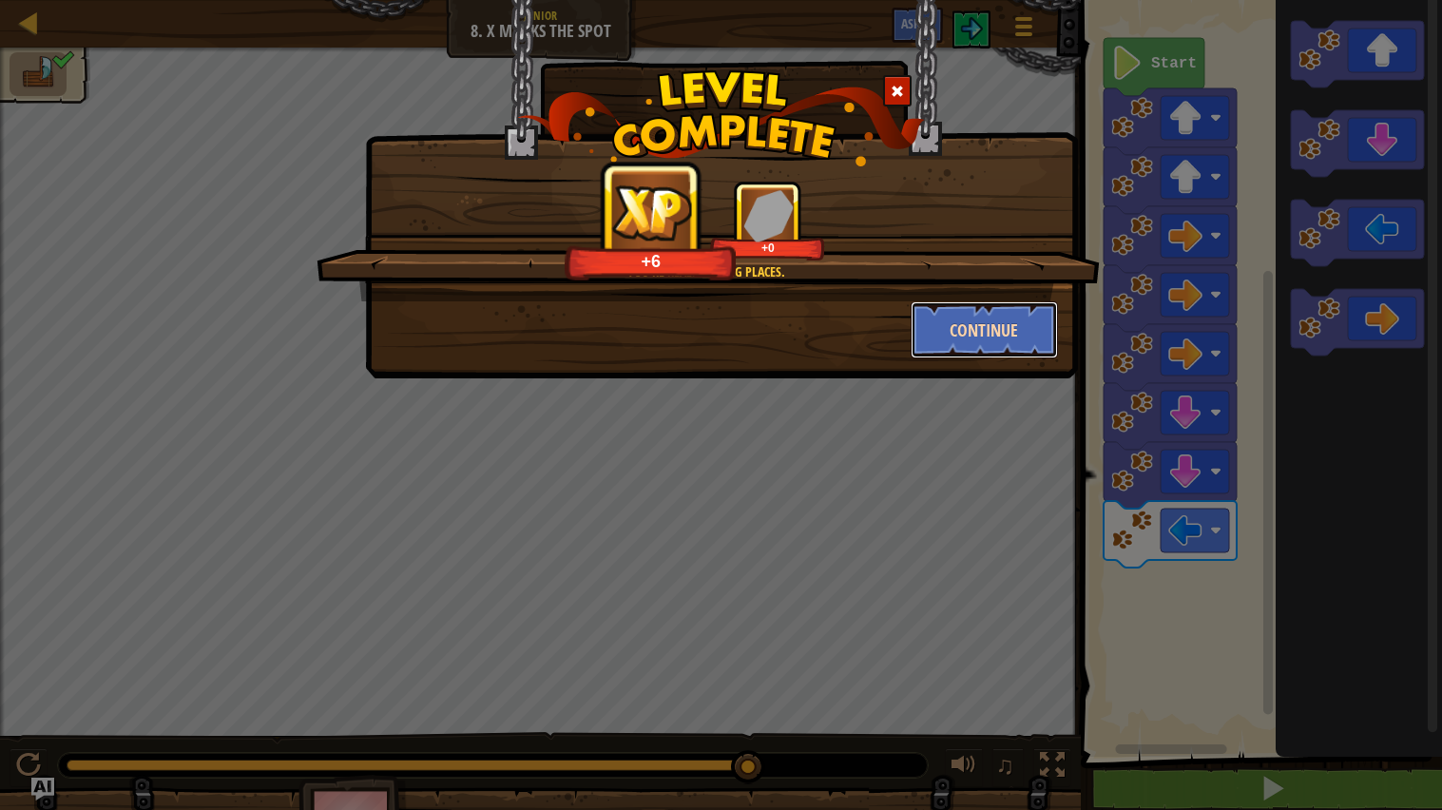
click at [1040, 335] on button "Continue" at bounding box center [984, 329] width 147 height 57
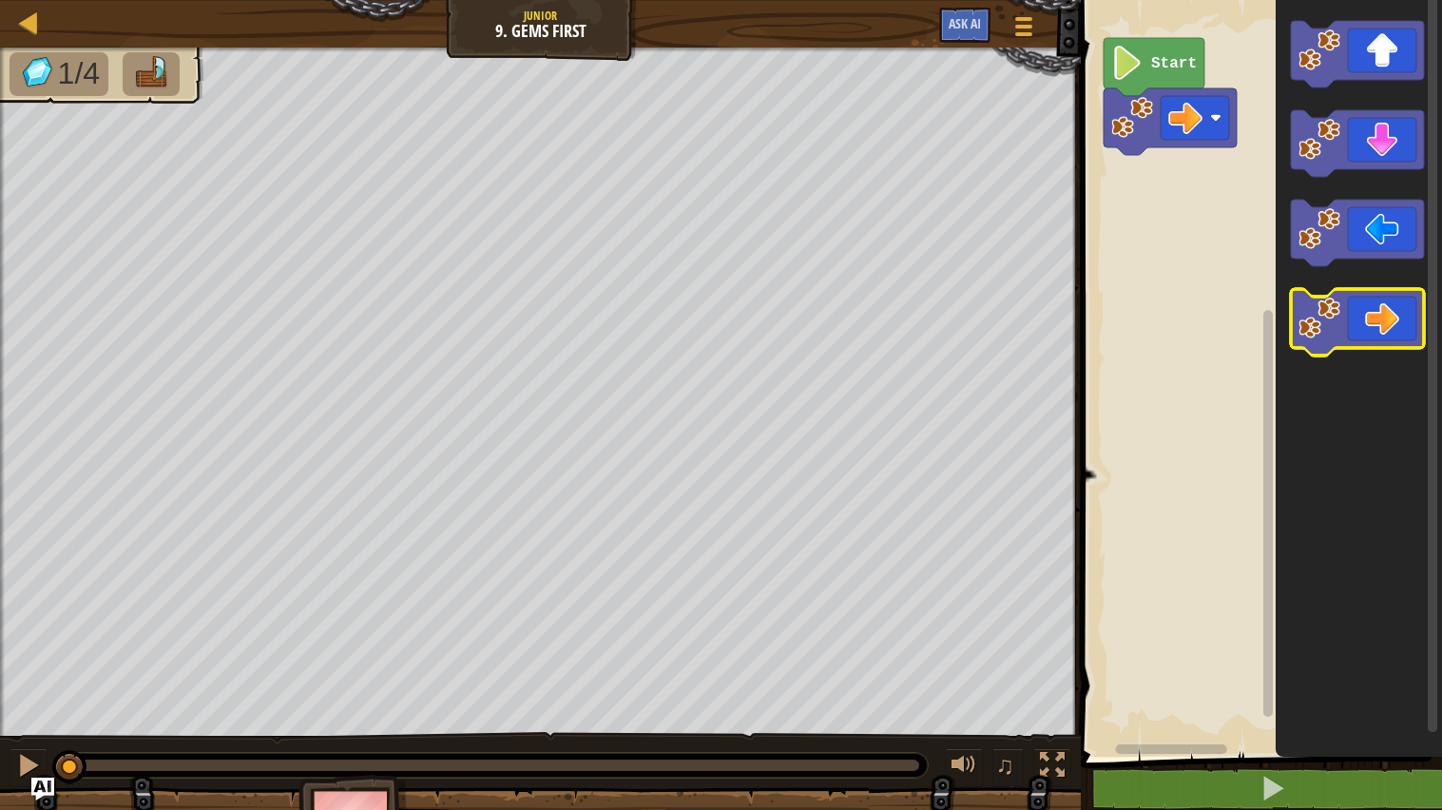
click at [1354, 323] on icon "Blockly Workspace" at bounding box center [1357, 322] width 133 height 67
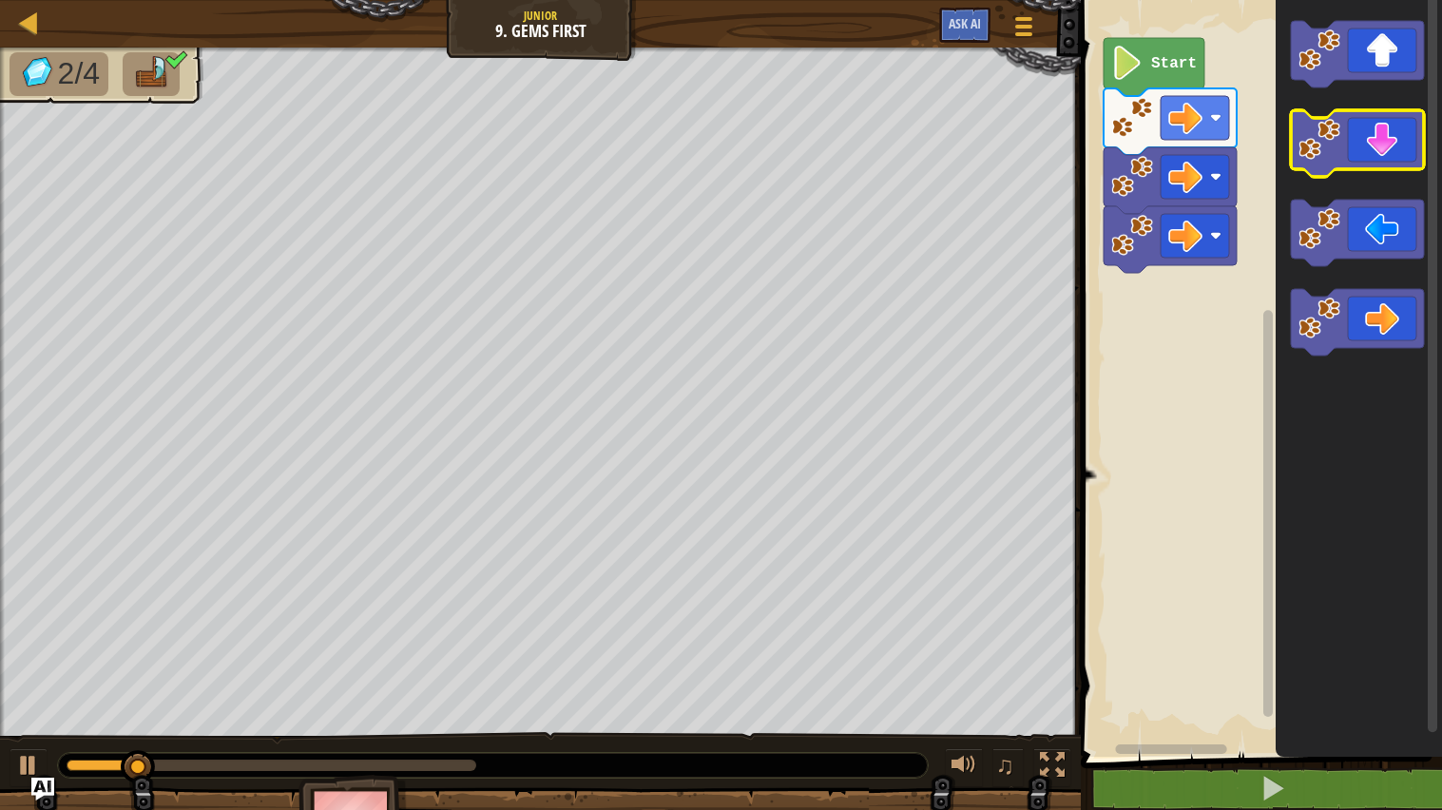
click at [1375, 122] on icon "Blockly Workspace" at bounding box center [1357, 143] width 133 height 67
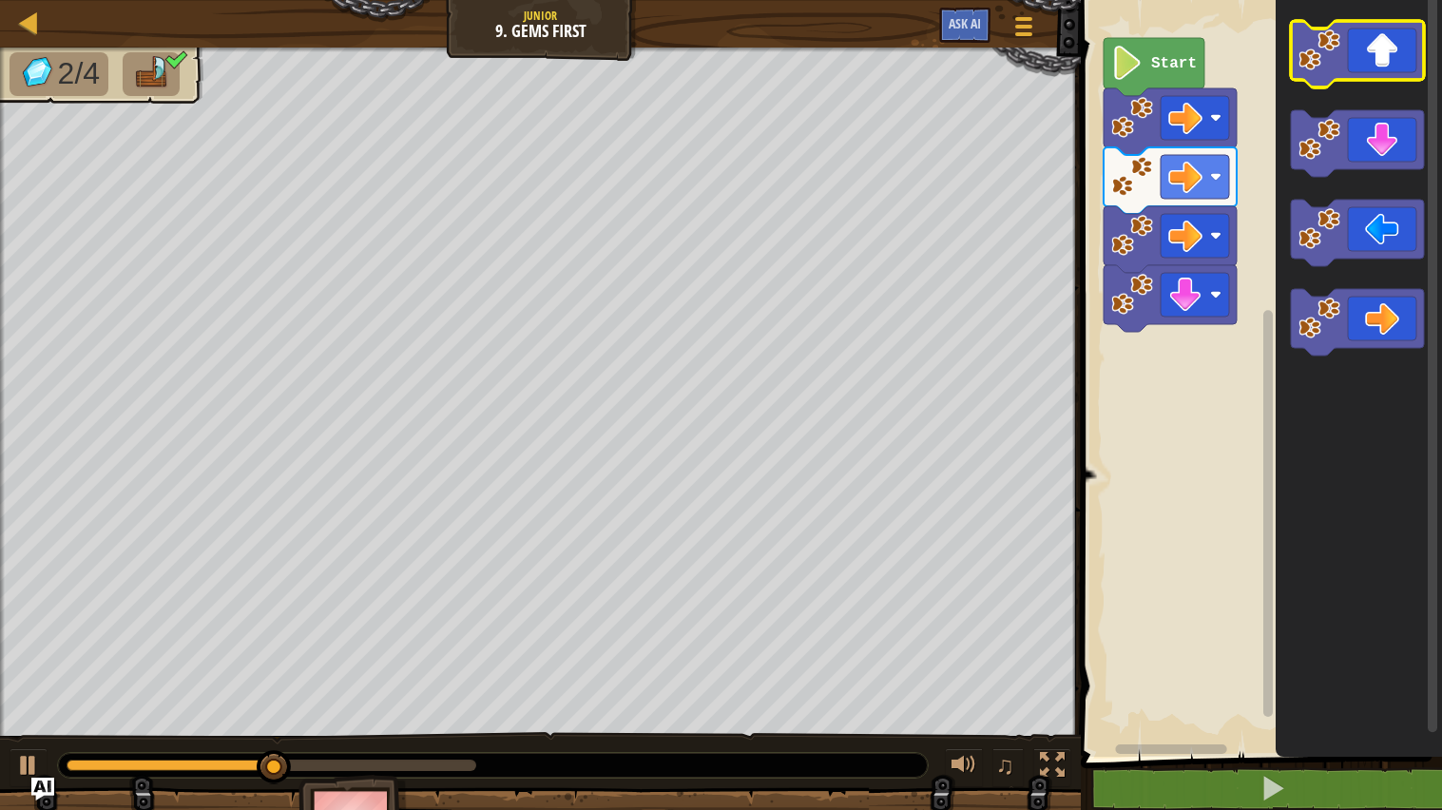
click at [1400, 40] on icon "Blockly Workspace" at bounding box center [1357, 54] width 133 height 67
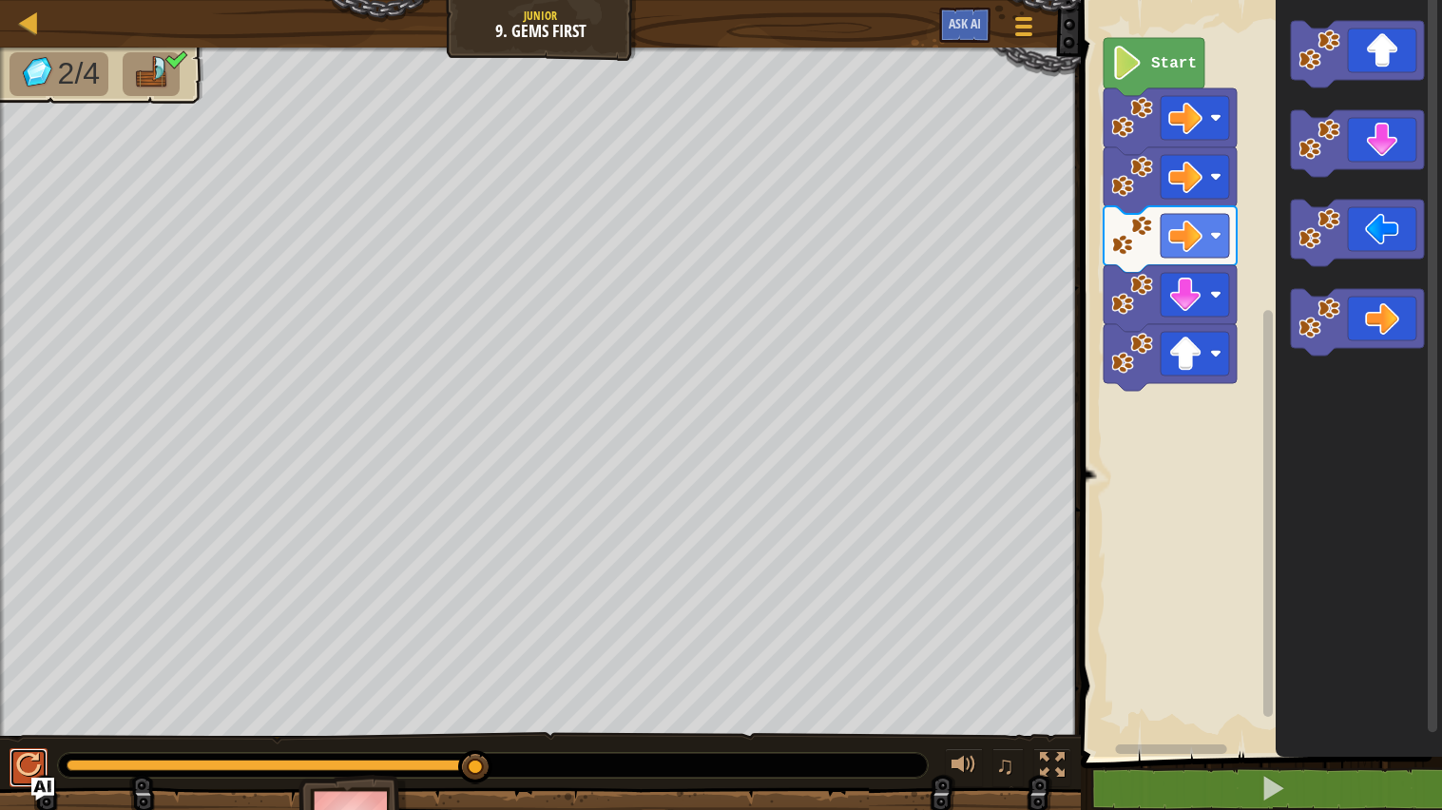
click at [35, 766] on div at bounding box center [28, 765] width 25 height 25
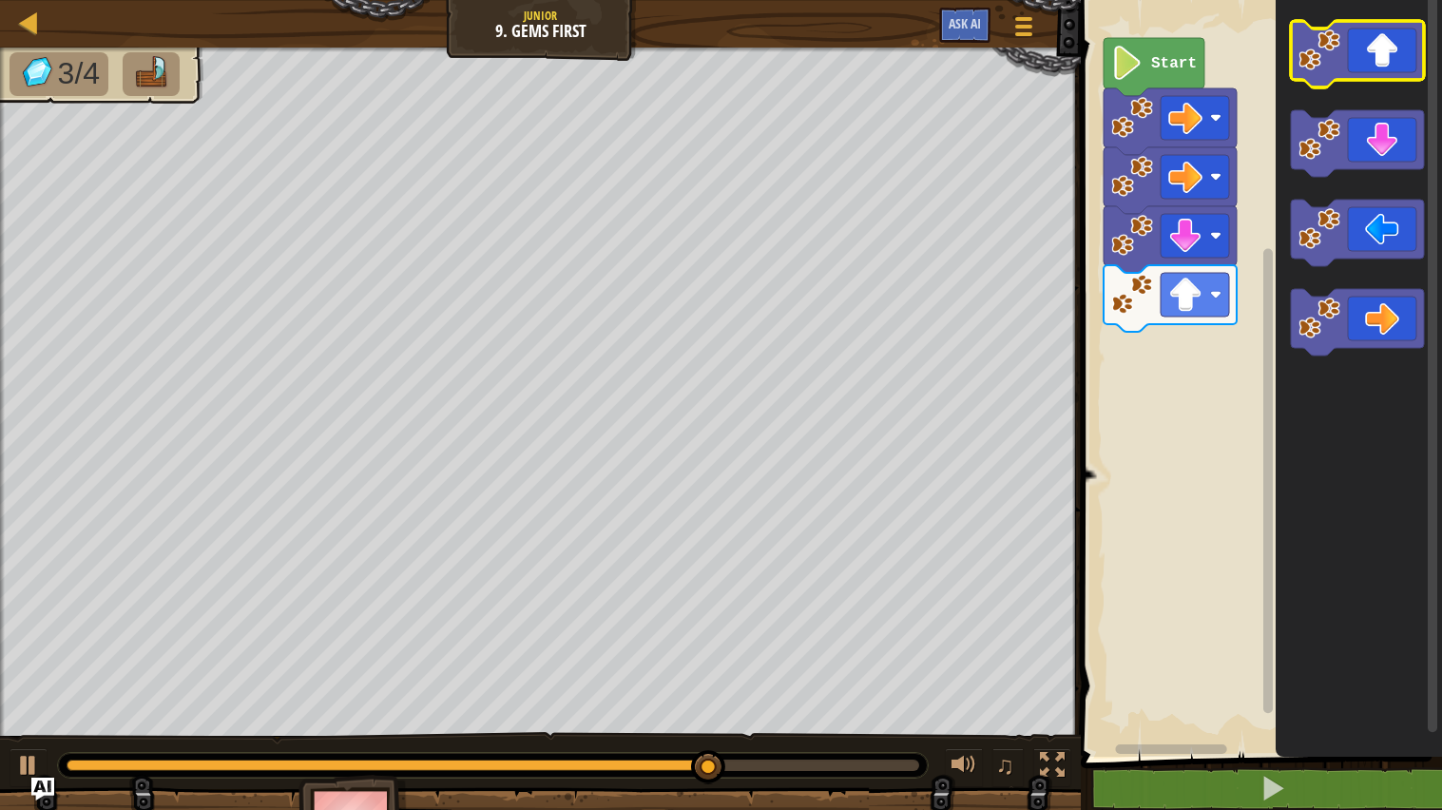
click at [1383, 67] on icon "Blockly Workspace" at bounding box center [1357, 54] width 133 height 67
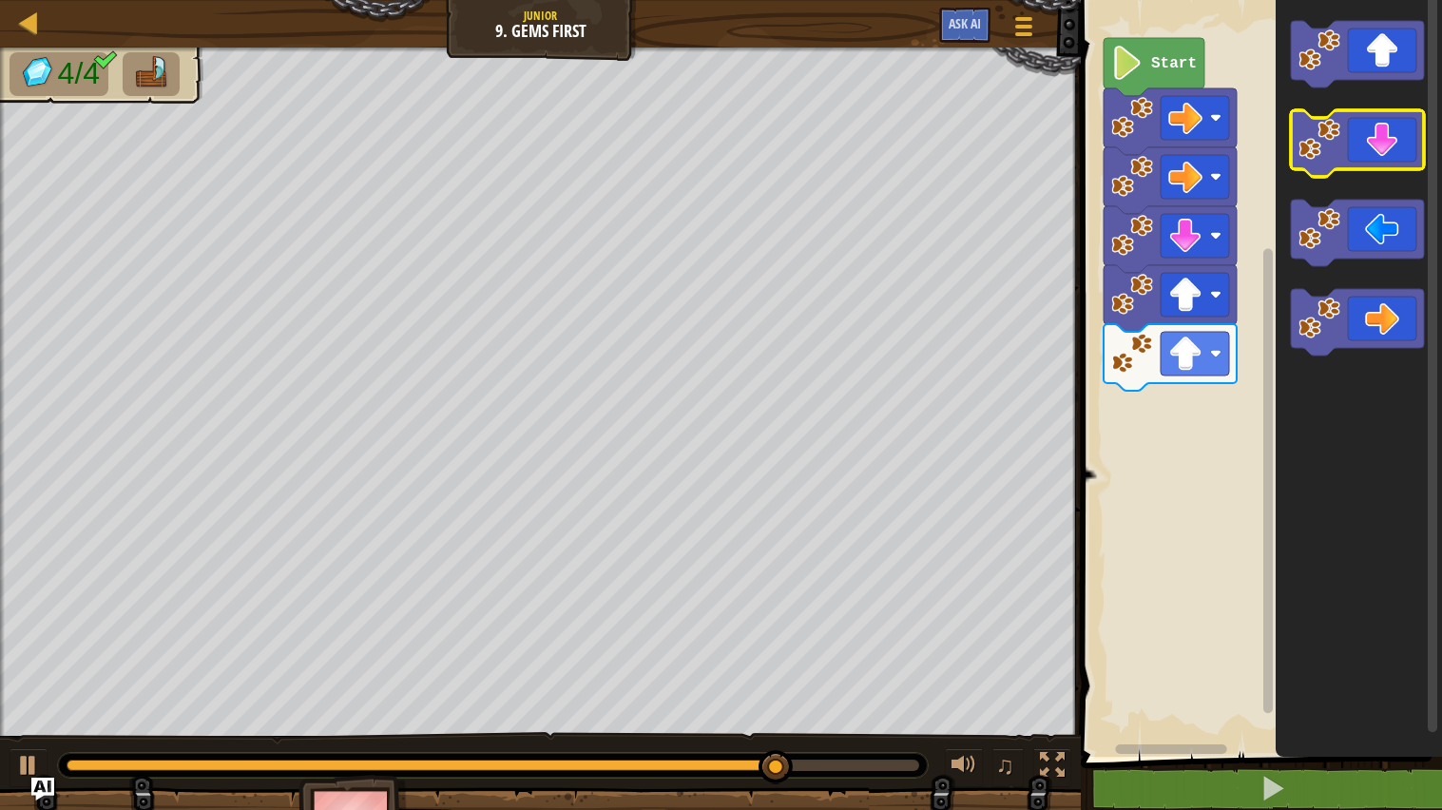
click at [1369, 139] on icon "Blockly Workspace" at bounding box center [1357, 143] width 133 height 67
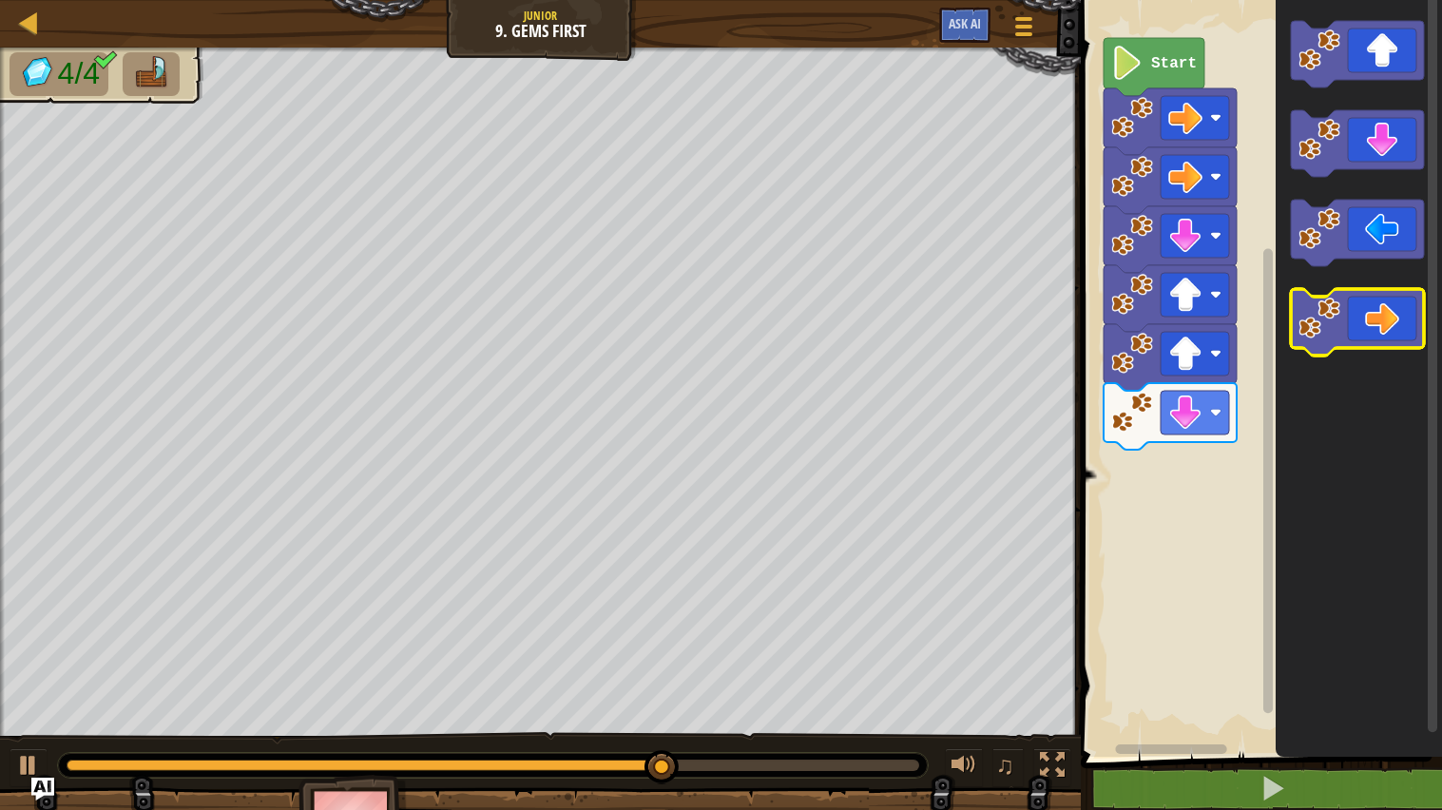
click at [1381, 330] on icon "Blockly Workspace" at bounding box center [1357, 322] width 133 height 67
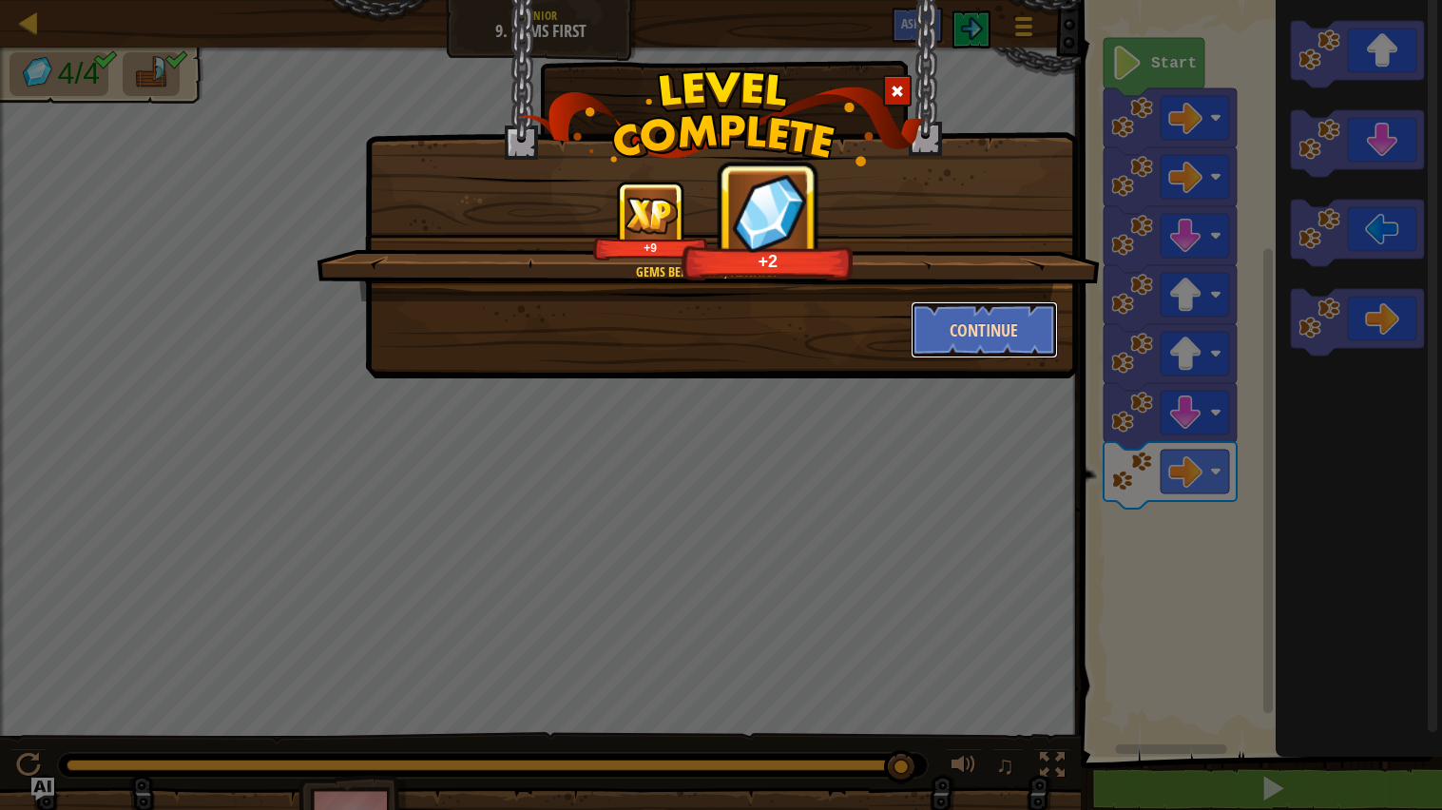
click at [943, 343] on button "Continue" at bounding box center [984, 329] width 147 height 57
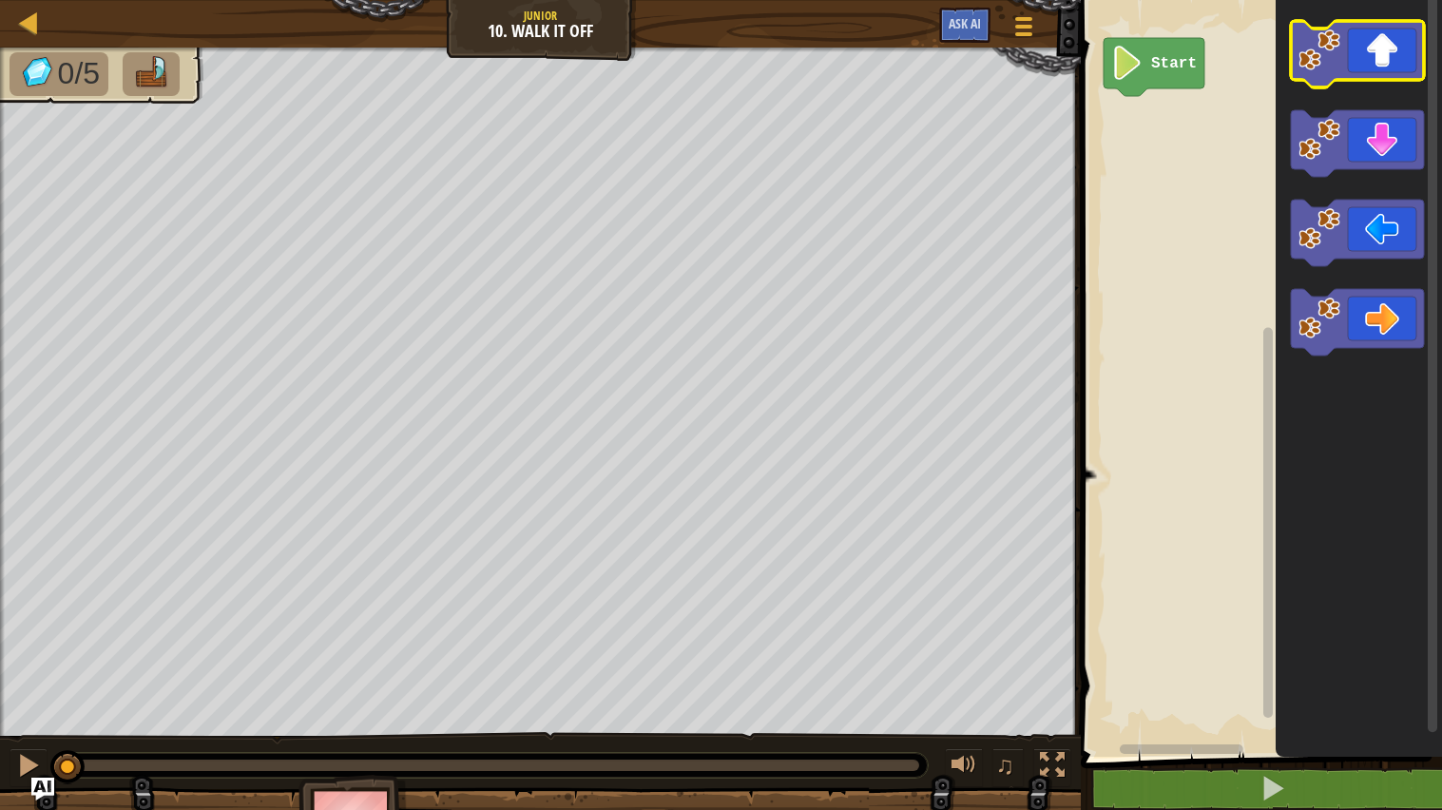
click at [1391, 34] on icon "Blockly Workspace" at bounding box center [1357, 54] width 133 height 67
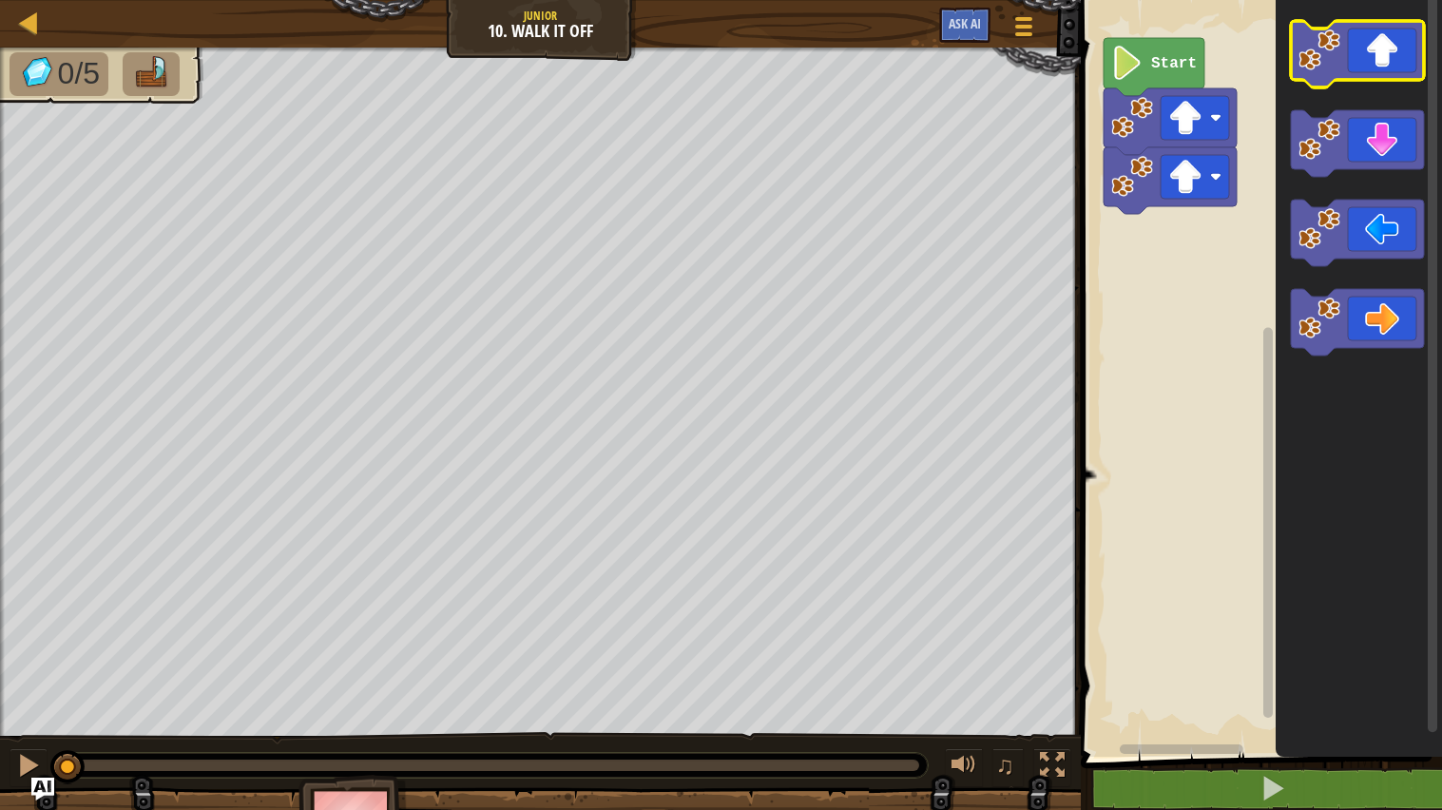
click at [1391, 34] on icon "Blockly Workspace" at bounding box center [1357, 54] width 133 height 67
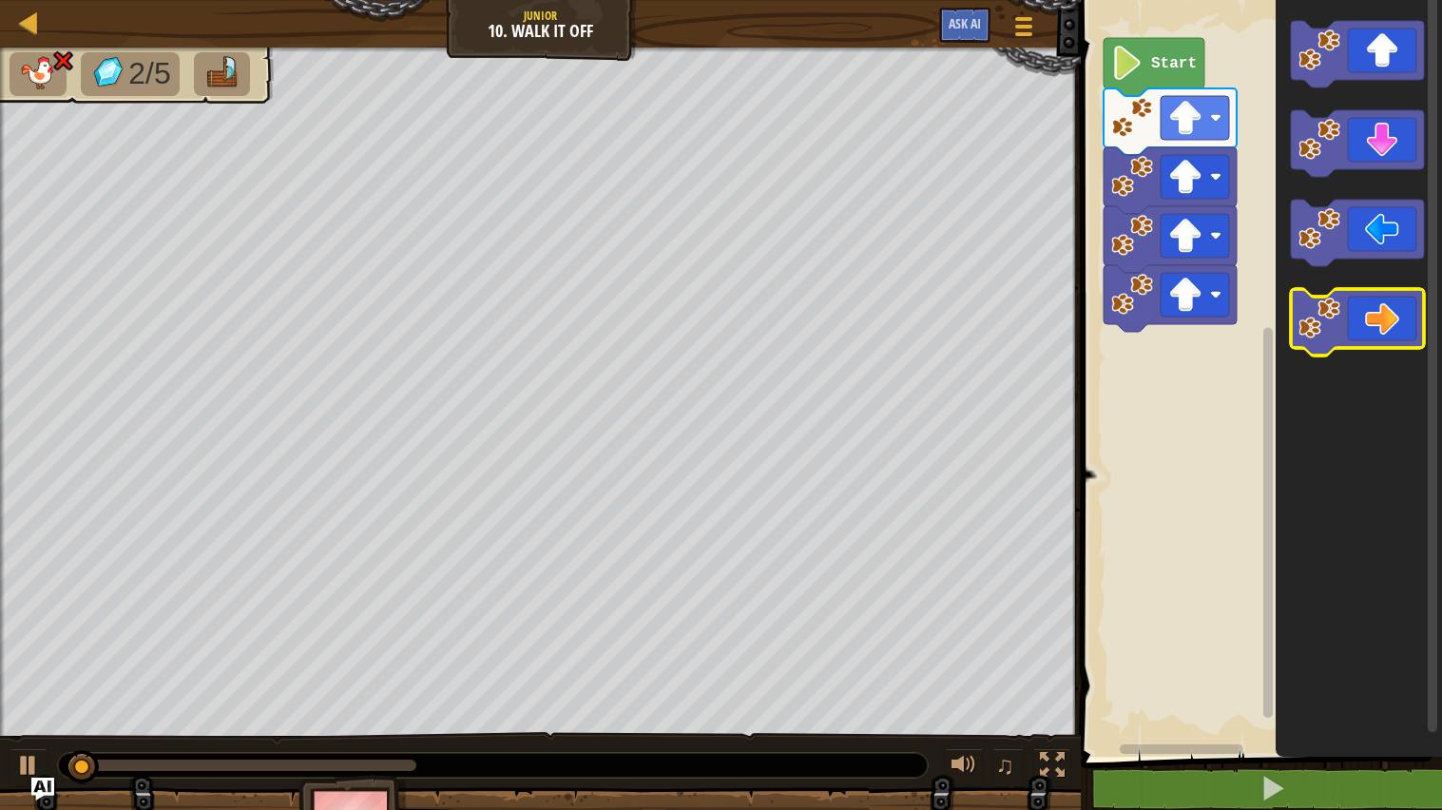
click at [1374, 334] on icon "Blockly Workspace" at bounding box center [1357, 322] width 133 height 67
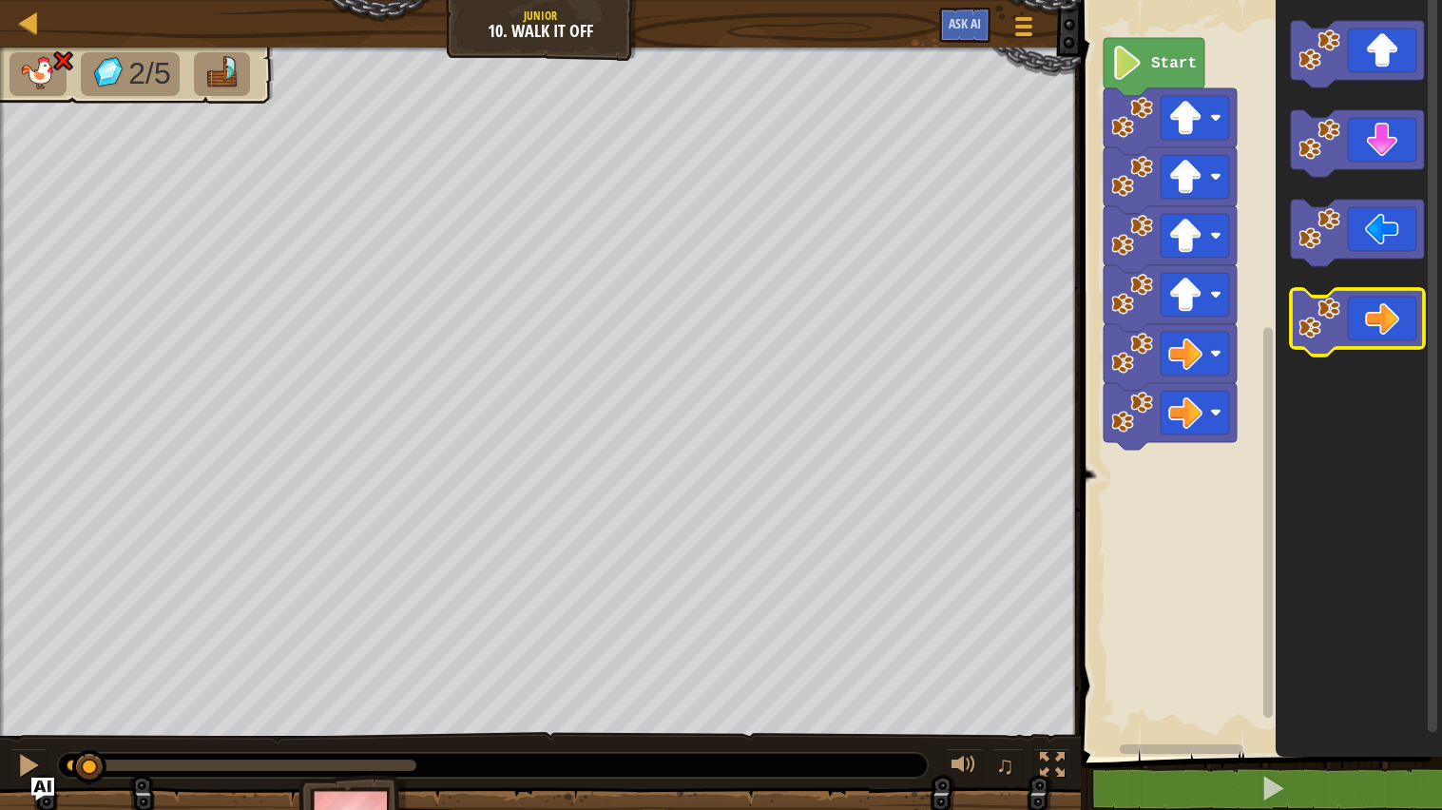
click at [1374, 334] on icon "Blockly Workspace" at bounding box center [1357, 322] width 133 height 67
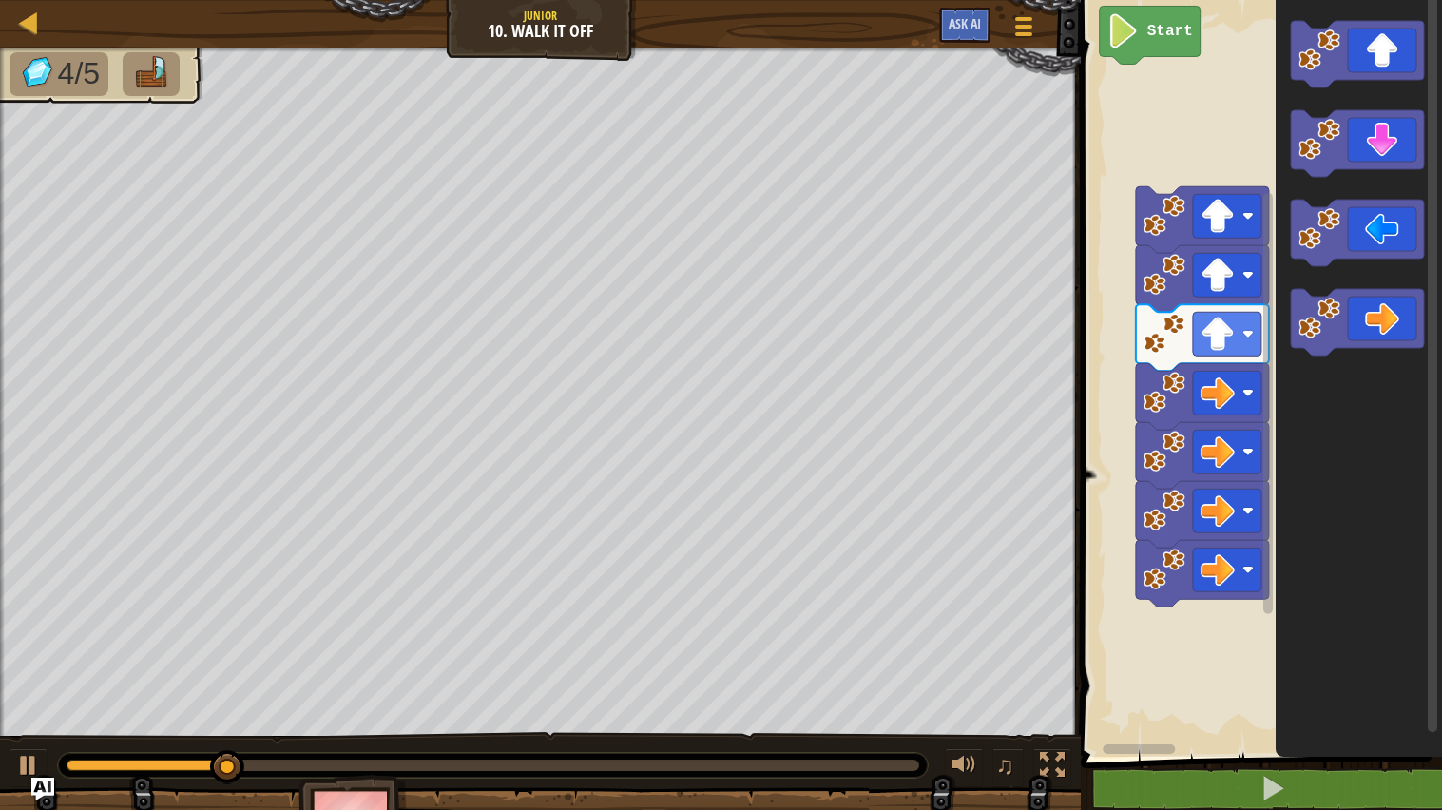
click at [1131, 90] on rect "Blockly Workspace" at bounding box center [1258, 373] width 367 height 766
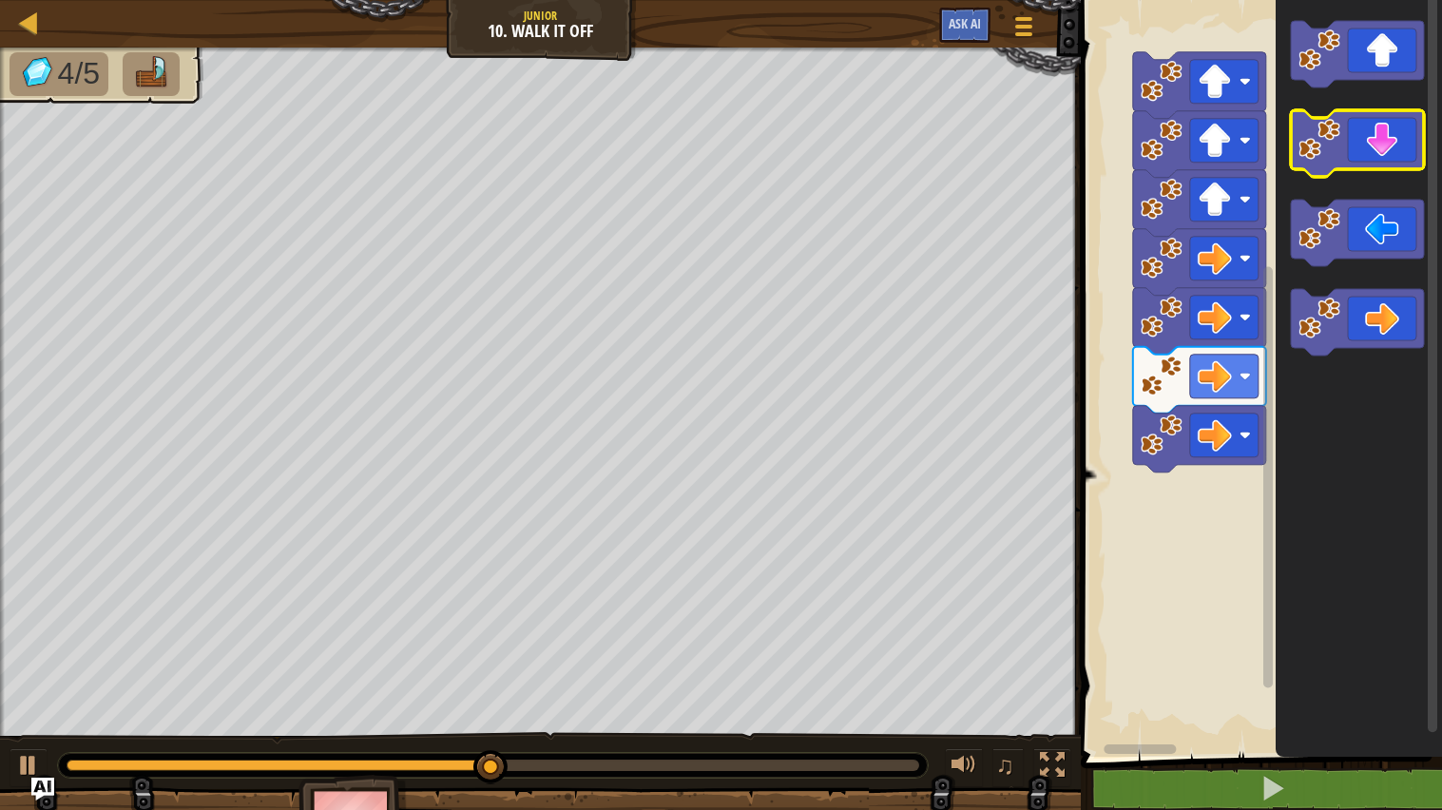
click at [1354, 144] on icon "Blockly Workspace" at bounding box center [1357, 143] width 133 height 67
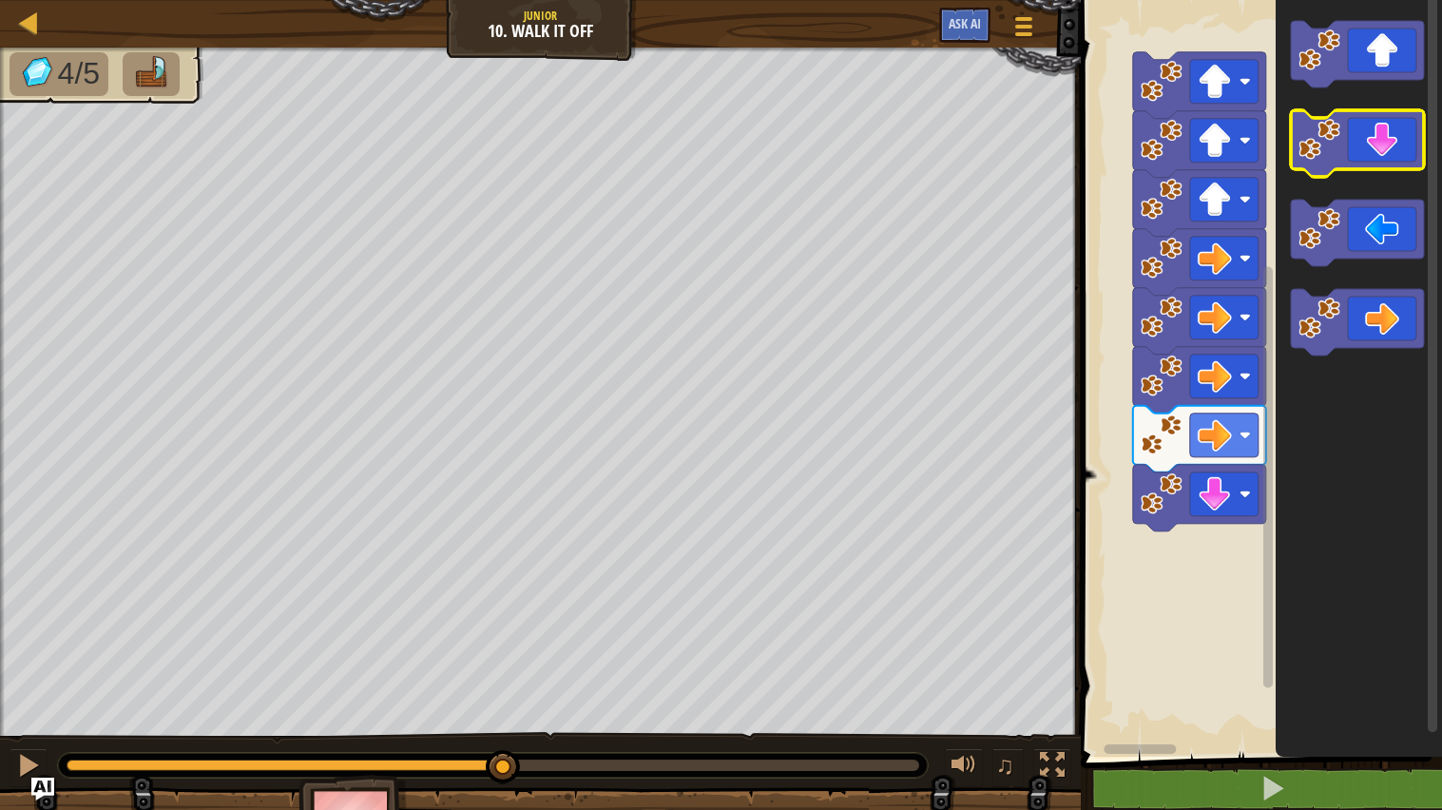
click at [1354, 144] on icon "Blockly Workspace" at bounding box center [1357, 143] width 133 height 67
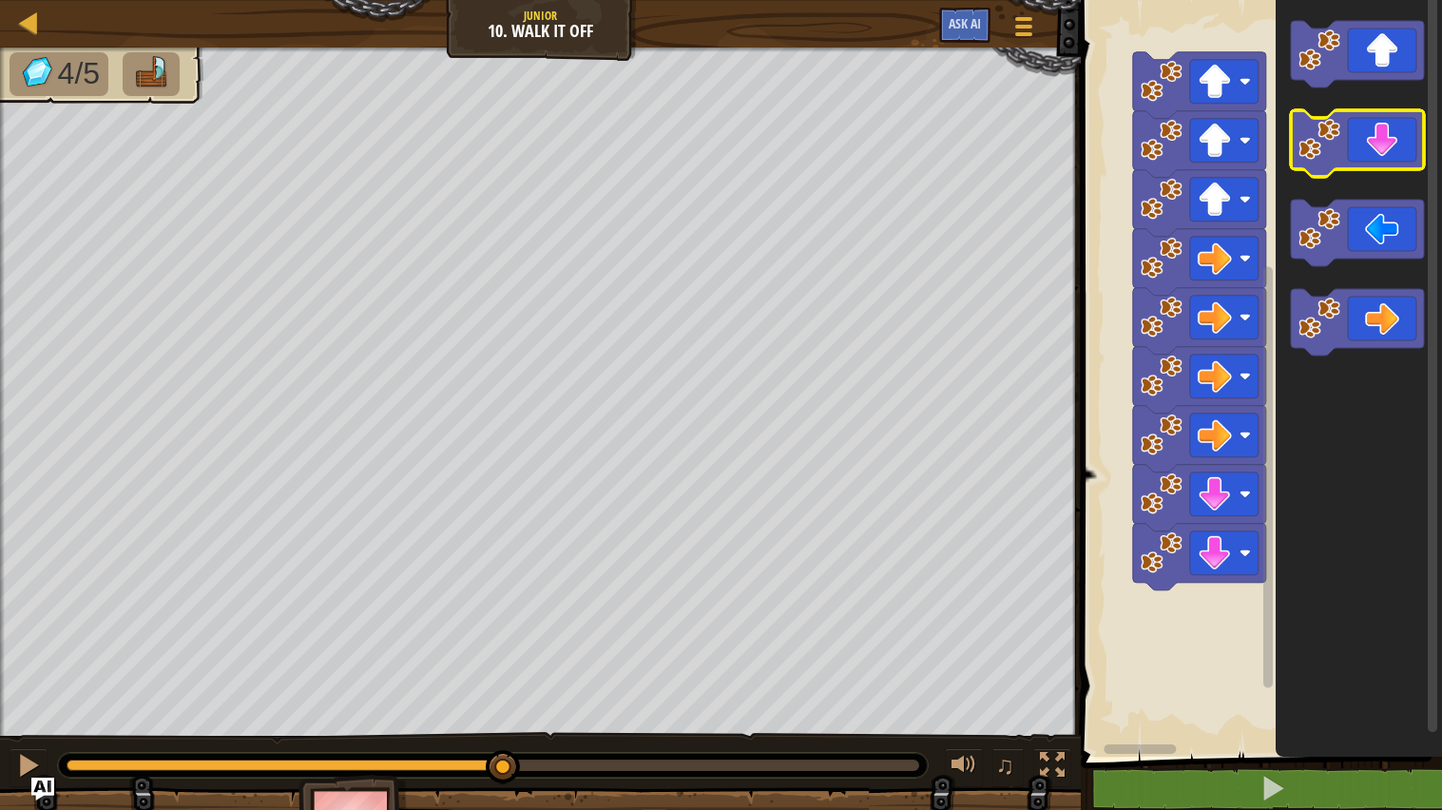
click at [1354, 144] on icon "Blockly Workspace" at bounding box center [1357, 143] width 133 height 67
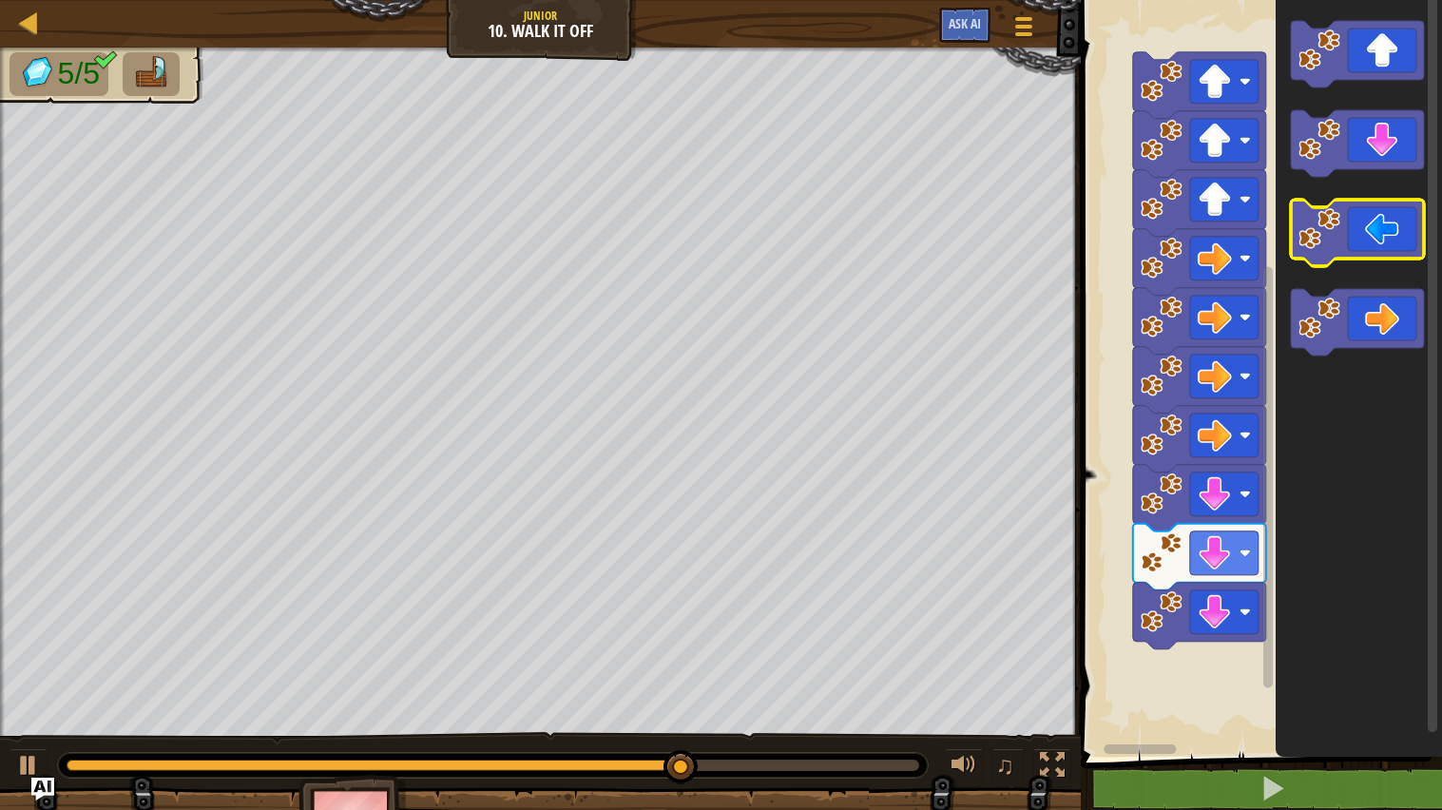
click at [1361, 232] on icon "Blockly Workspace" at bounding box center [1357, 233] width 133 height 67
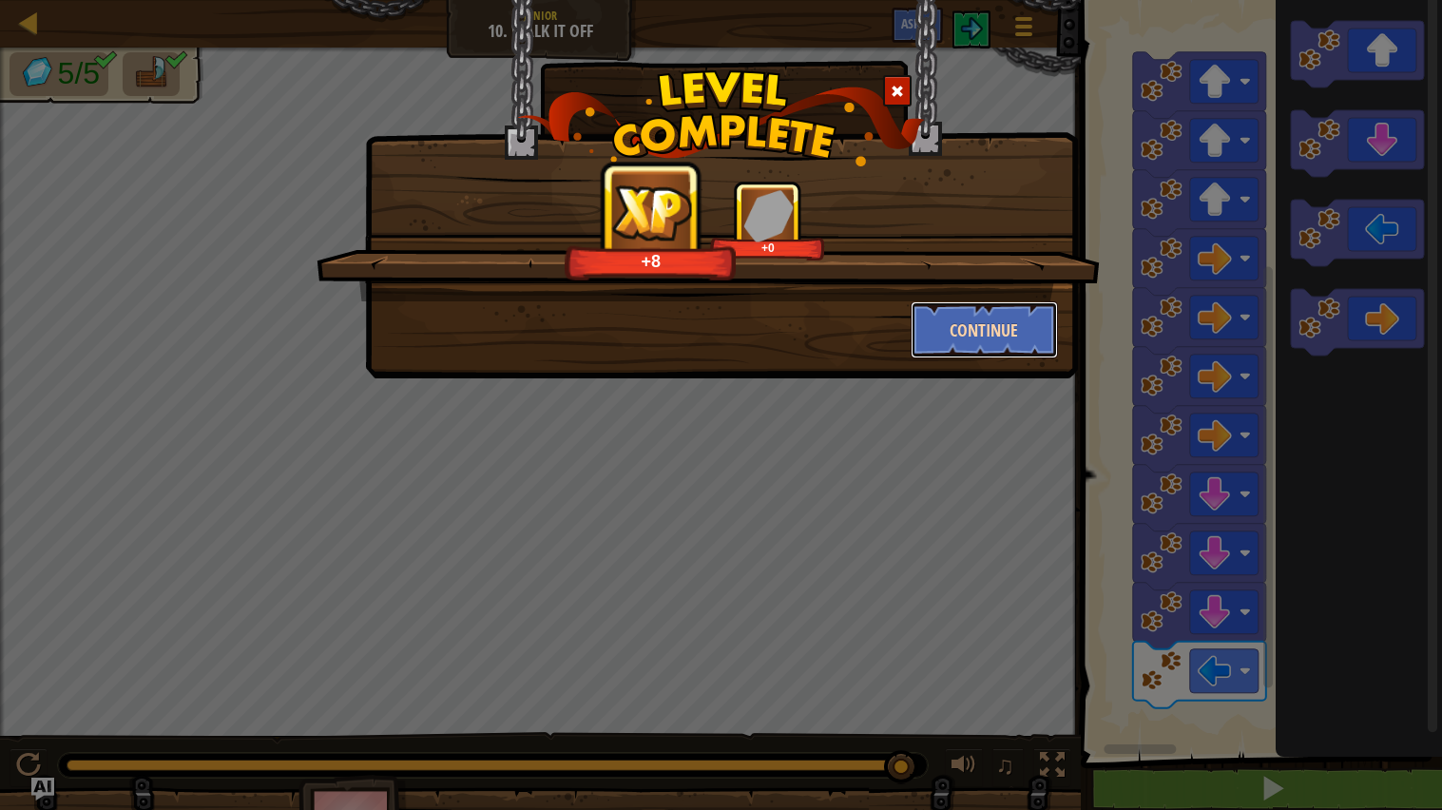
click at [958, 341] on button "Continue" at bounding box center [984, 329] width 147 height 57
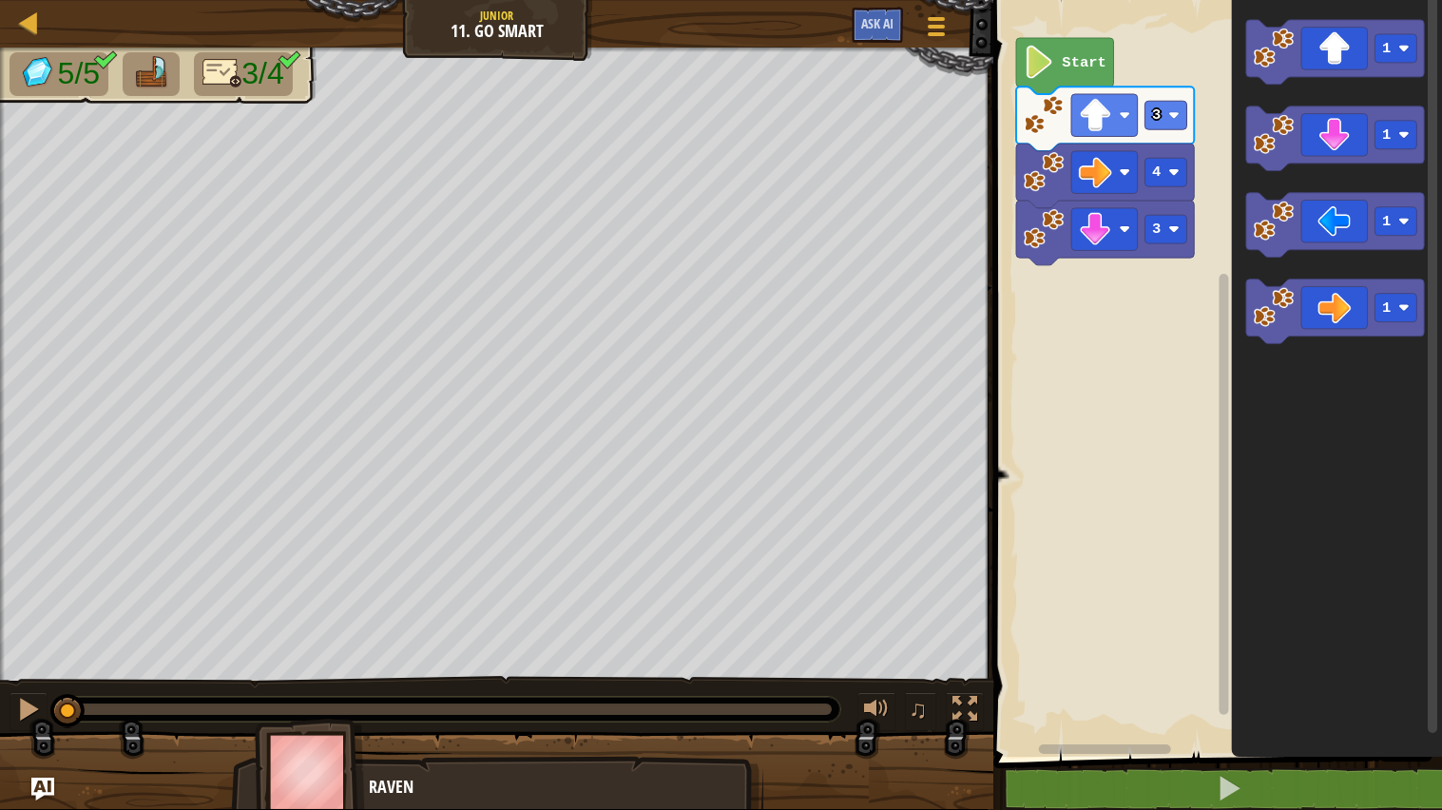
click at [1056, 56] on icon "Blockly Workspace" at bounding box center [1064, 66] width 97 height 56
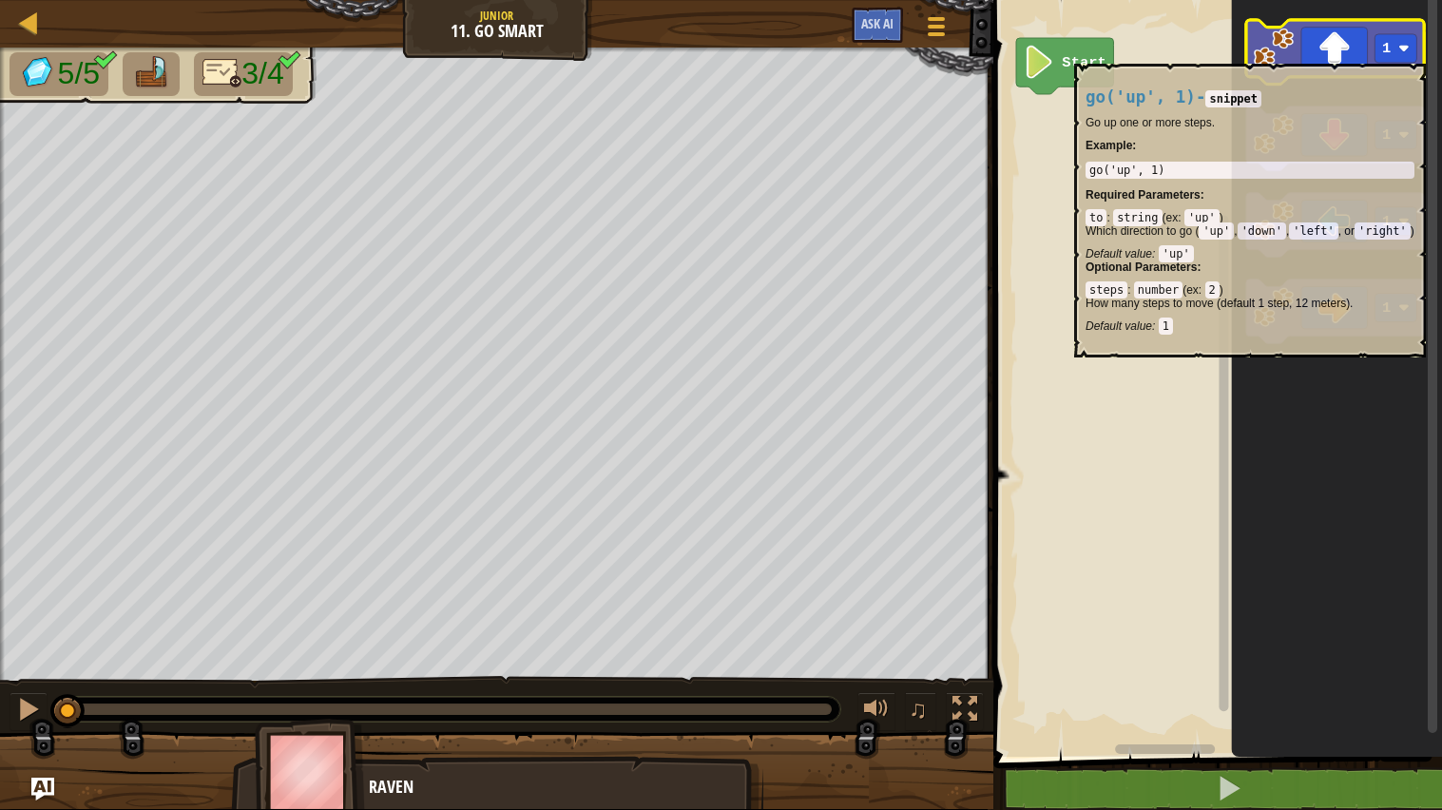
click at [1320, 53] on icon "Blockly Workspace" at bounding box center [1335, 52] width 178 height 65
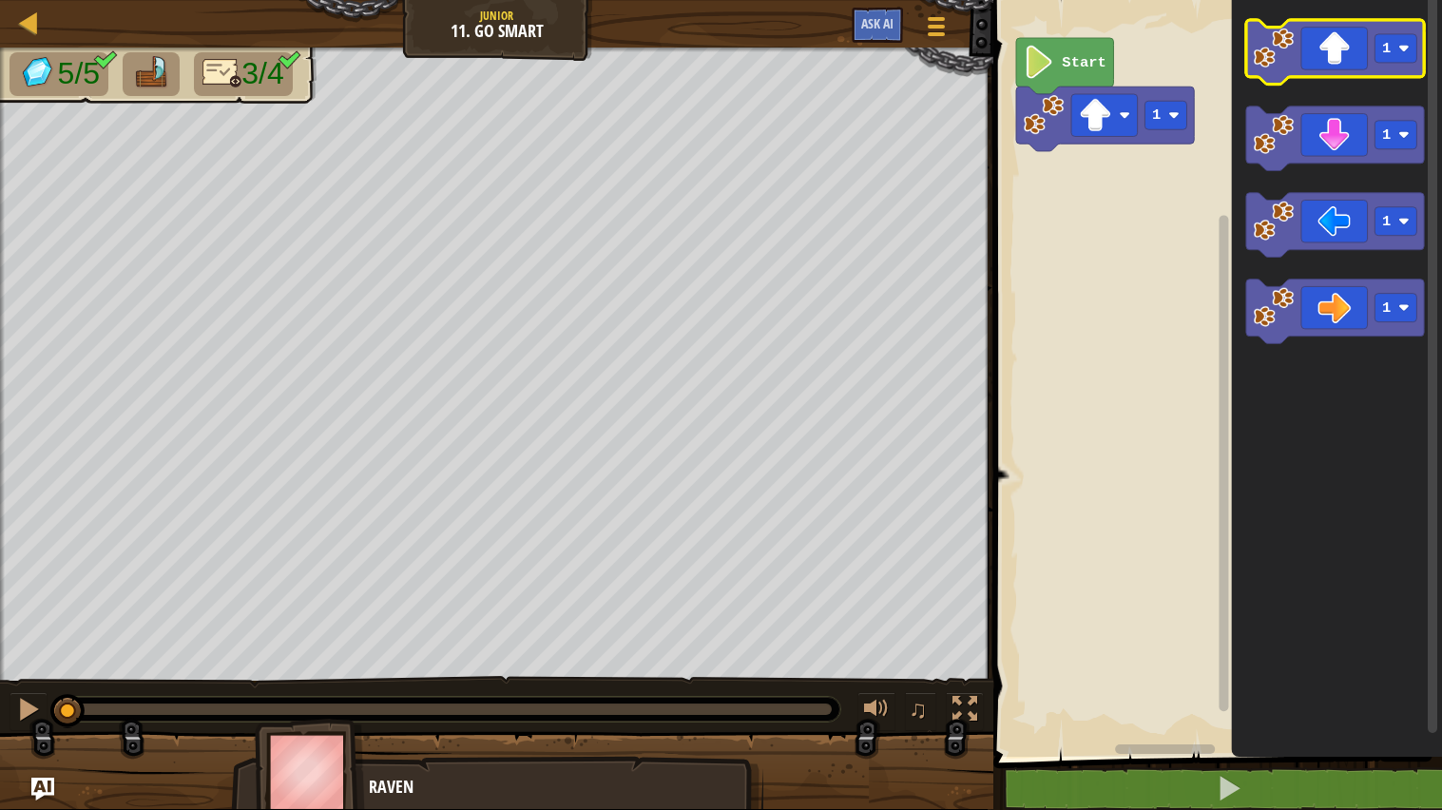
click at [1320, 53] on icon "Blockly Workspace" at bounding box center [1335, 52] width 178 height 65
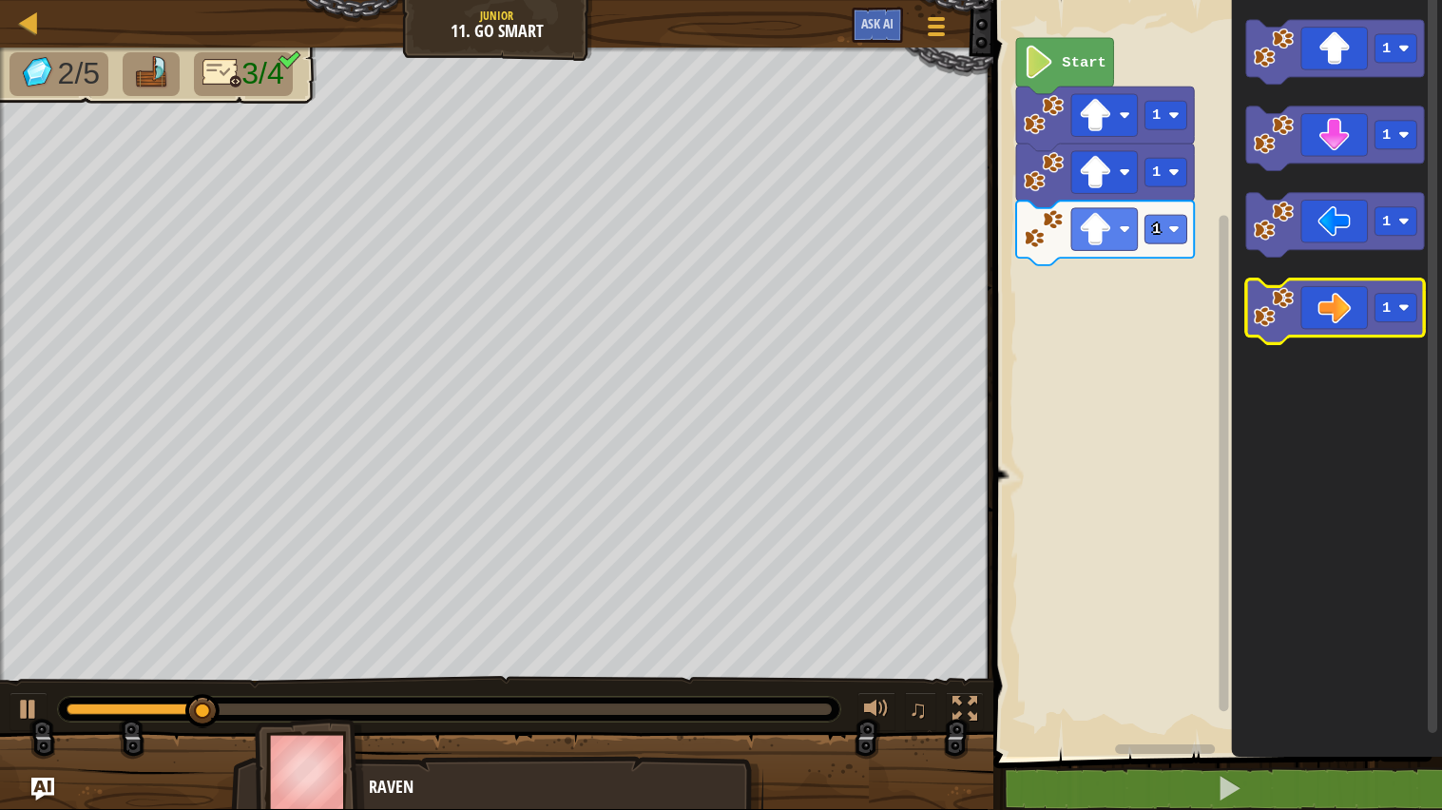
click at [1340, 290] on icon "Blockly Workspace" at bounding box center [1335, 311] width 178 height 65
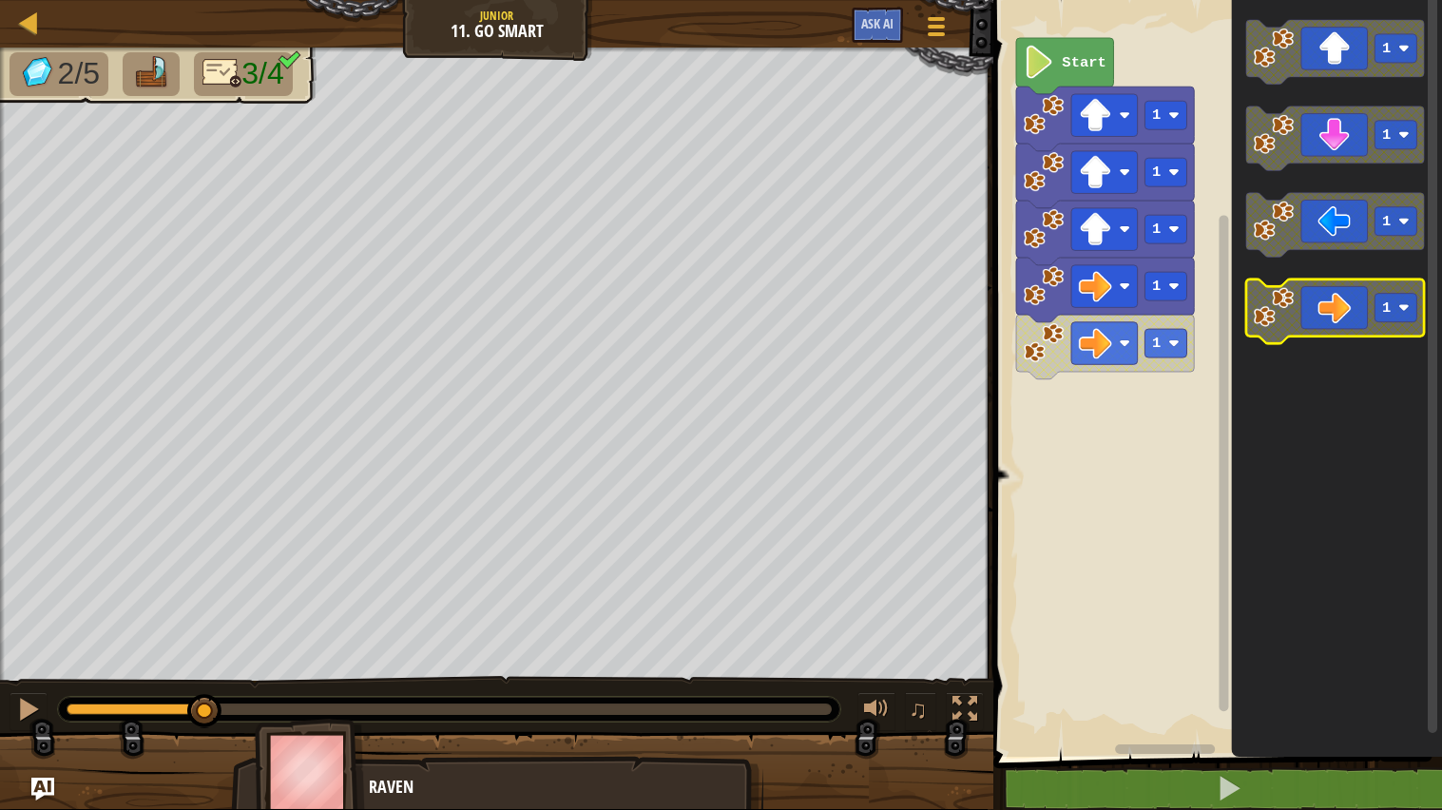
click at [1340, 290] on icon "Blockly Workspace" at bounding box center [1335, 311] width 178 height 65
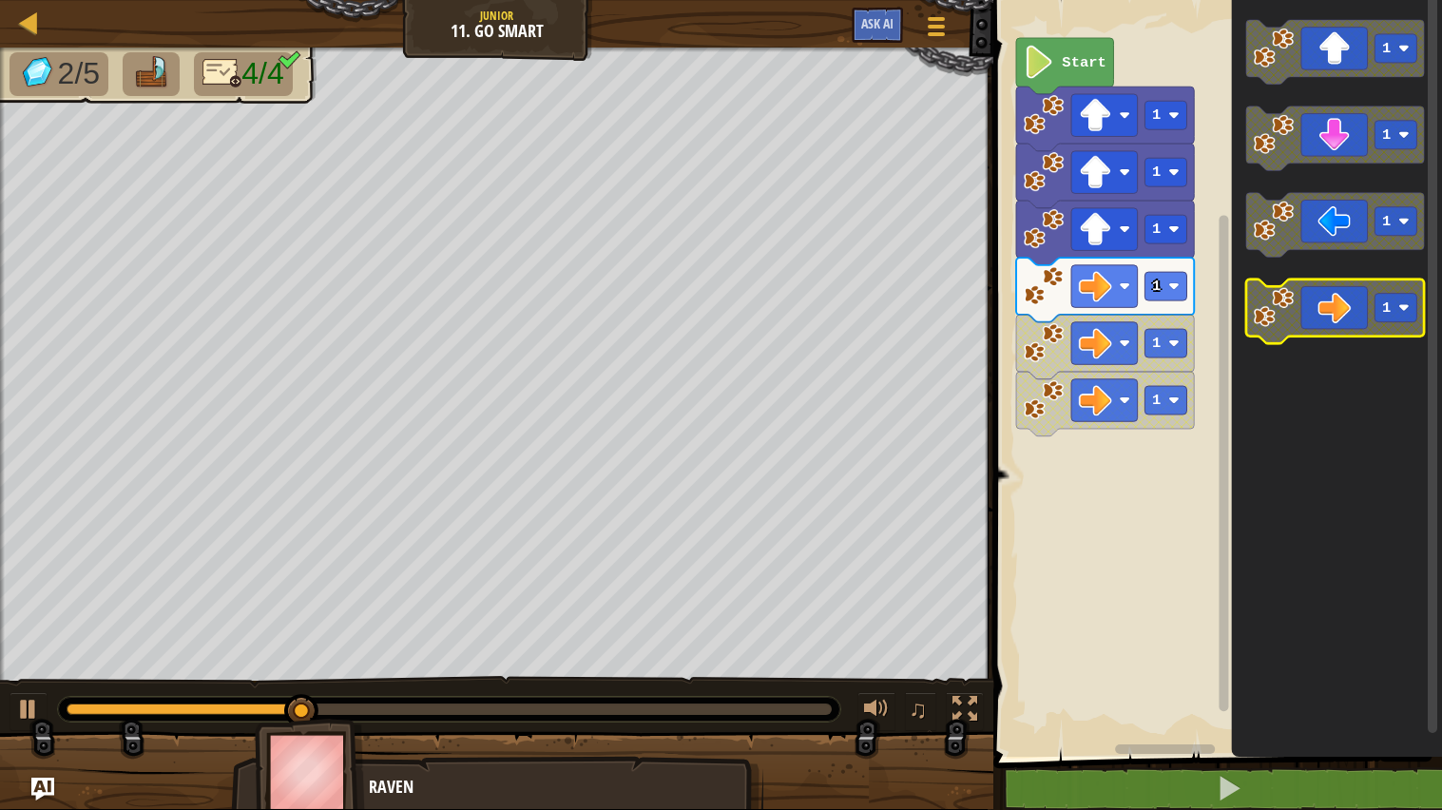
click at [1340, 290] on icon "Blockly Workspace" at bounding box center [1335, 311] width 178 height 65
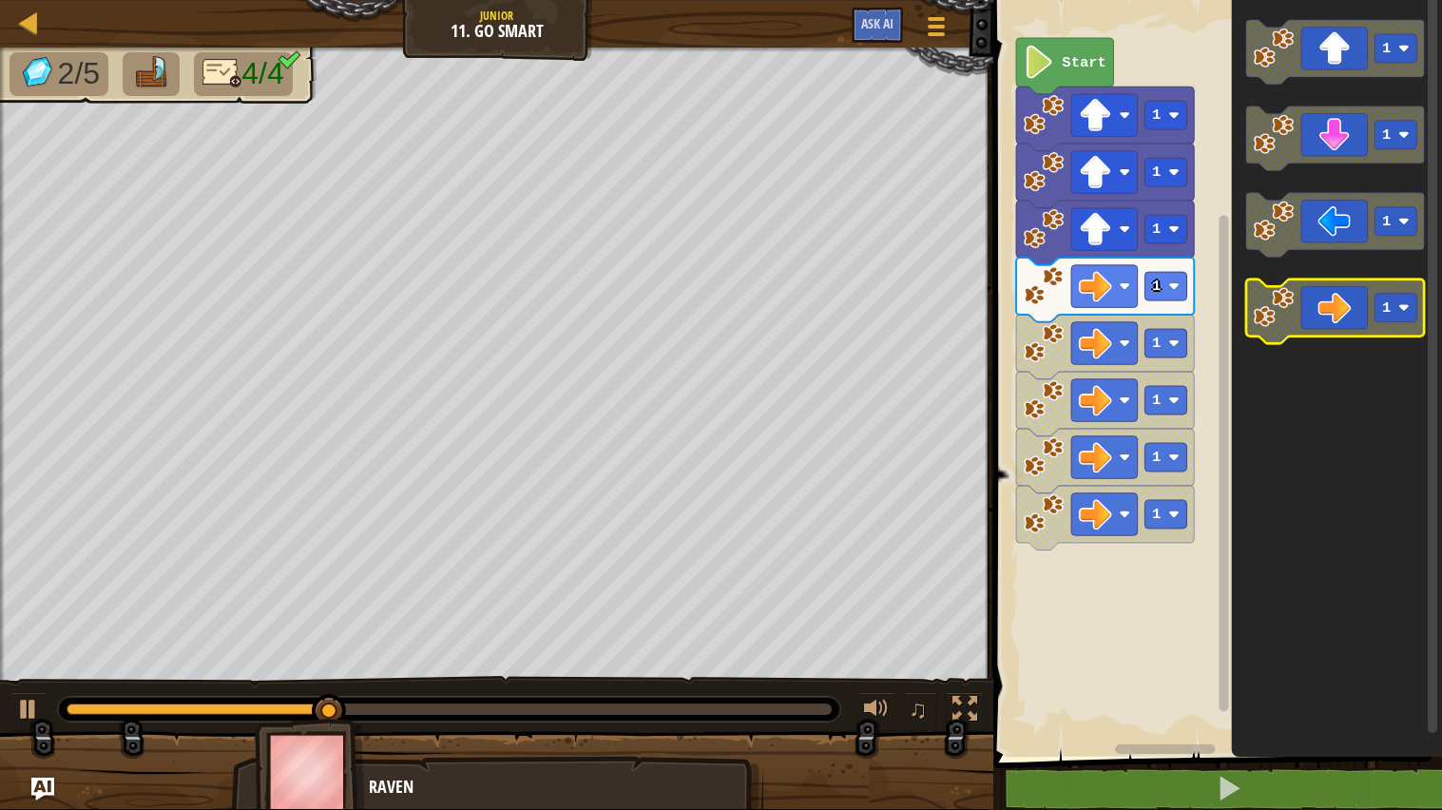
click at [1340, 290] on icon "Blockly Workspace" at bounding box center [1335, 311] width 178 height 65
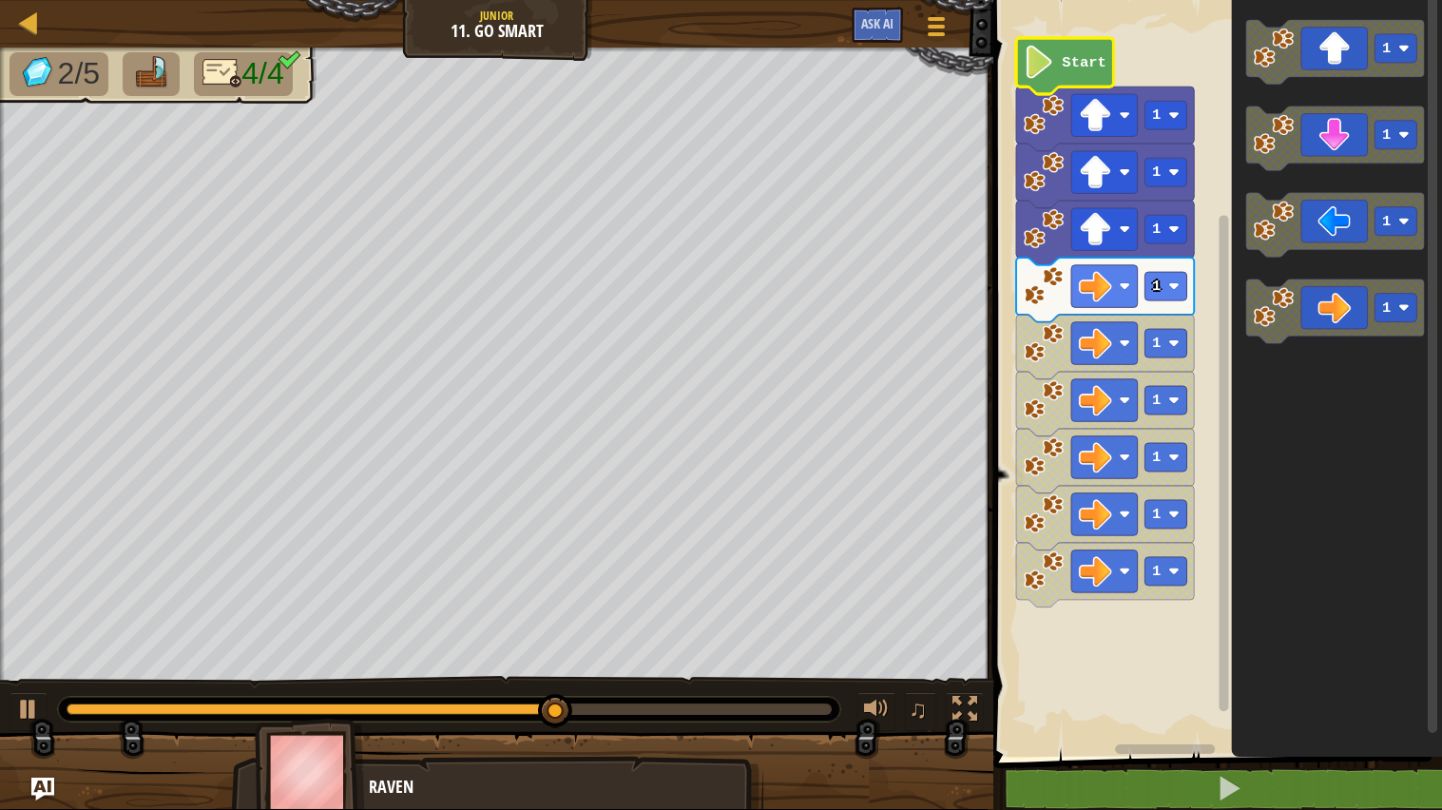
click at [1070, 65] on text "Start" at bounding box center [1085, 62] width 44 height 17
click at [1164, 515] on rect "Blockly Workspace" at bounding box center [1166, 514] width 42 height 29
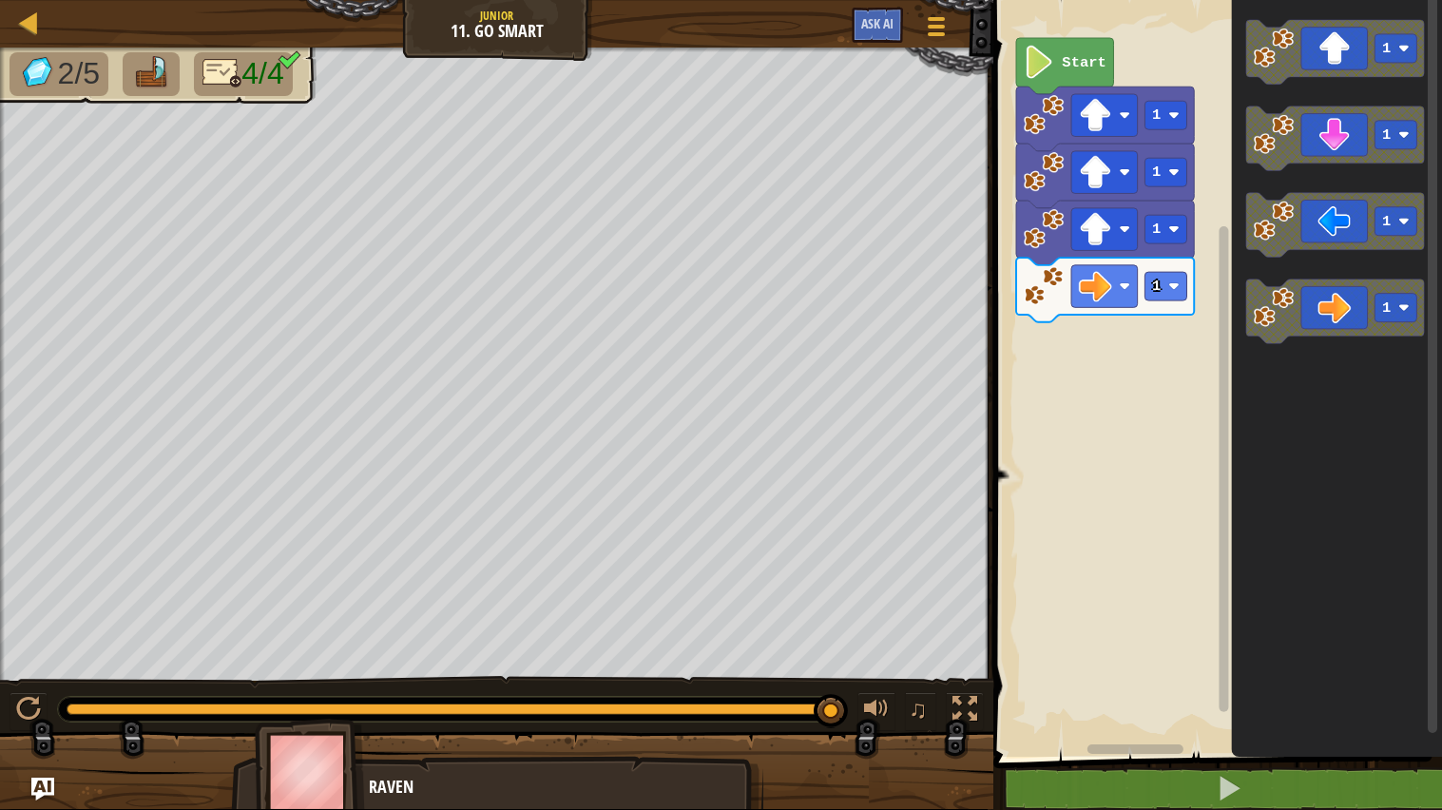
click at [1052, 298] on image "Blockly Workspace" at bounding box center [1044, 285] width 41 height 41
click at [1047, 59] on image "Blockly Workspace" at bounding box center [1039, 62] width 31 height 33
click at [1076, 452] on rect "Blockly Workspace" at bounding box center [1215, 373] width 454 height 766
